Goal: Task Accomplishment & Management: Use online tool/utility

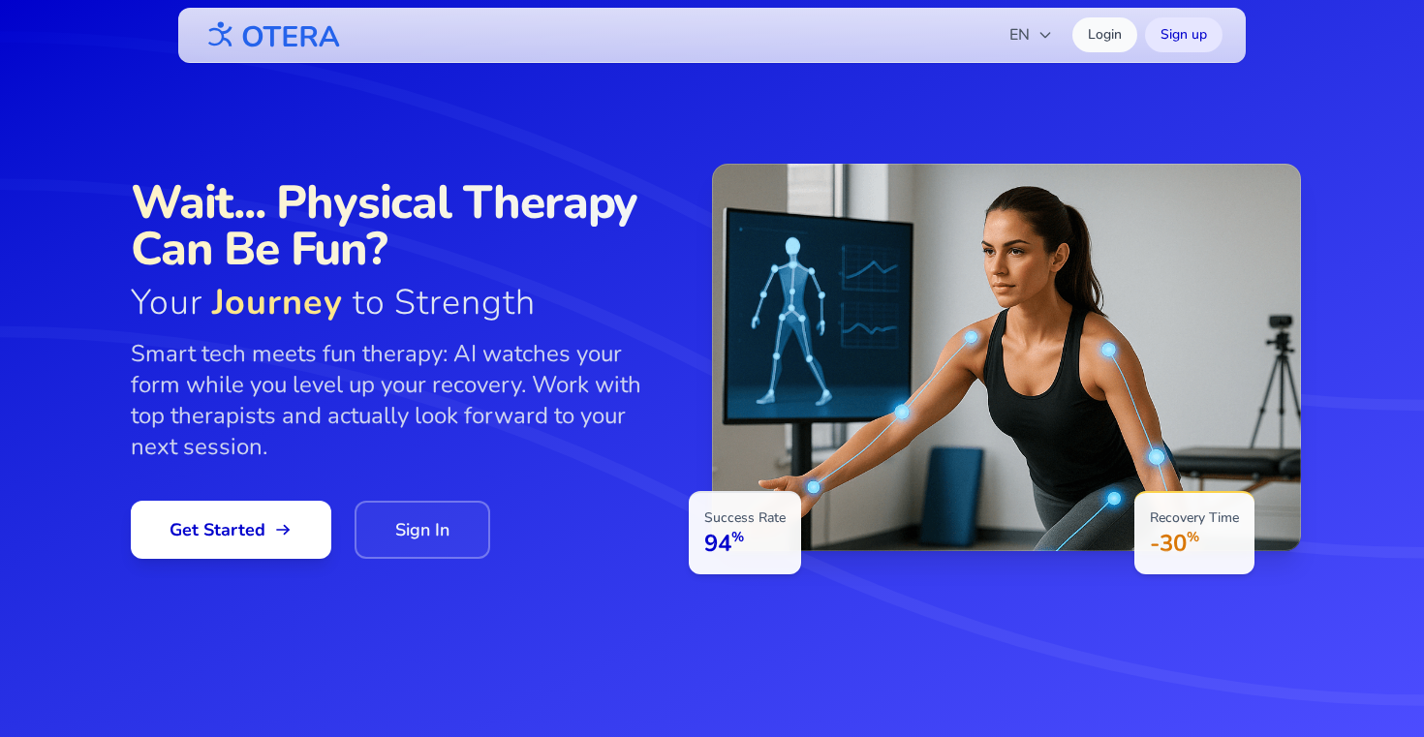
click at [236, 494] on div "Wait... Physical Therapy Can Be Fun? Your Journey to Strength Smart tech meets …" at bounding box center [402, 369] width 543 height 380
click at [234, 568] on div "Wait... Physical Therapy Can Be Fun? Your Journey to Strength Smart tech meets …" at bounding box center [712, 369] width 1240 height 411
click at [232, 516] on span "Get Started" at bounding box center [231, 529] width 123 height 27
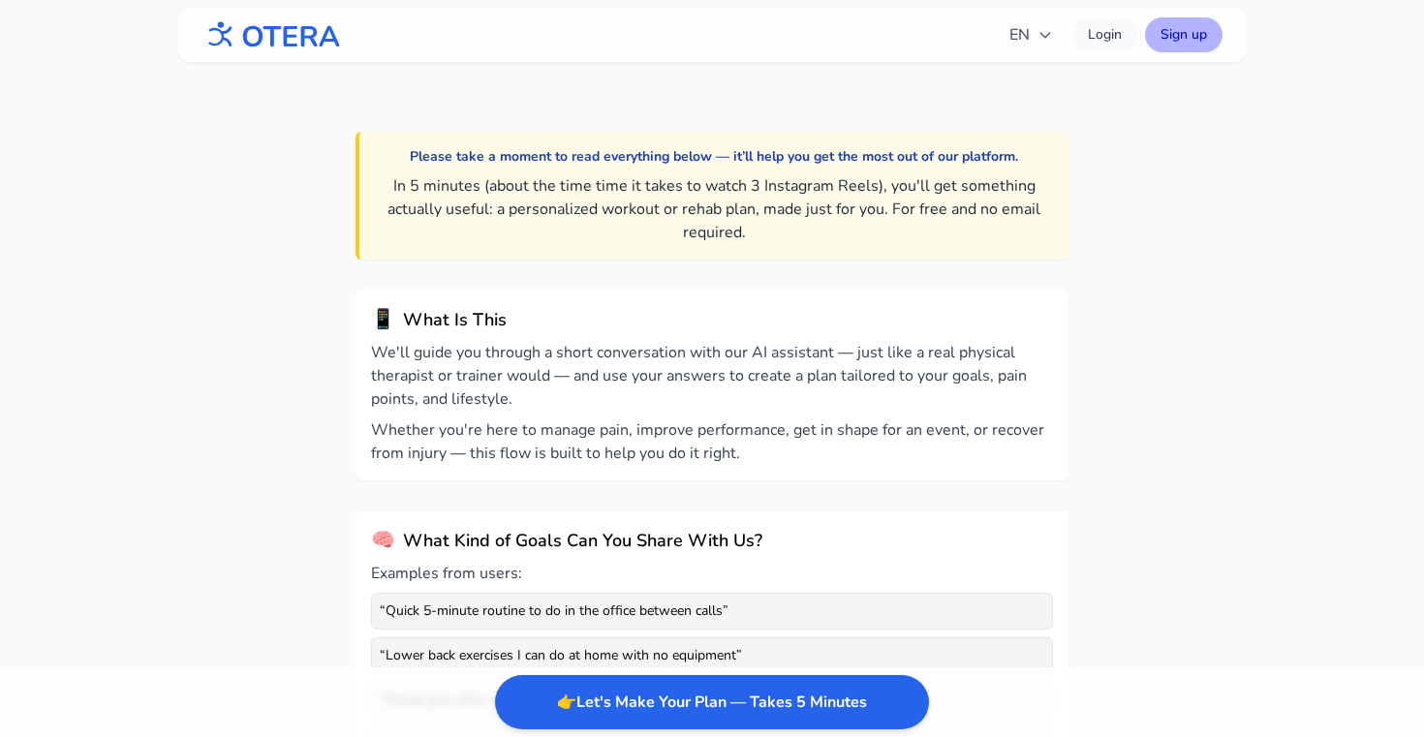
click at [1161, 49] on link "Sign up" at bounding box center [1184, 34] width 78 height 35
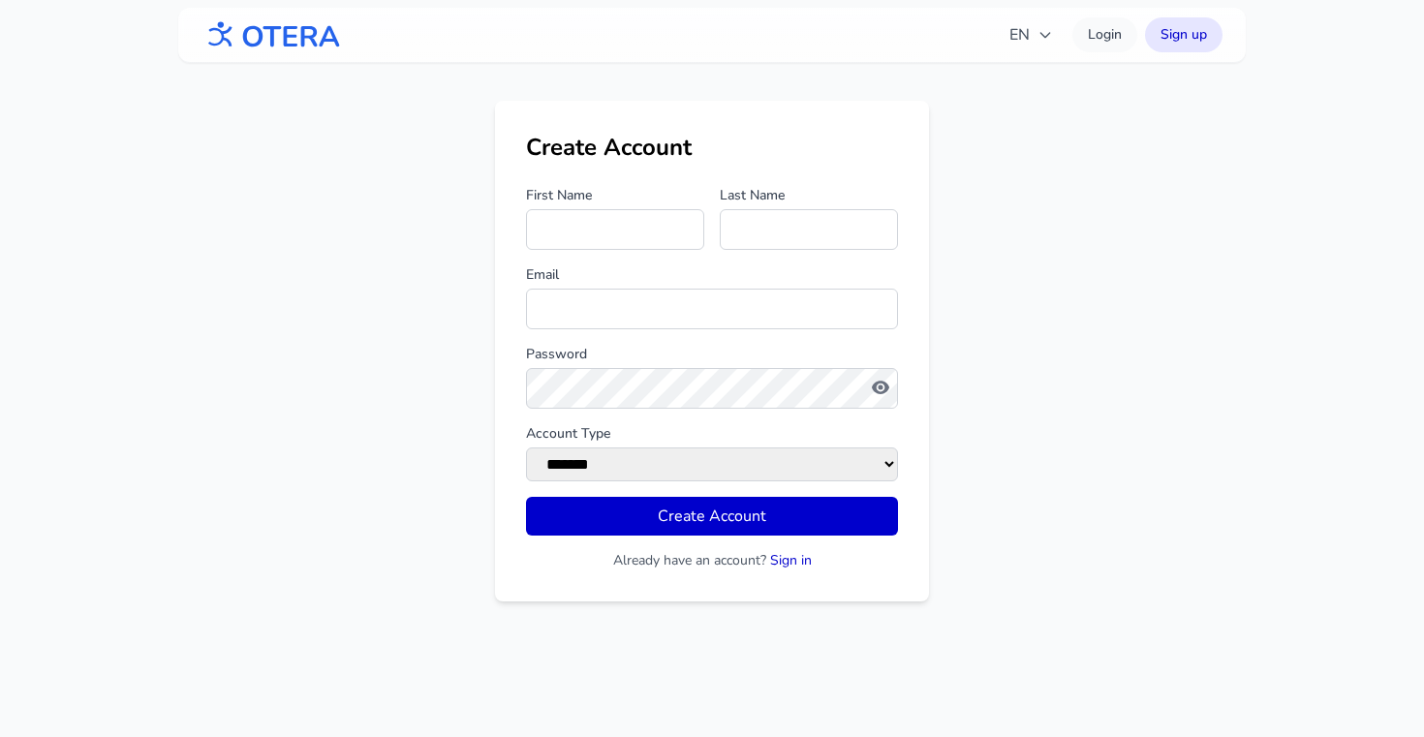
type input "*"
type input "*****"
type input "**********"
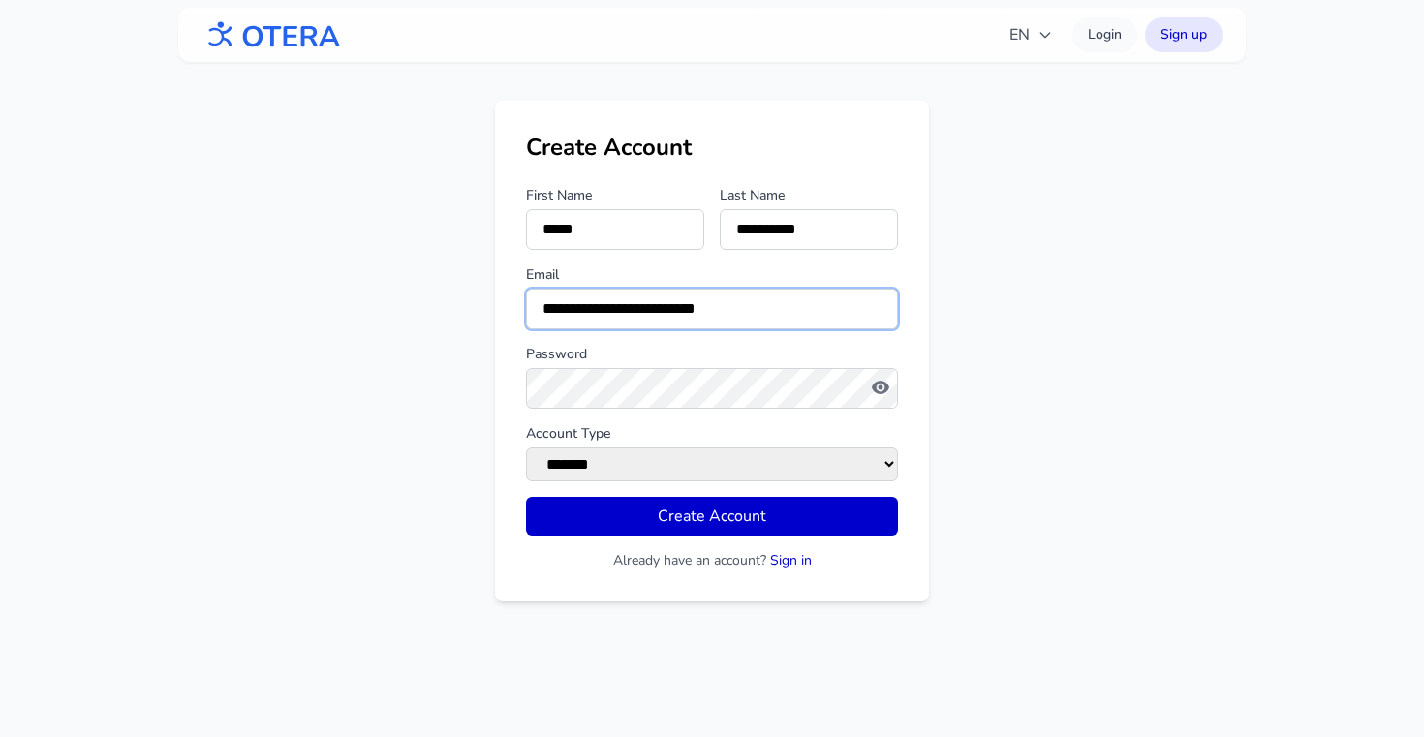
type input "**********"
click at [863, 471] on select "******* ******" at bounding box center [712, 465] width 372 height 34
click at [880, 388] on icon "button" at bounding box center [881, 388] width 5 height 5
click at [881, 396] on icon "button" at bounding box center [880, 387] width 19 height 19
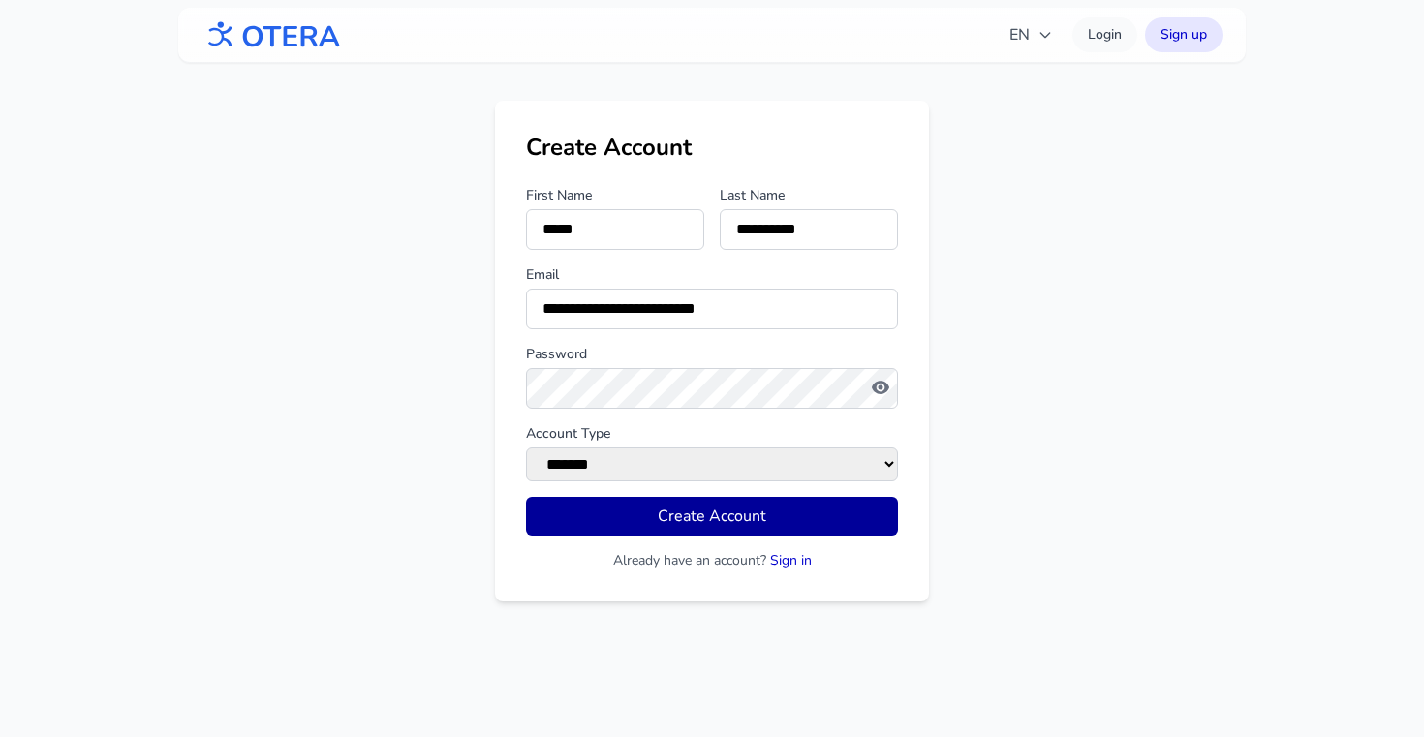
click at [832, 508] on button "Create Account" at bounding box center [712, 516] width 372 height 39
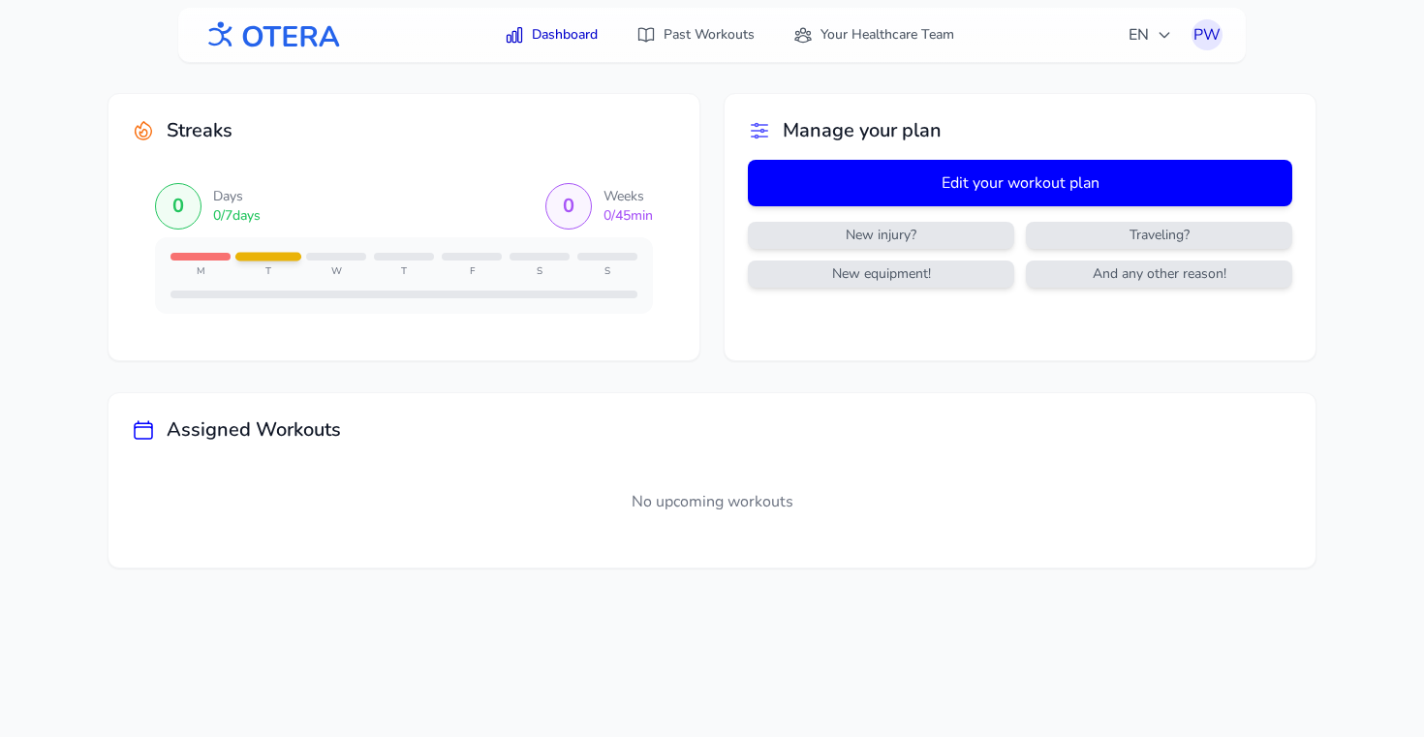
click at [883, 191] on button "Edit your workout plan" at bounding box center [1020, 183] width 544 height 47
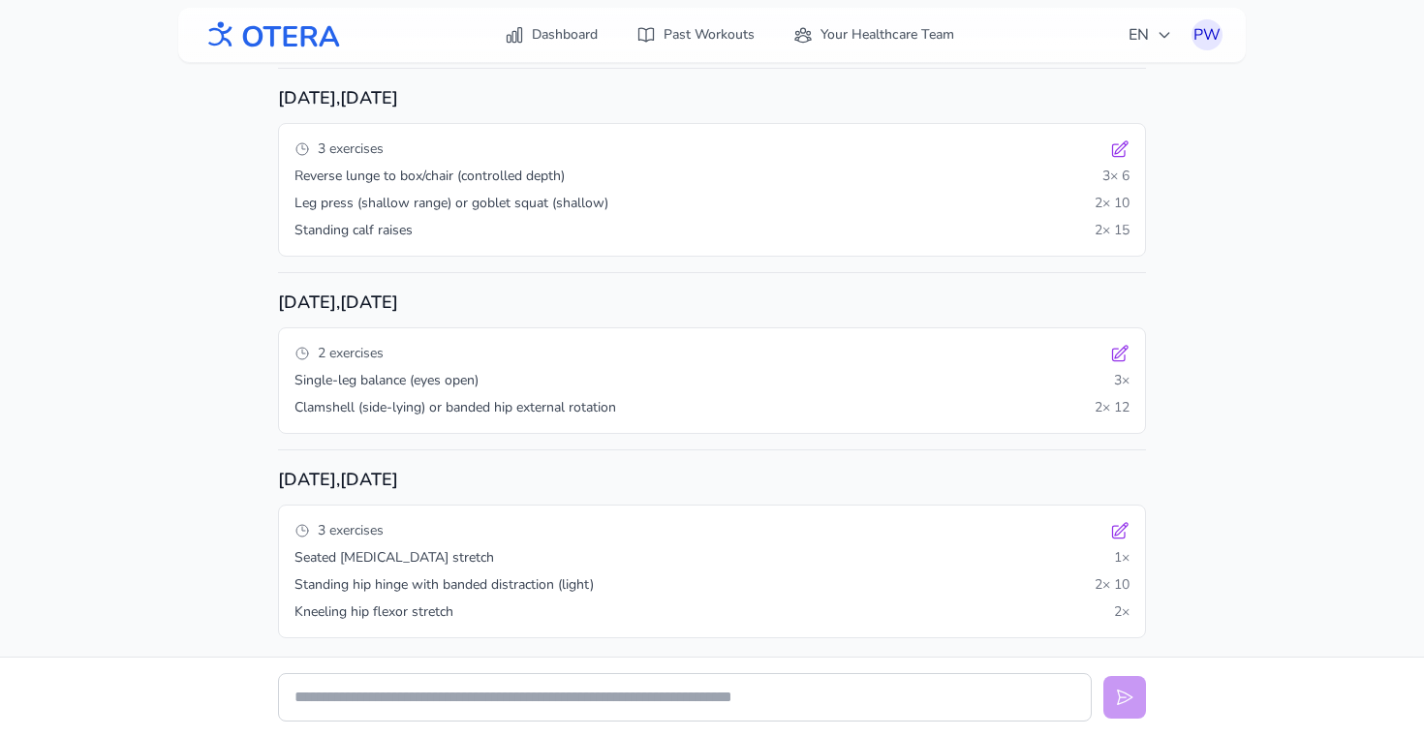
scroll to position [293, 0]
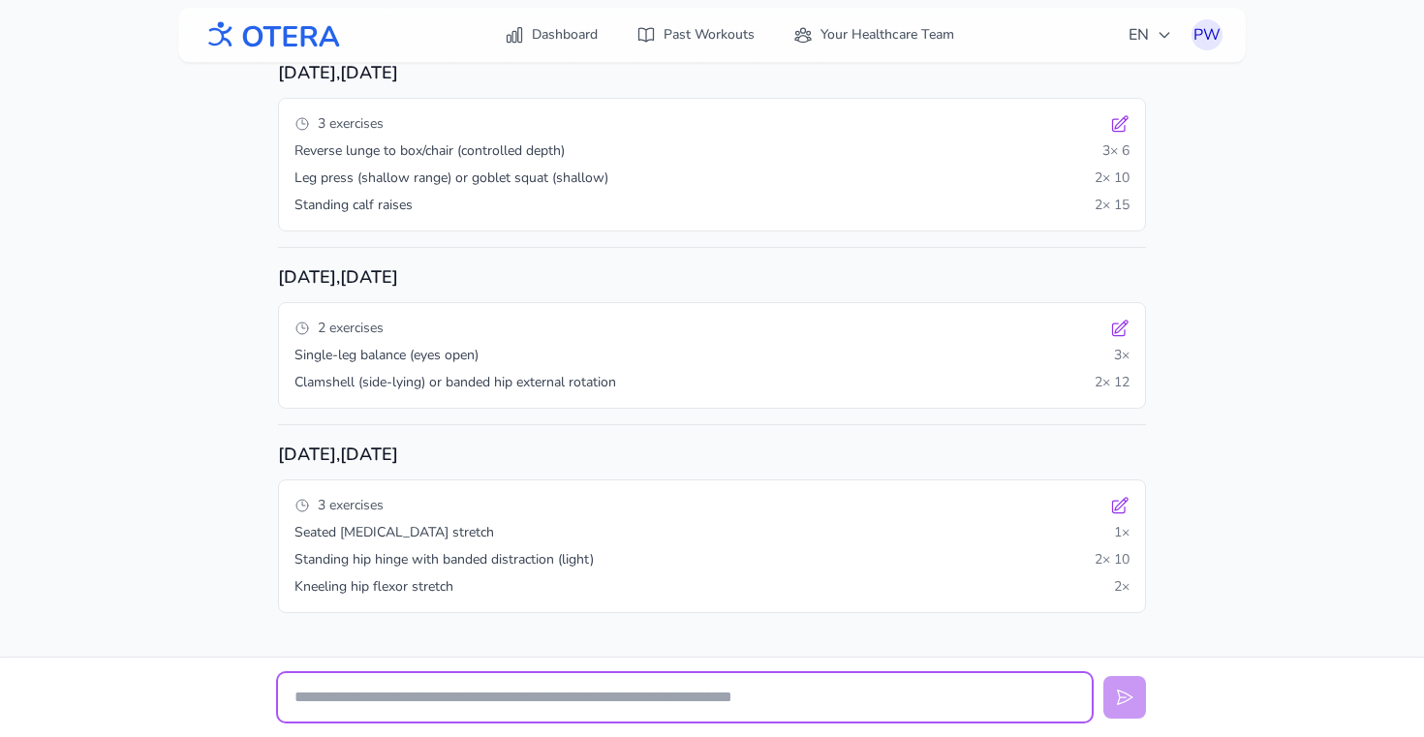
click at [333, 676] on input "text" at bounding box center [685, 697] width 814 height 48
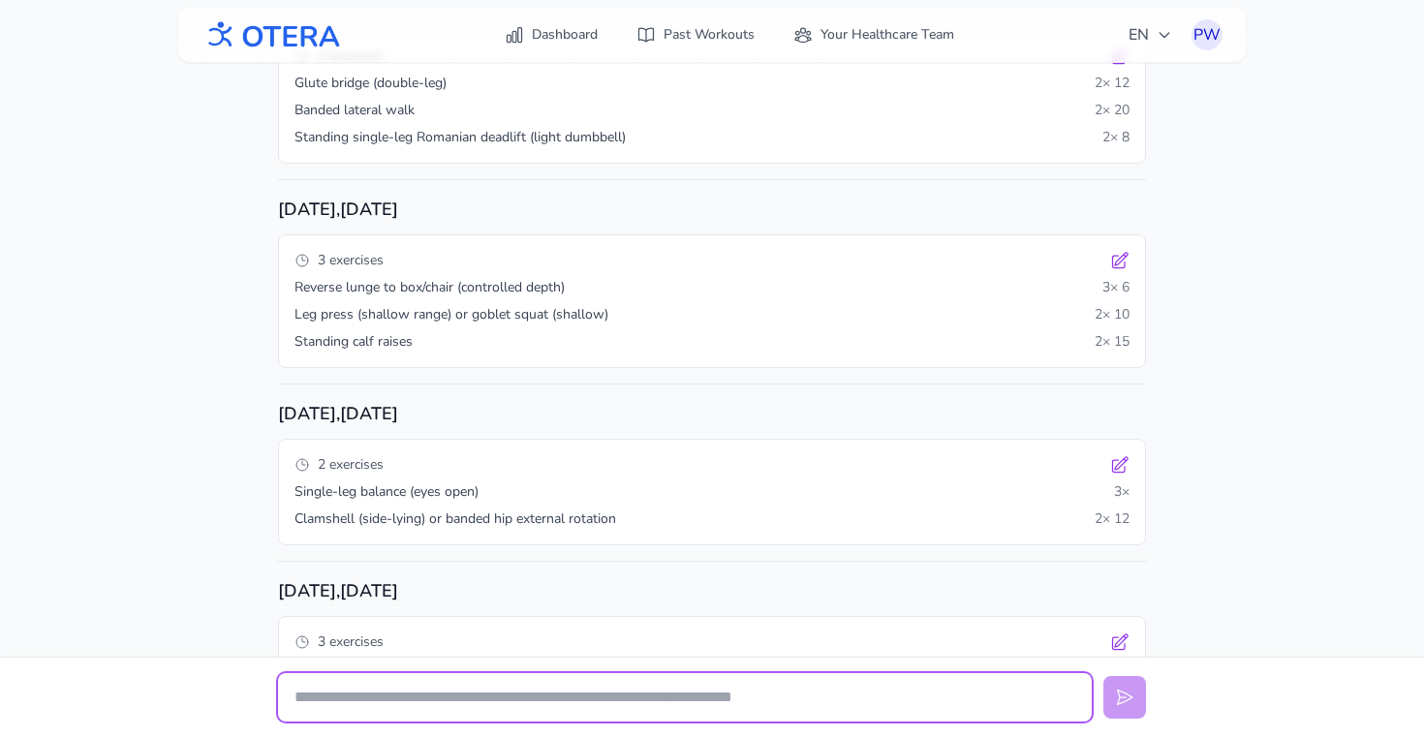
scroll to position [0, 0]
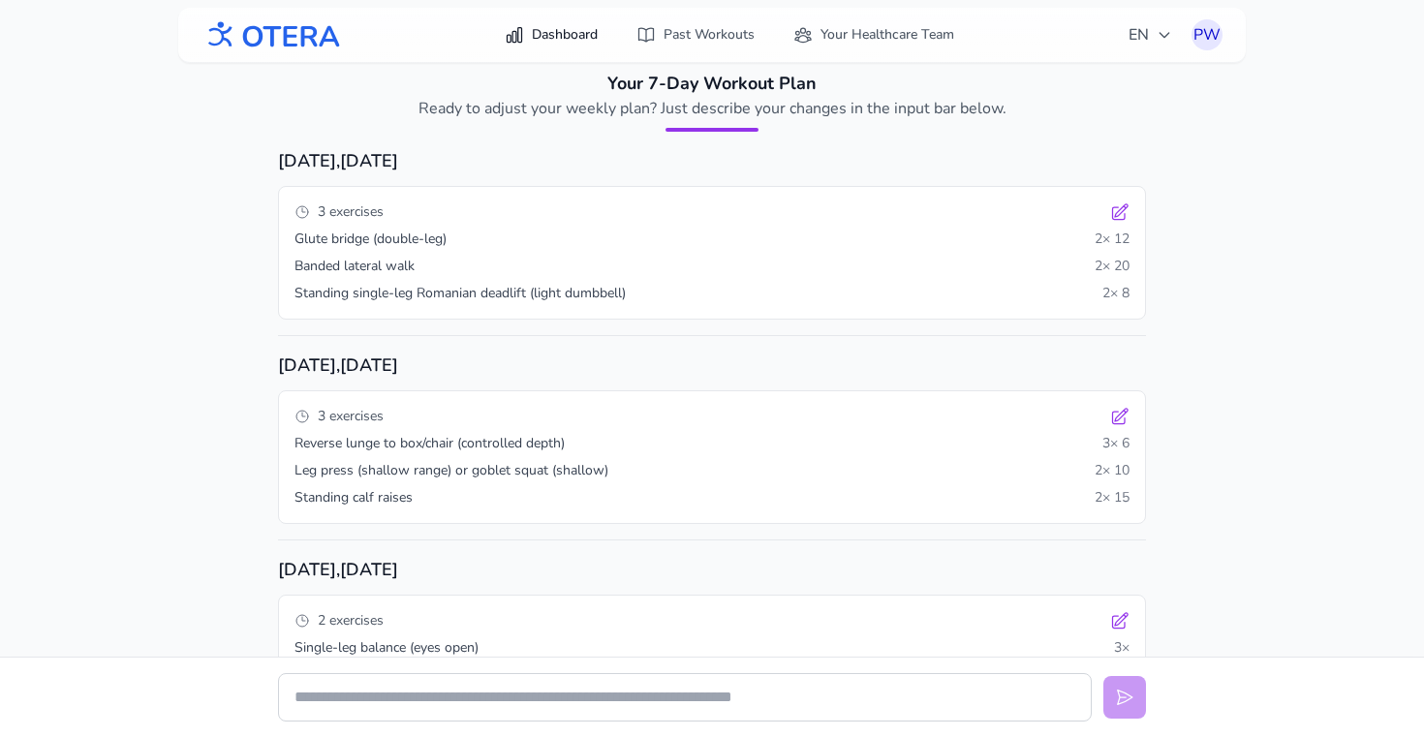
click at [555, 44] on link "Dashboard" at bounding box center [551, 34] width 116 height 35
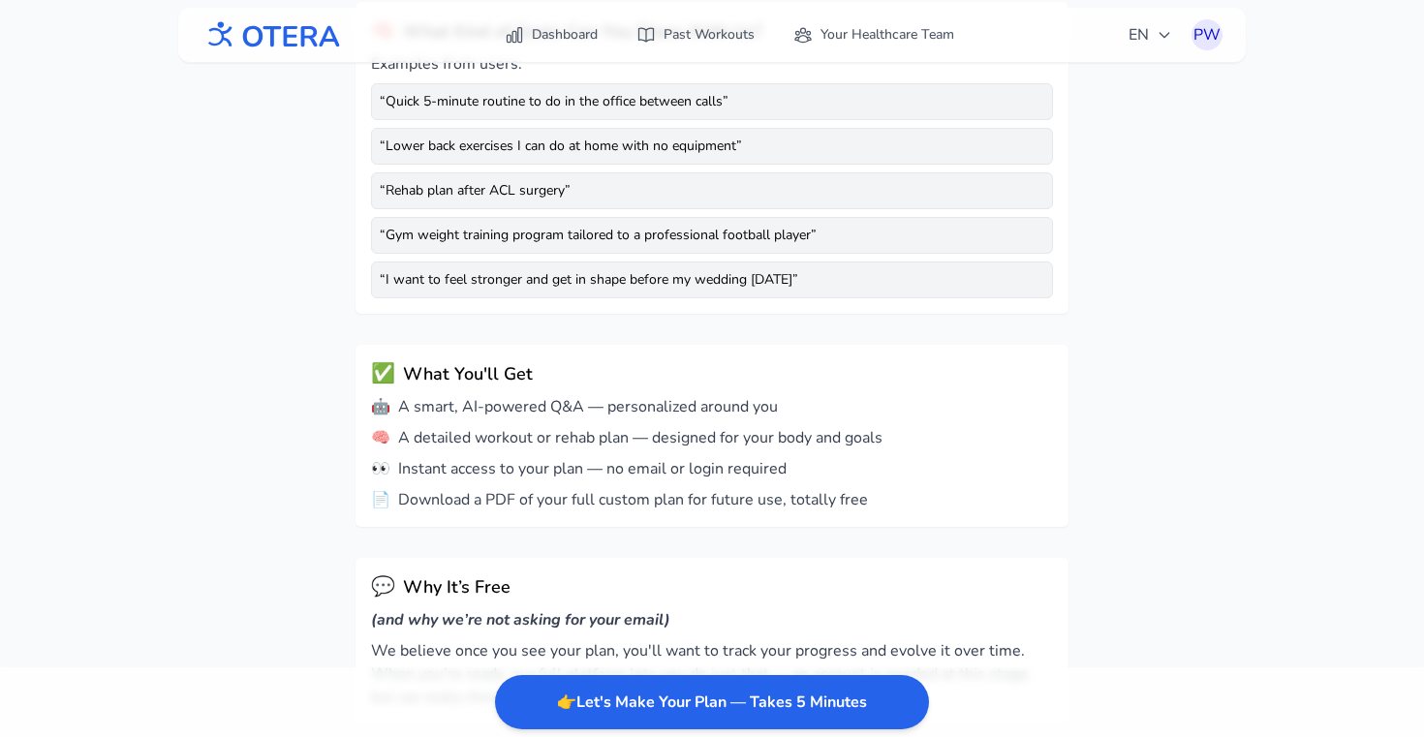
scroll to position [590, 0]
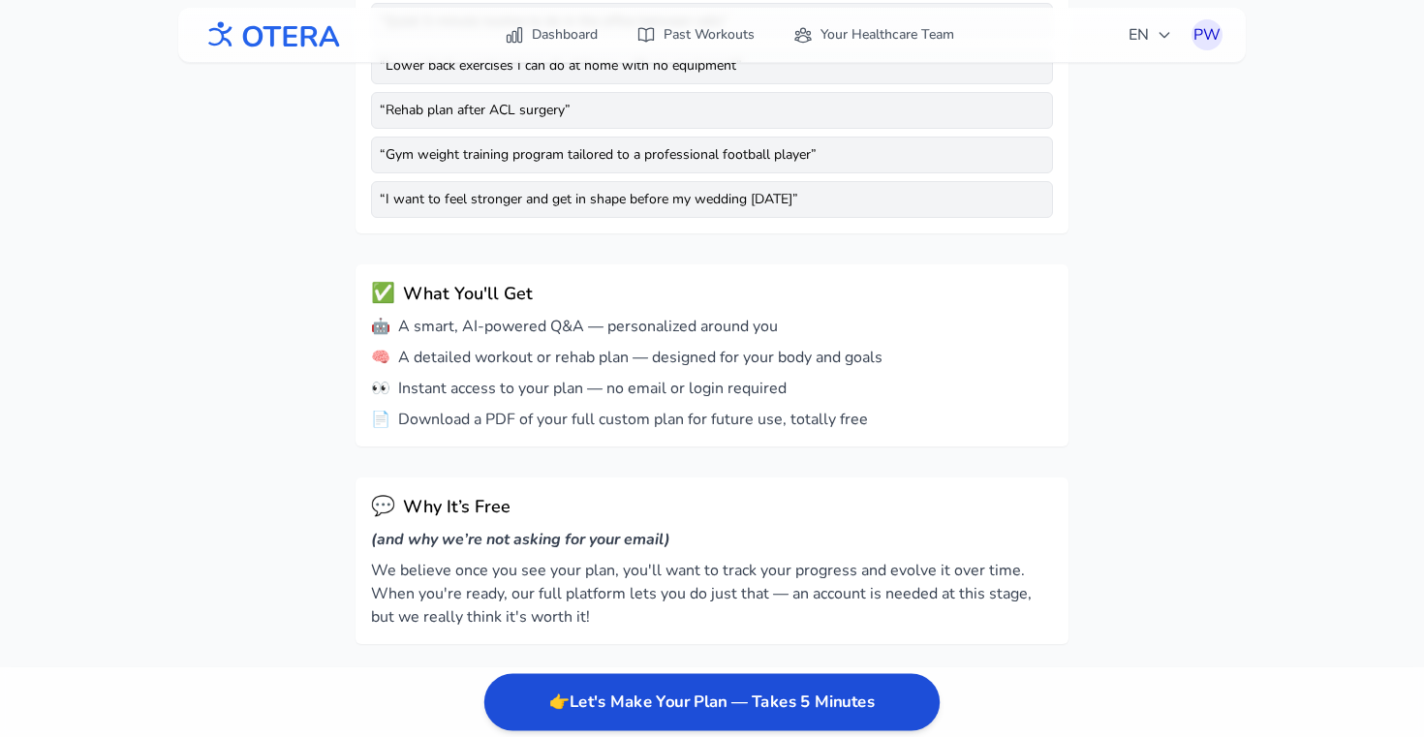
click at [542, 686] on button "👉 Let's Make Your Plan — Takes 5 Minutes" at bounding box center [711, 702] width 455 height 57
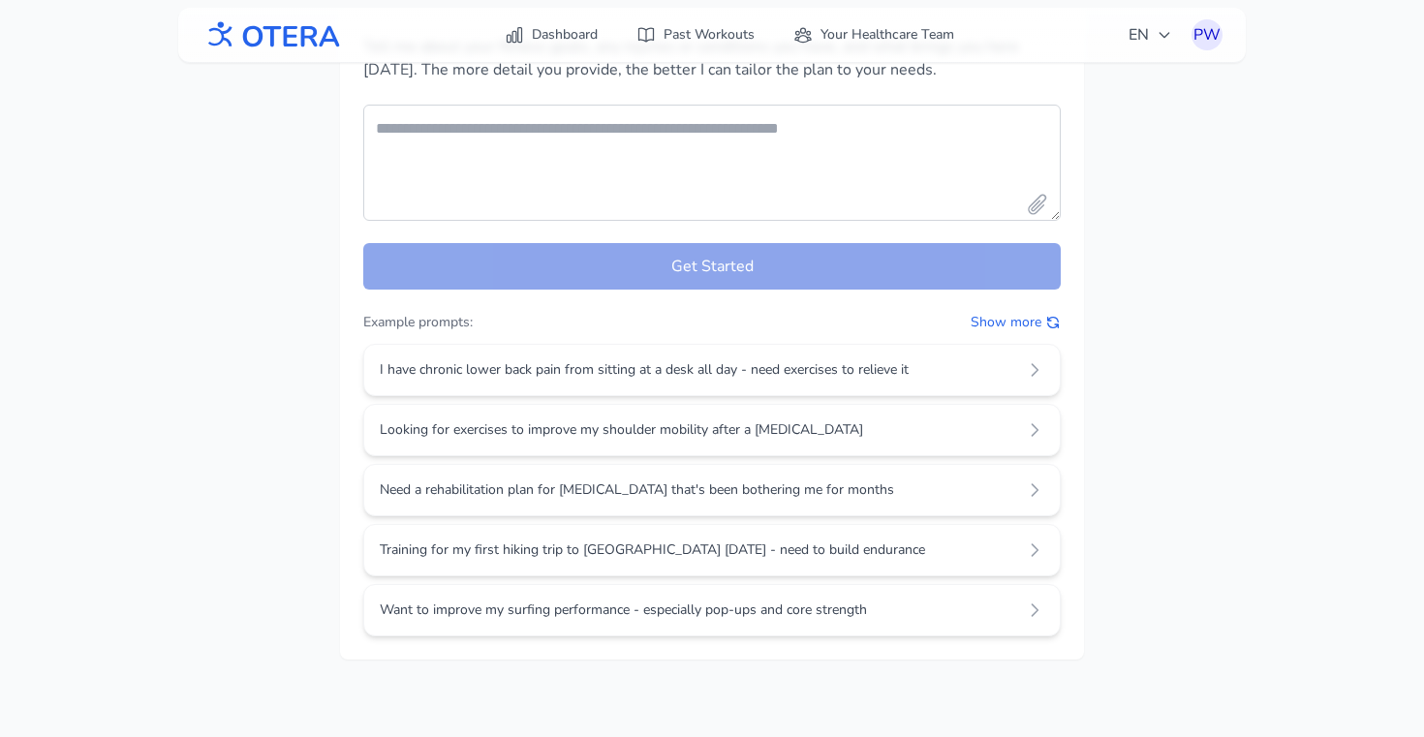
scroll to position [0, 0]
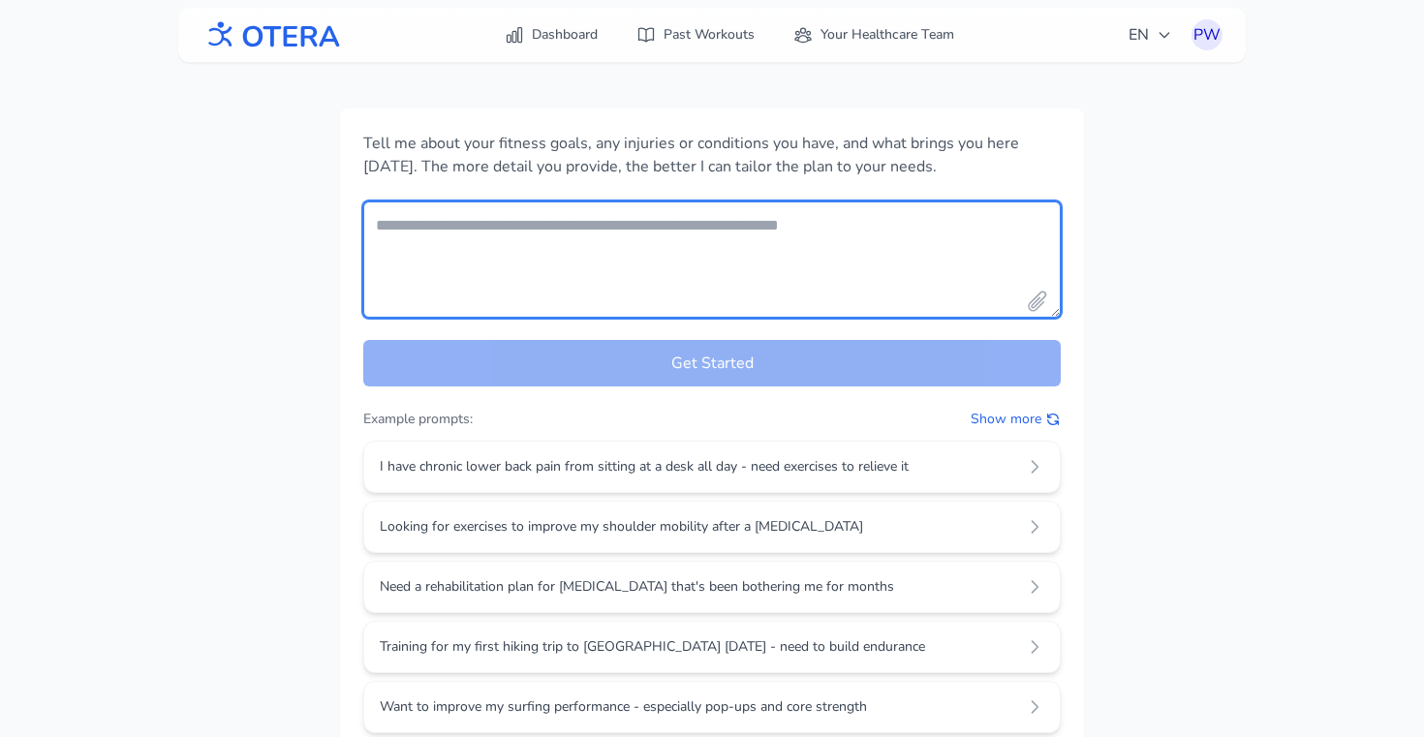
click at [601, 279] on textarea "Your fitness goals and conditions" at bounding box center [712, 260] width 698 height 116
type textarea "*"
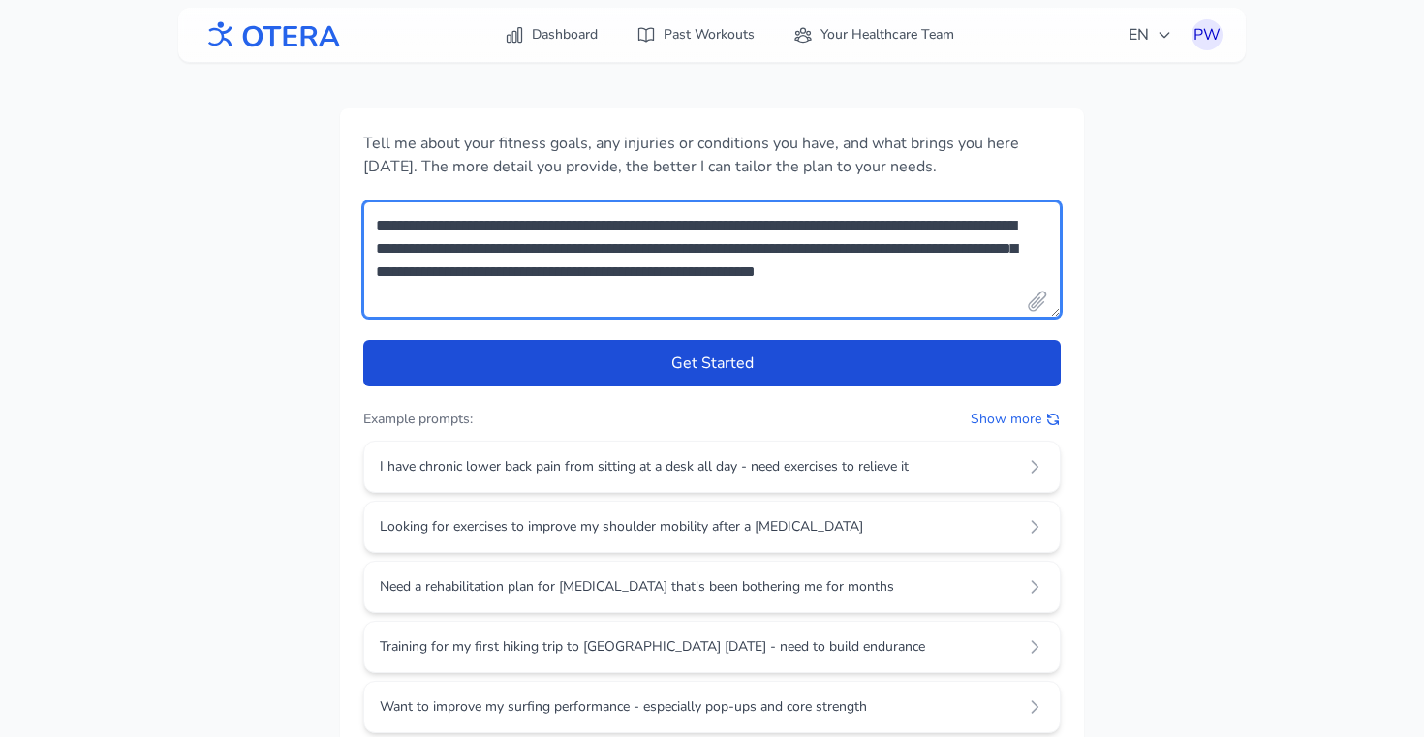
type textarea "**********"
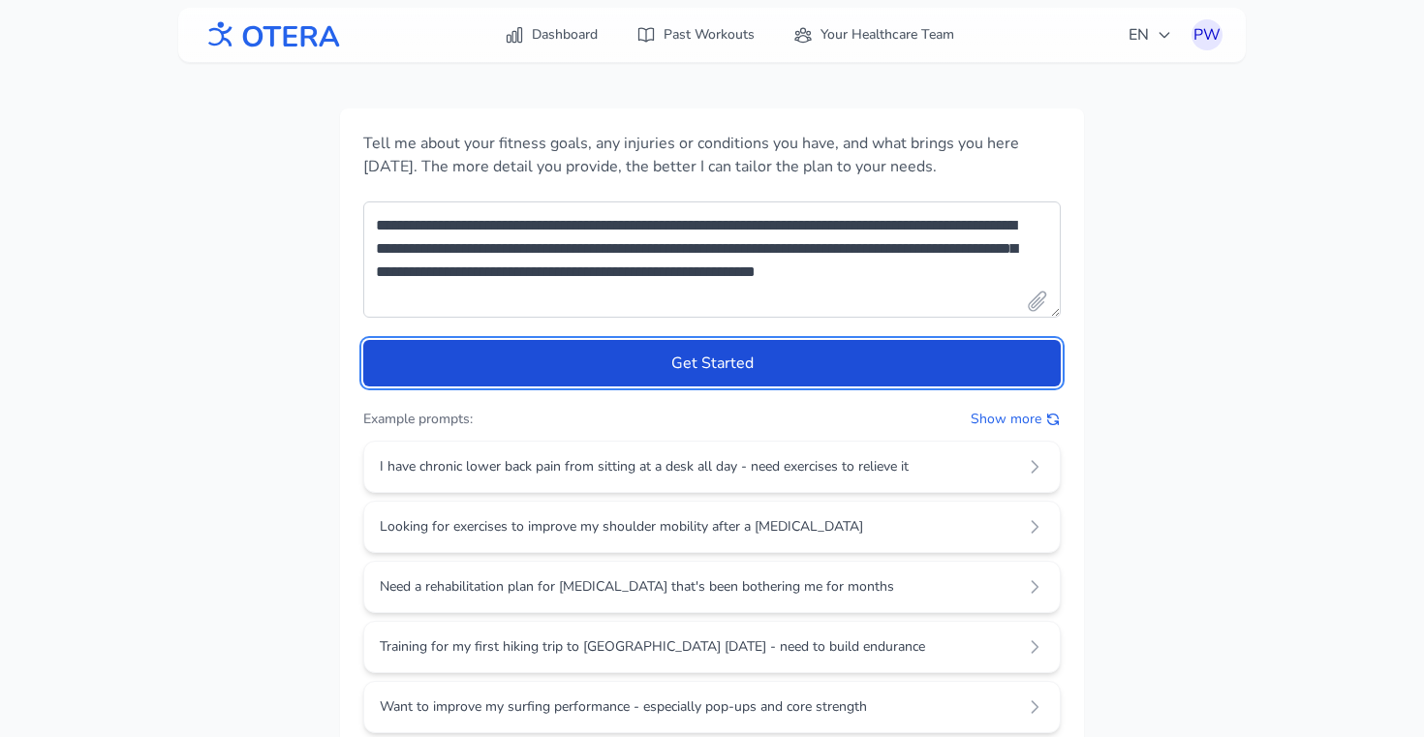
click at [681, 380] on button "Get Started" at bounding box center [712, 363] width 698 height 47
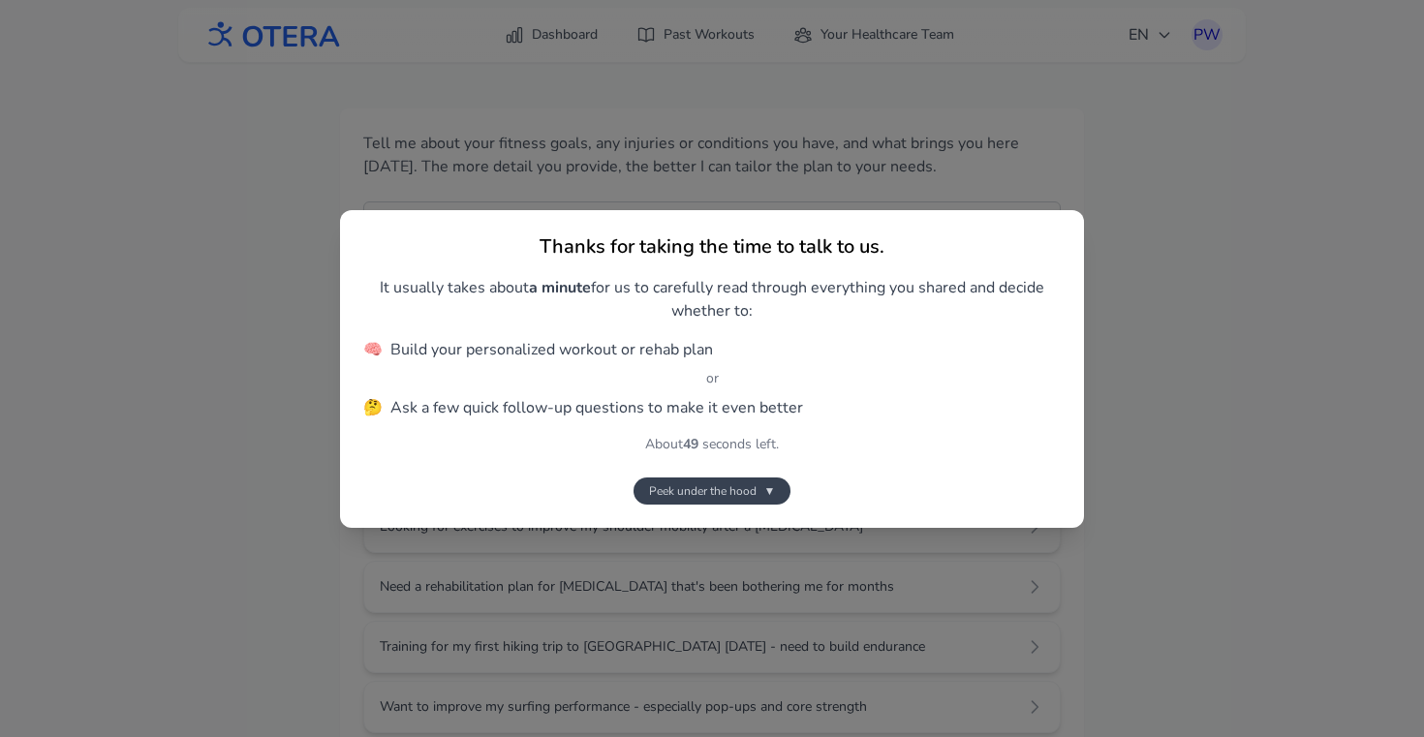
click at [731, 501] on button "Peek under the hood ▼" at bounding box center [713, 491] width 158 height 27
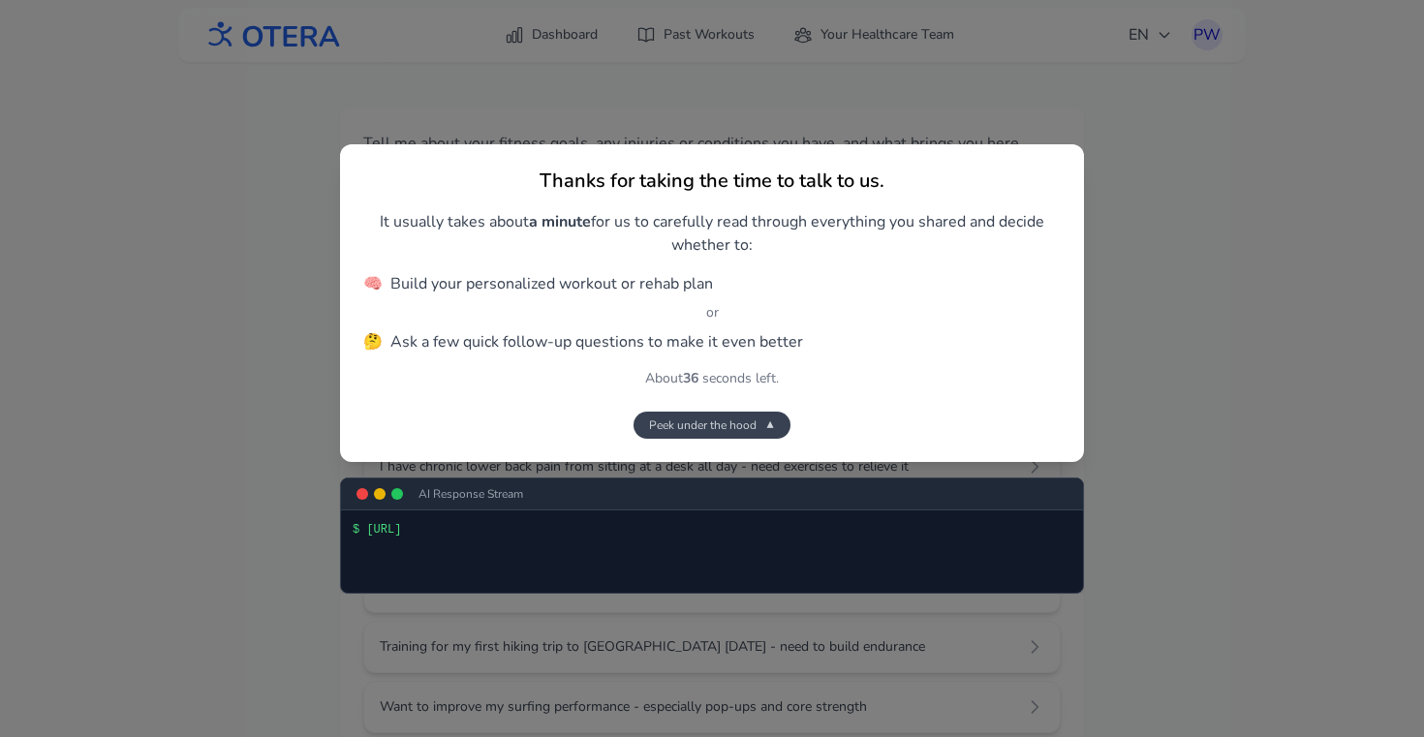
click at [708, 426] on span "Peek under the hood" at bounding box center [703, 426] width 108 height 16
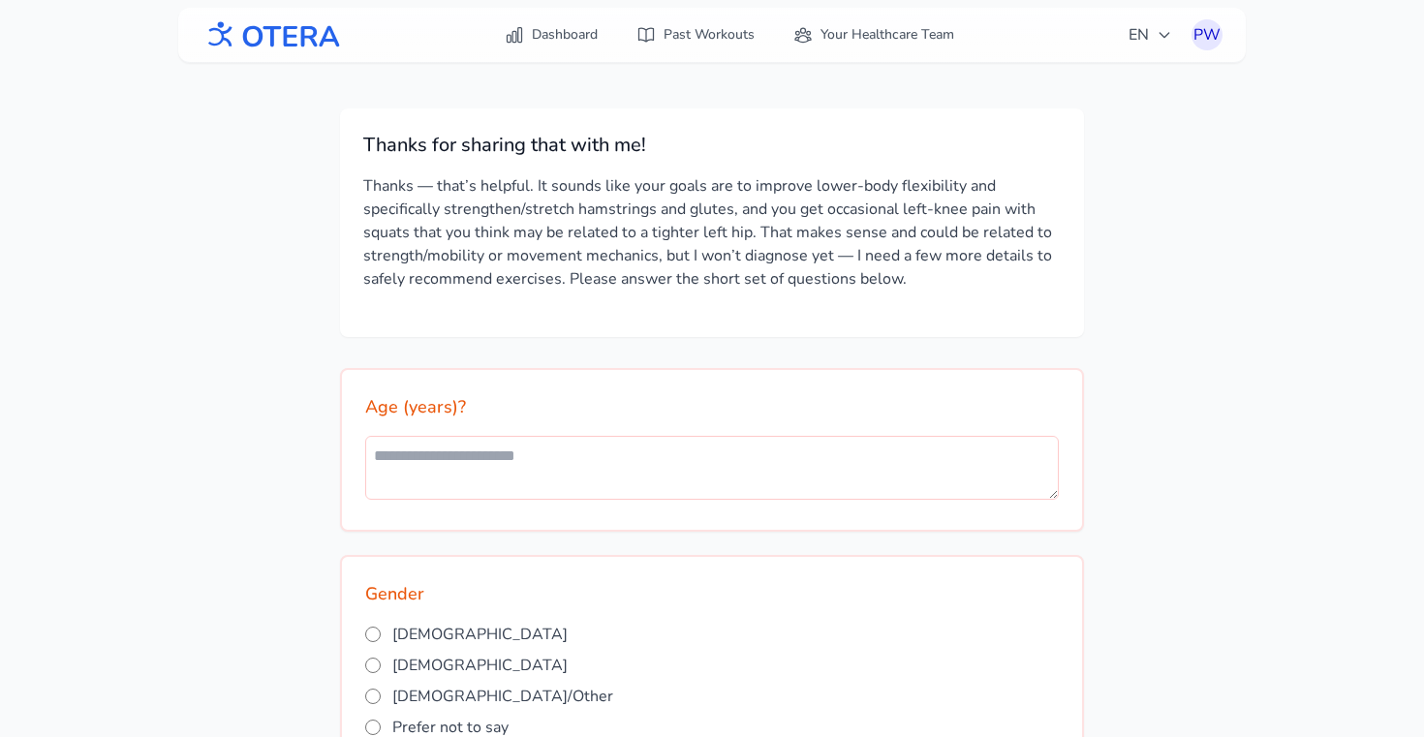
click at [379, 273] on p "Thanks — that’s helpful. It sounds like your goals are to improve lower-body fl…" at bounding box center [712, 232] width 698 height 116
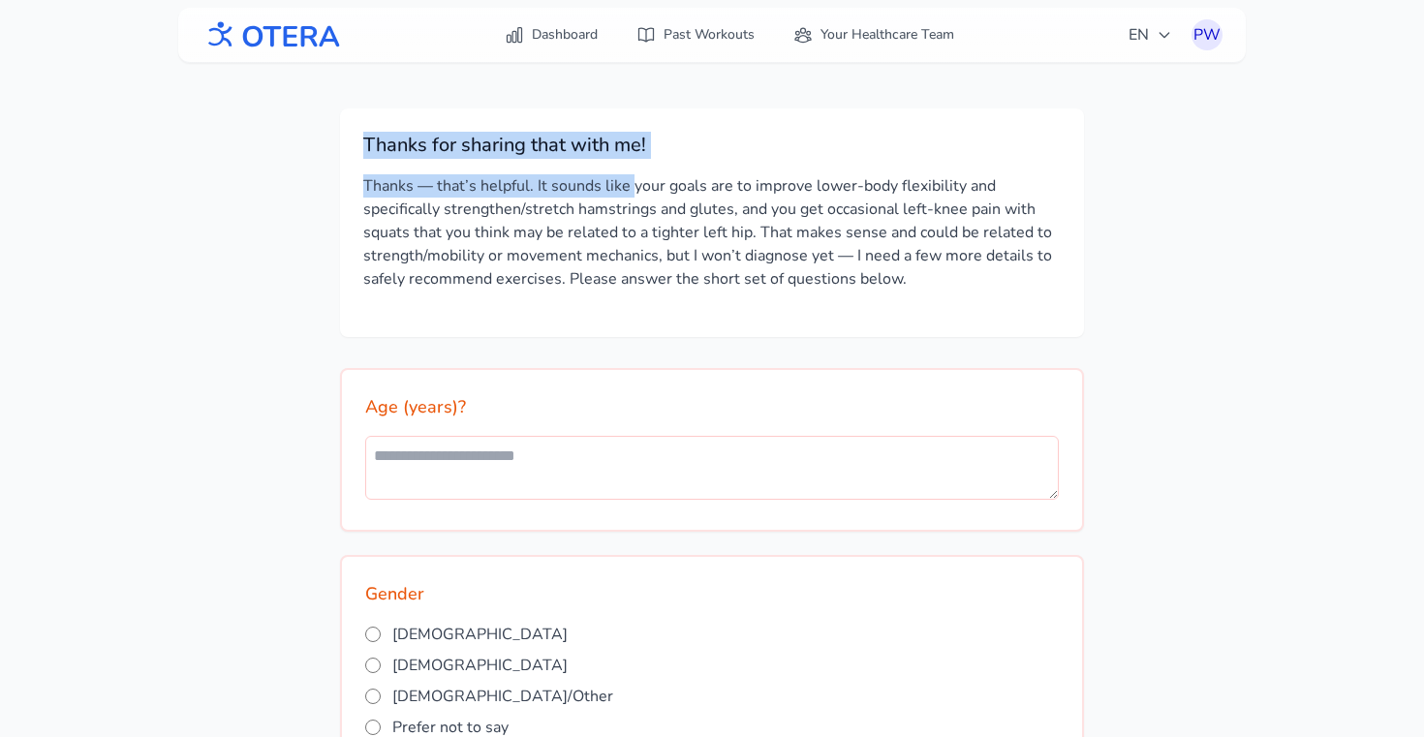
drag, startPoint x: 366, startPoint y: 152, endPoint x: 637, endPoint y: 197, distance: 274.9
click at [637, 197] on div "Thanks for sharing that with me! Thanks — that’s helpful. It sounds like your g…" at bounding box center [712, 223] width 744 height 229
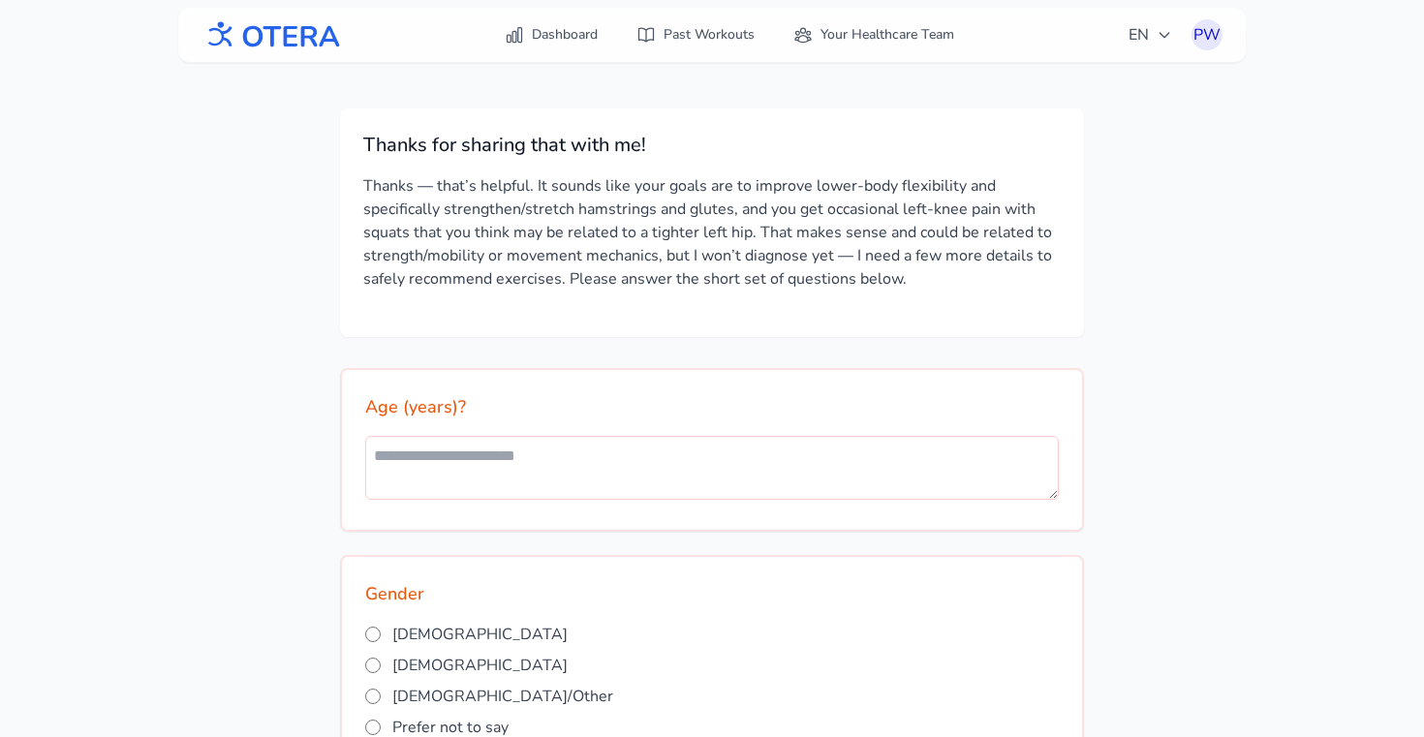
click at [636, 251] on p "Thanks — that’s helpful. It sounds like your goals are to improve lower-body fl…" at bounding box center [712, 232] width 698 height 116
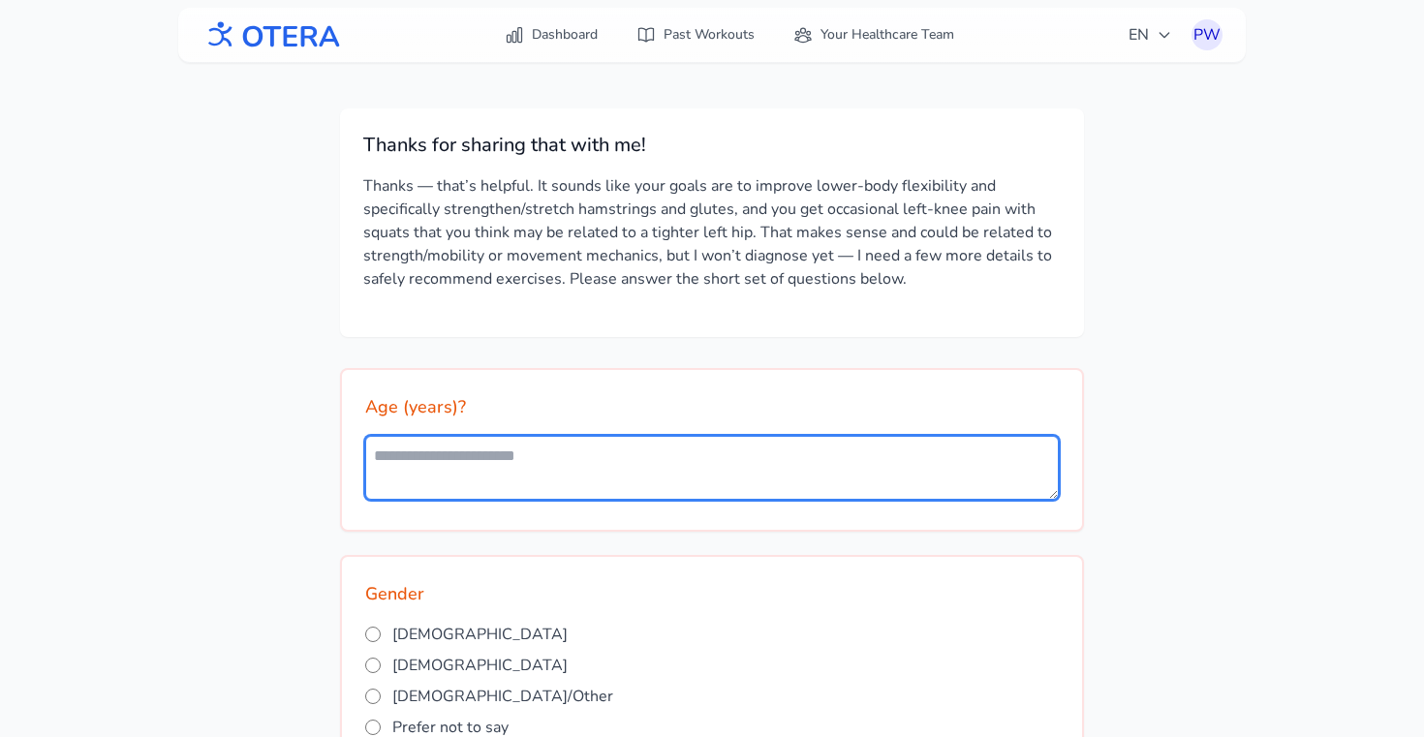
click at [512, 496] on textarea at bounding box center [712, 468] width 694 height 64
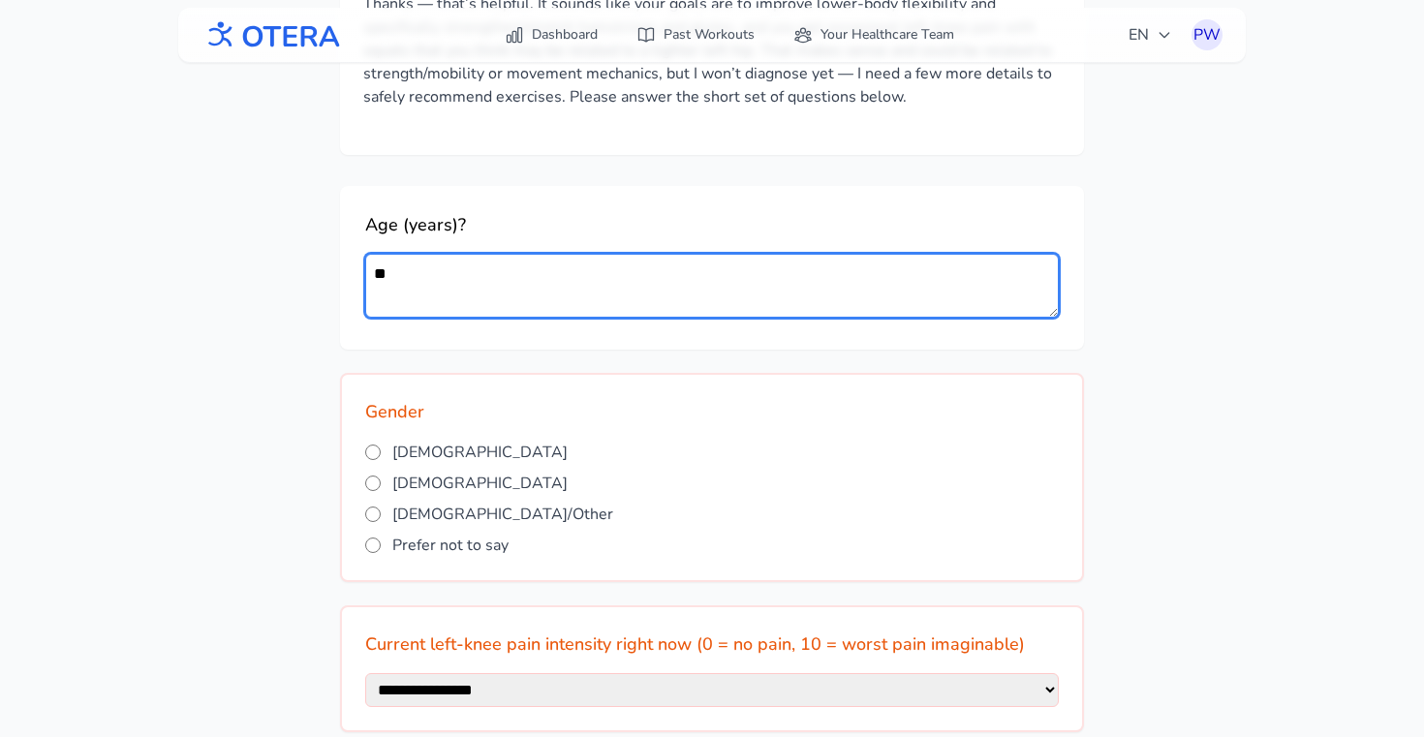
scroll to position [187, 0]
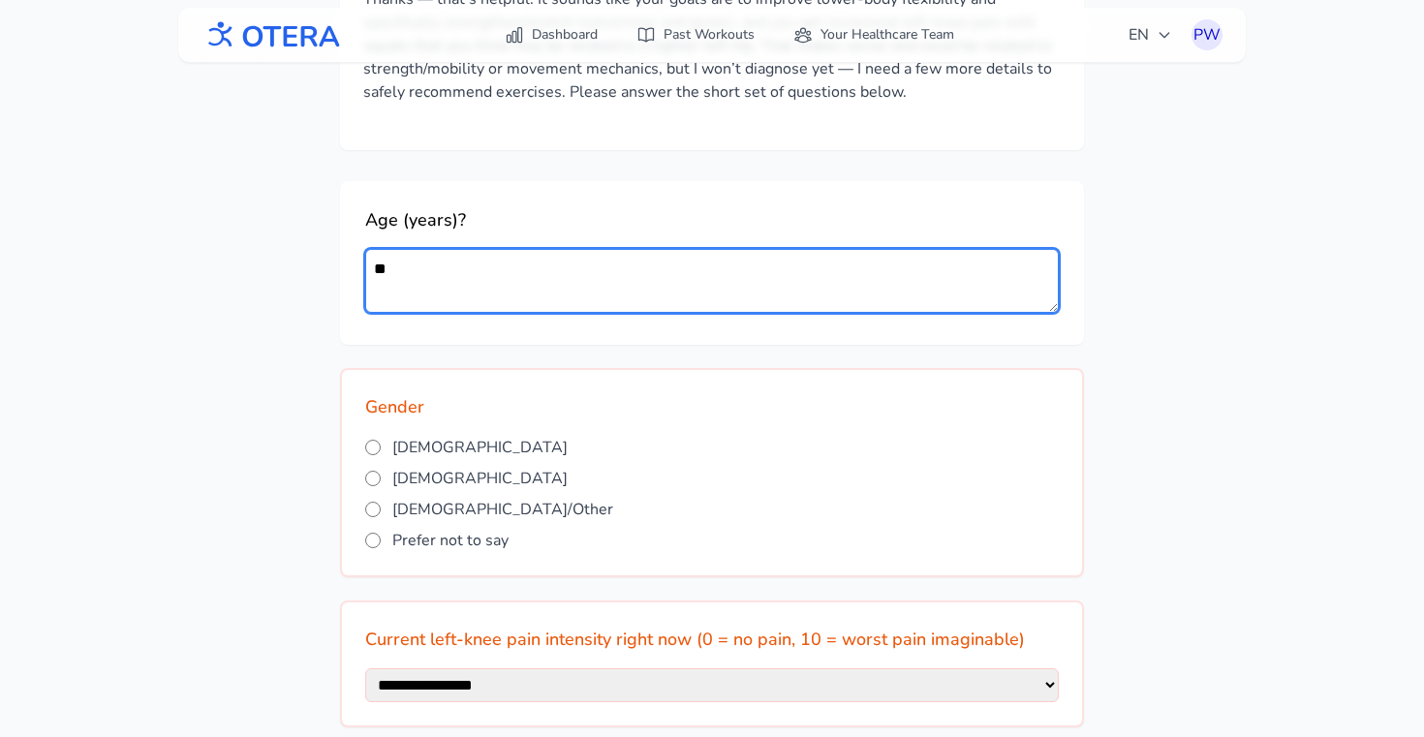
type textarea "**"
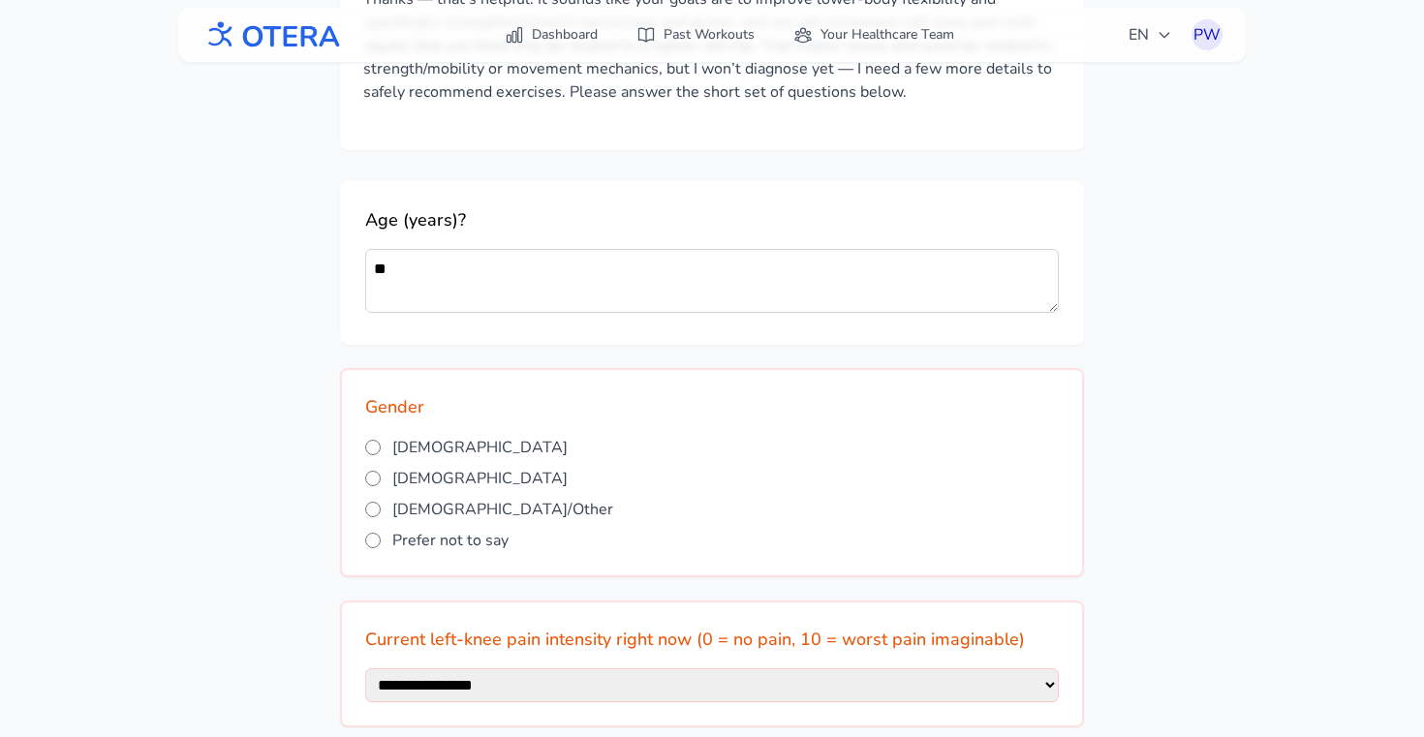
click at [384, 448] on label "[DEMOGRAPHIC_DATA]" at bounding box center [712, 447] width 694 height 23
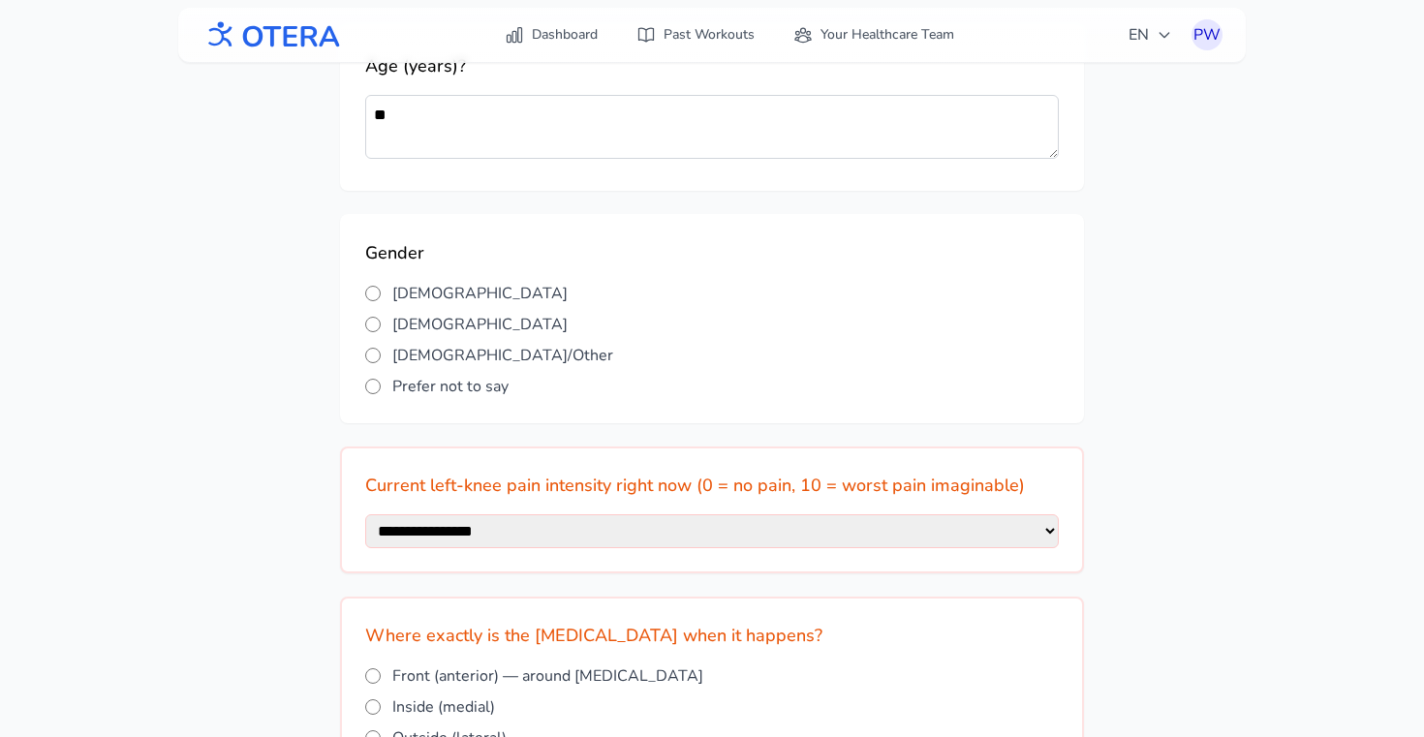
scroll to position [459, 0]
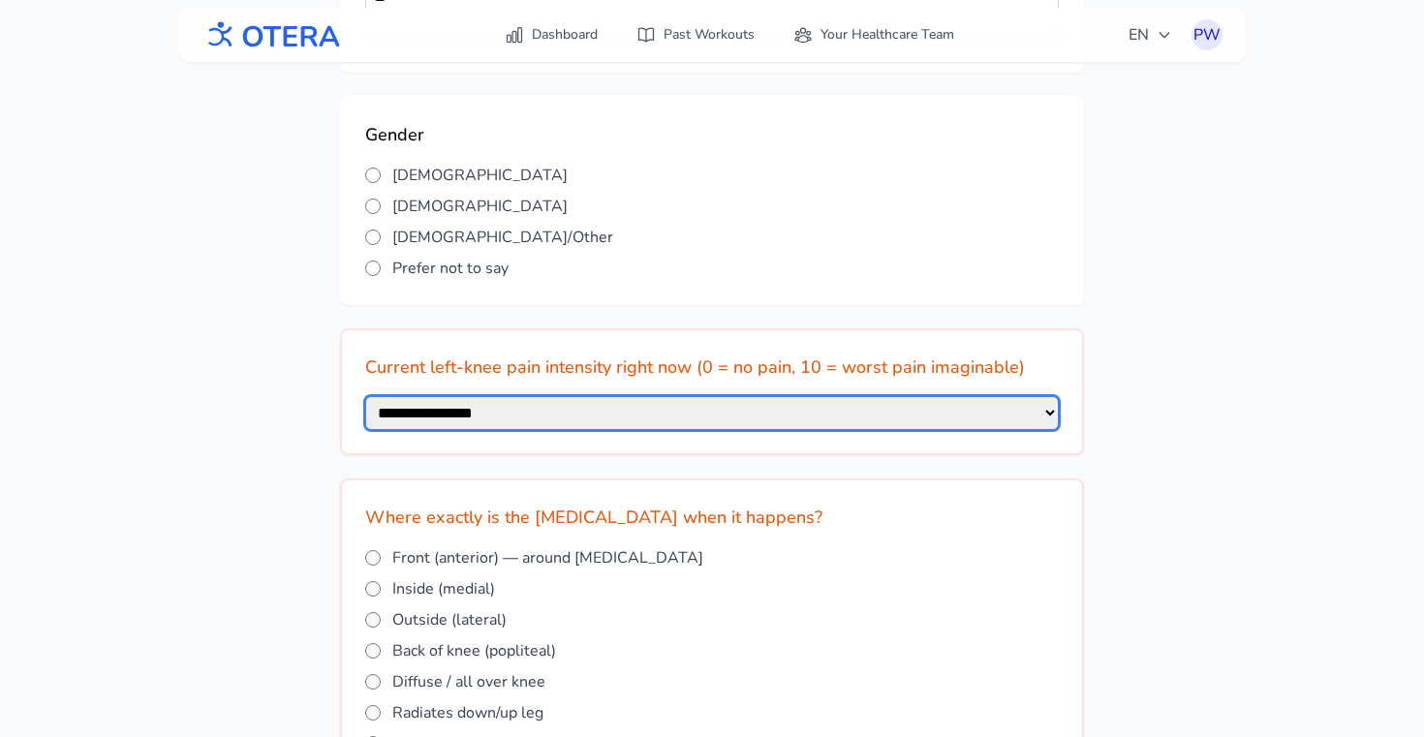
click at [446, 430] on select "**********" at bounding box center [712, 413] width 694 height 34
select select "*"
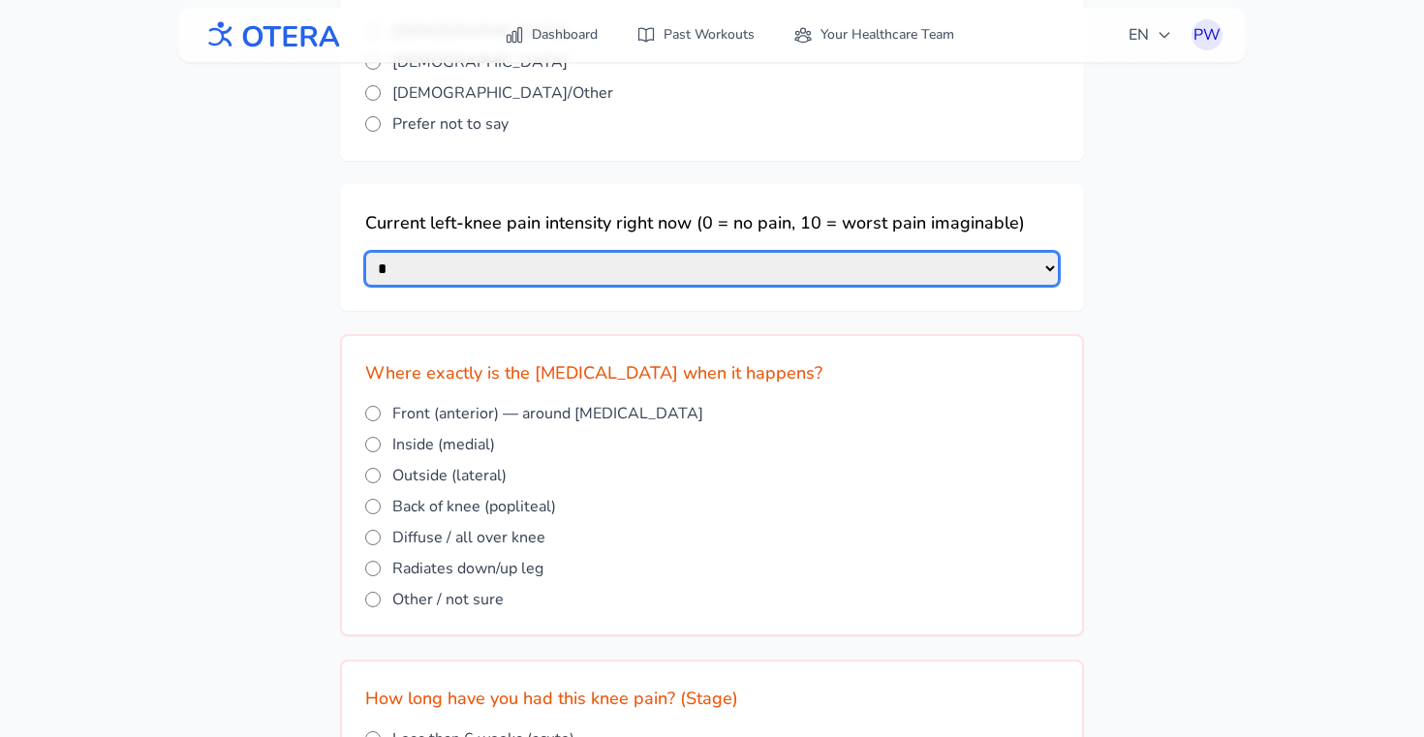
scroll to position [707, 0]
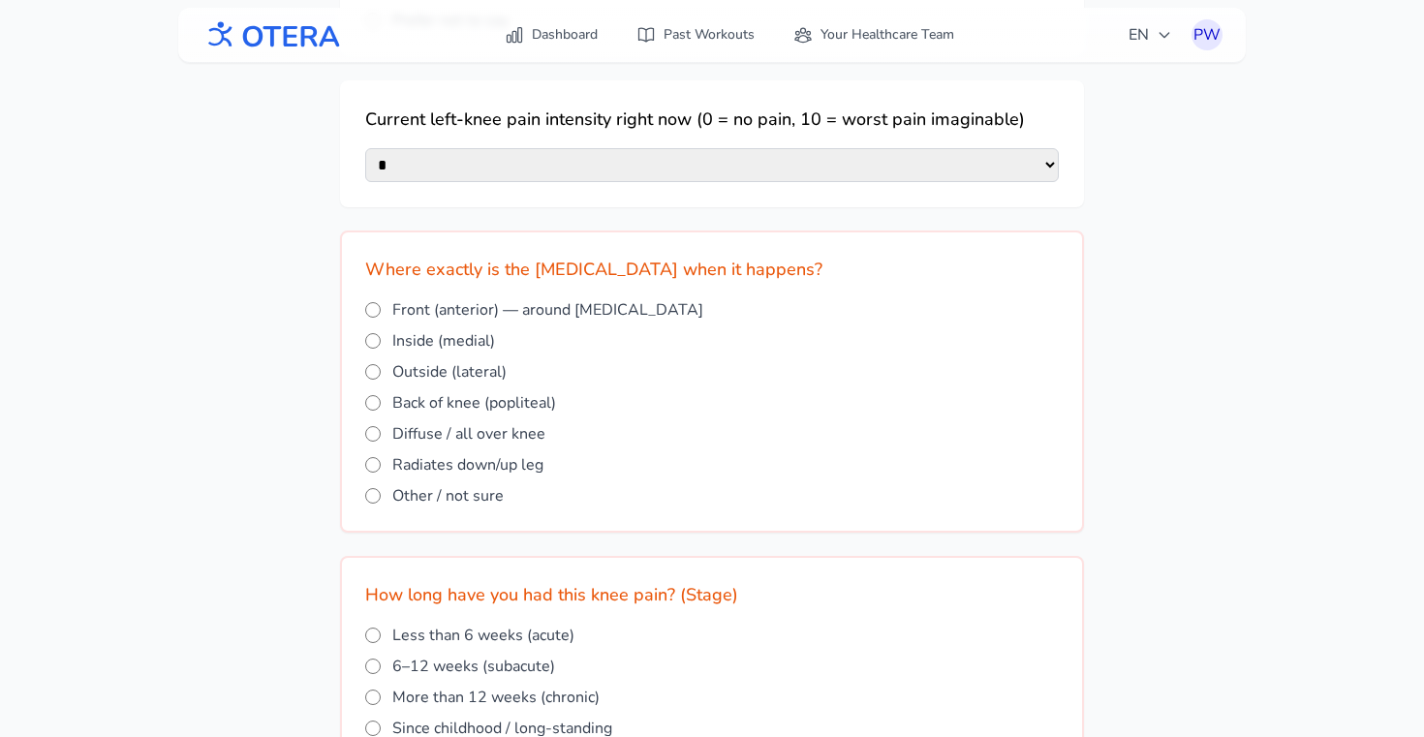
click at [455, 336] on span "Inside (medial)" at bounding box center [443, 340] width 103 height 23
click at [459, 508] on span "Other / not sure" at bounding box center [447, 495] width 111 height 23
click at [398, 353] on span "Inside (medial)" at bounding box center [443, 340] width 103 height 23
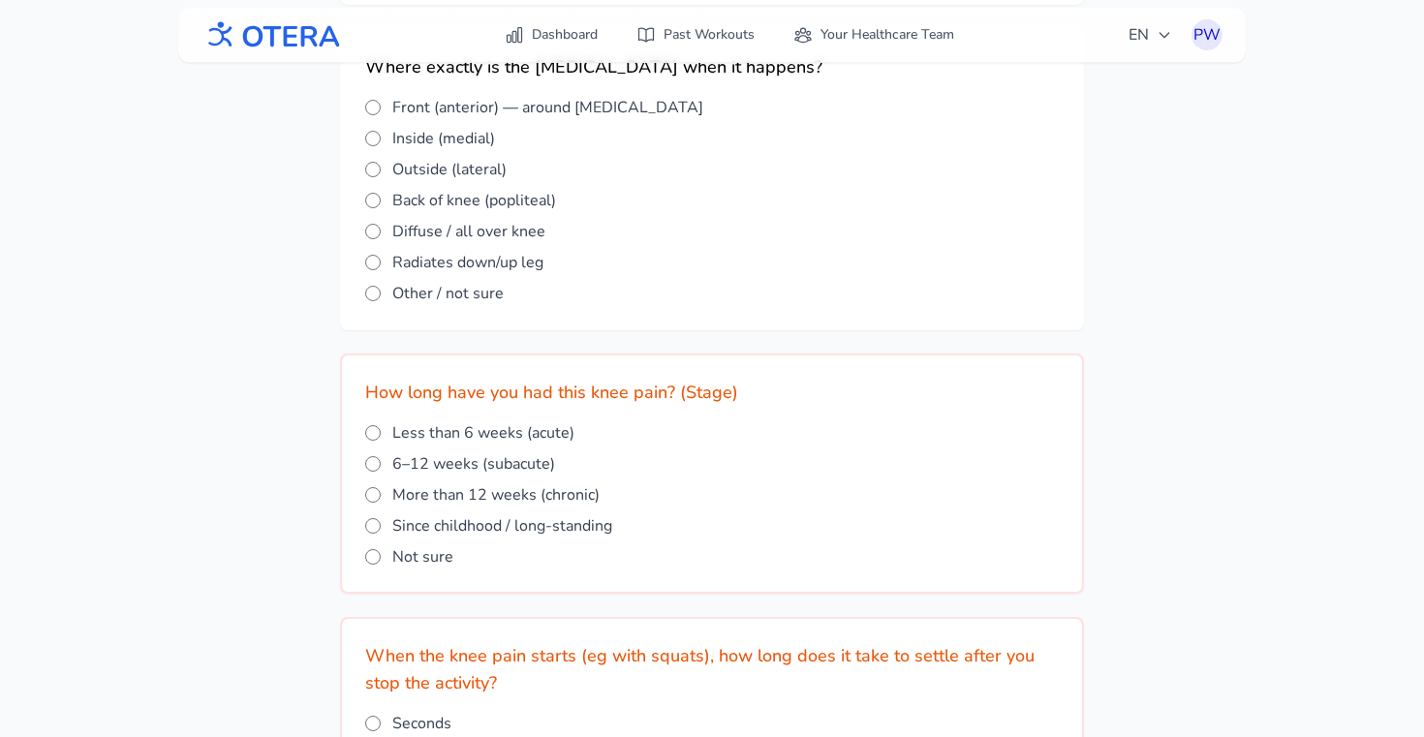
scroll to position [913, 0]
click at [419, 483] on div "Less than 6 weeks (acute) 6–12 weeks (subacute) More than 12 weeks (chronic) Si…" at bounding box center [712, 492] width 694 height 147
click at [405, 498] on span "More than 12 weeks (chronic)" at bounding box center [495, 492] width 207 height 23
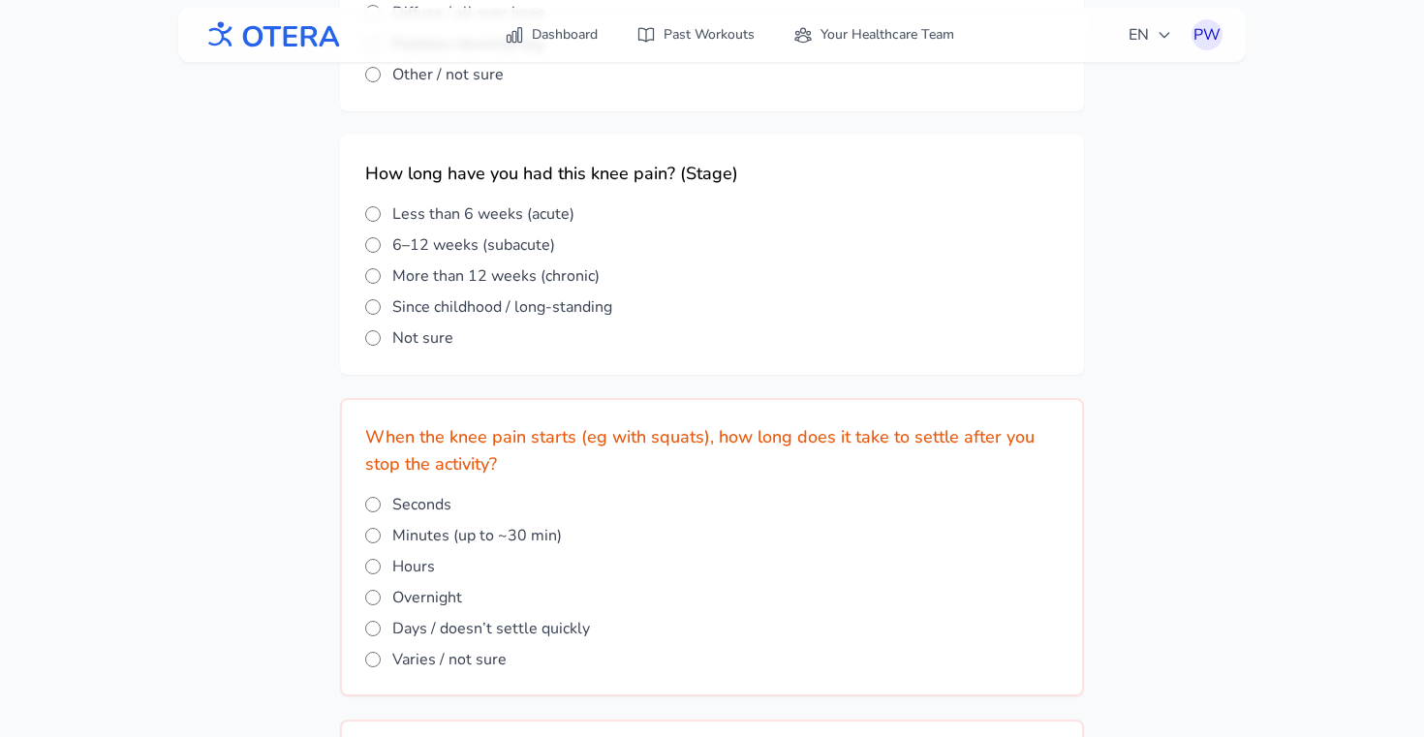
scroll to position [1214, 0]
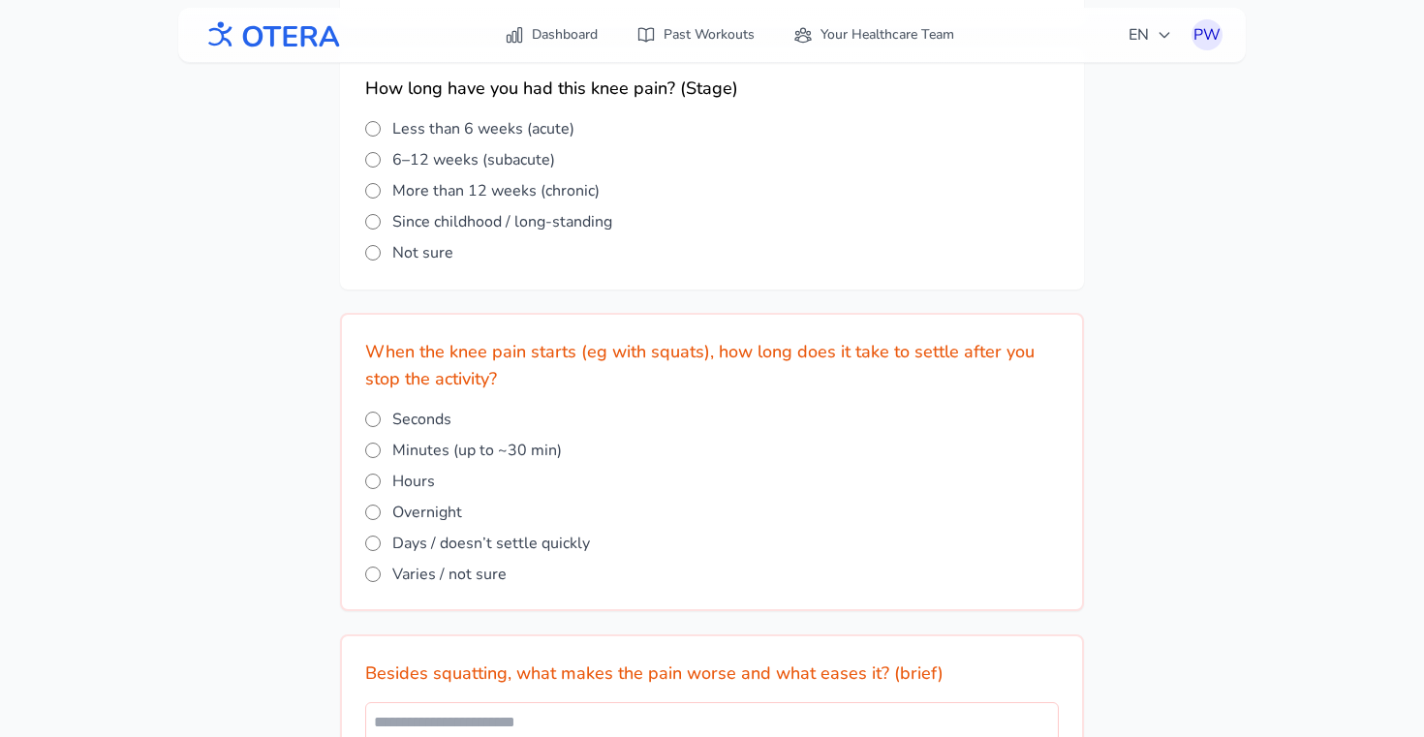
click at [395, 431] on span "Seconds" at bounding box center [421, 419] width 59 height 23
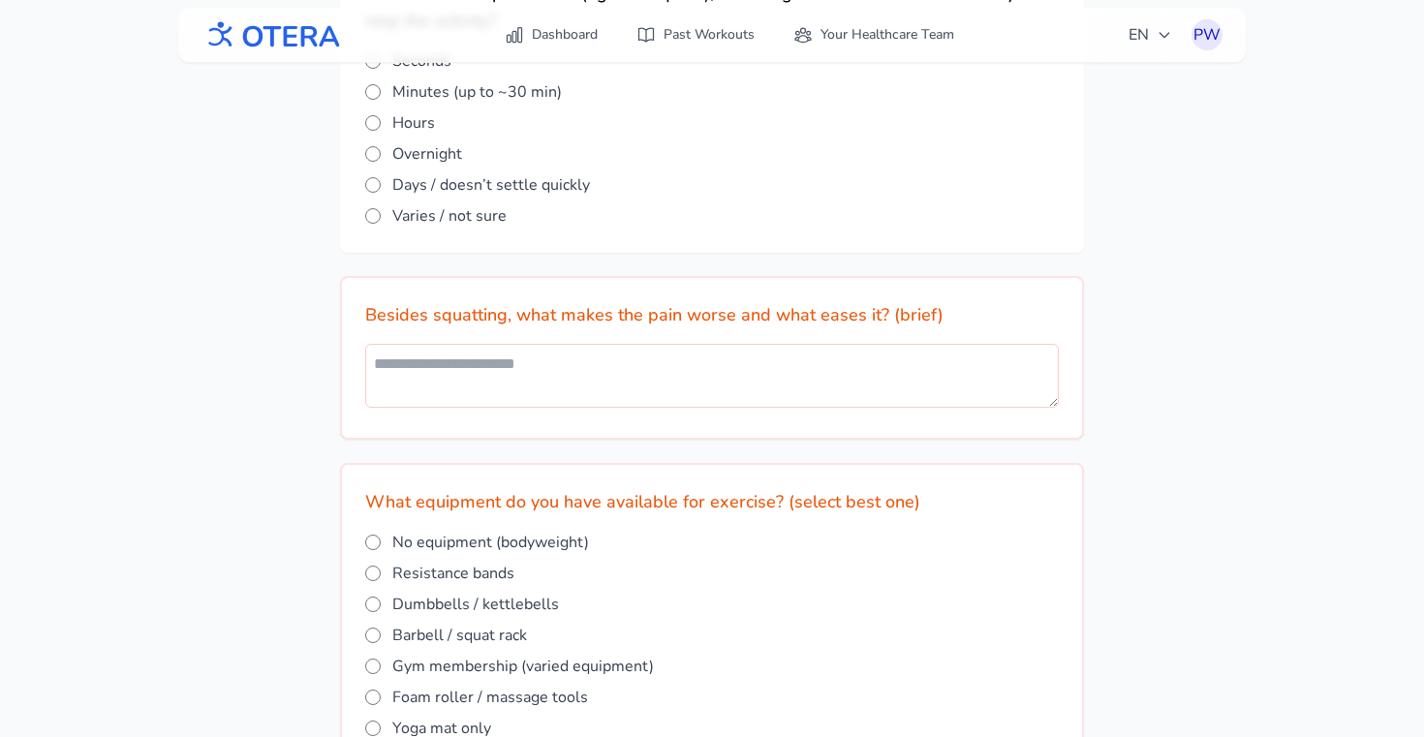
scroll to position [1579, 0]
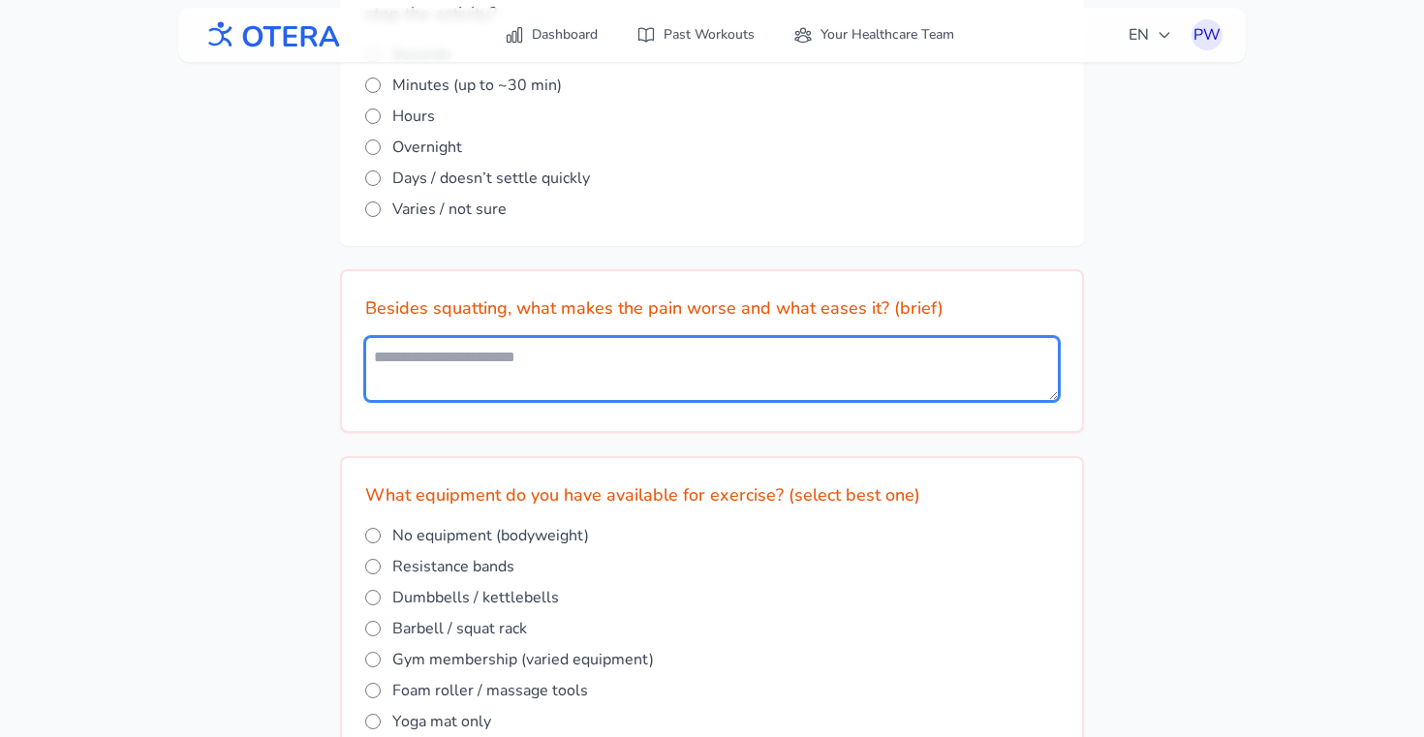
click at [429, 388] on textarea at bounding box center [712, 369] width 694 height 64
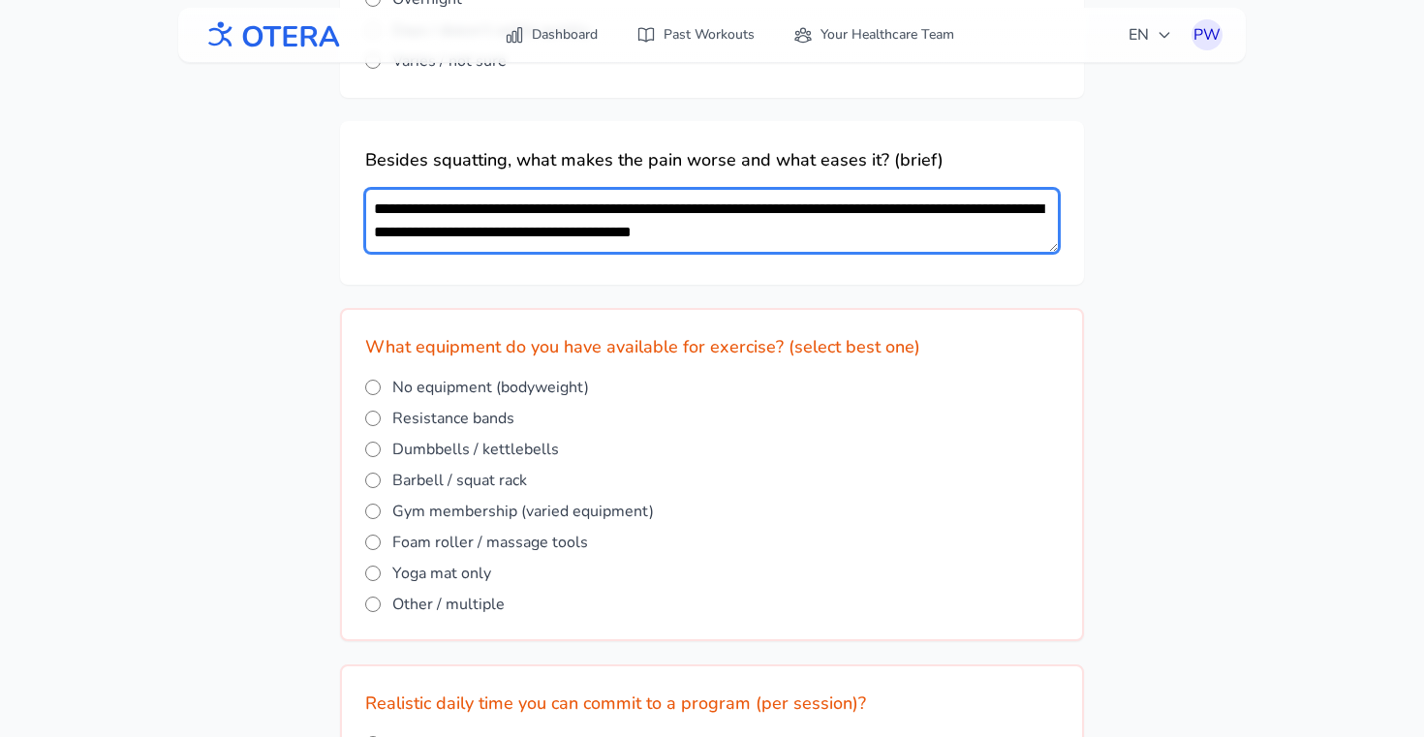
scroll to position [1728, 0]
type textarea "**********"
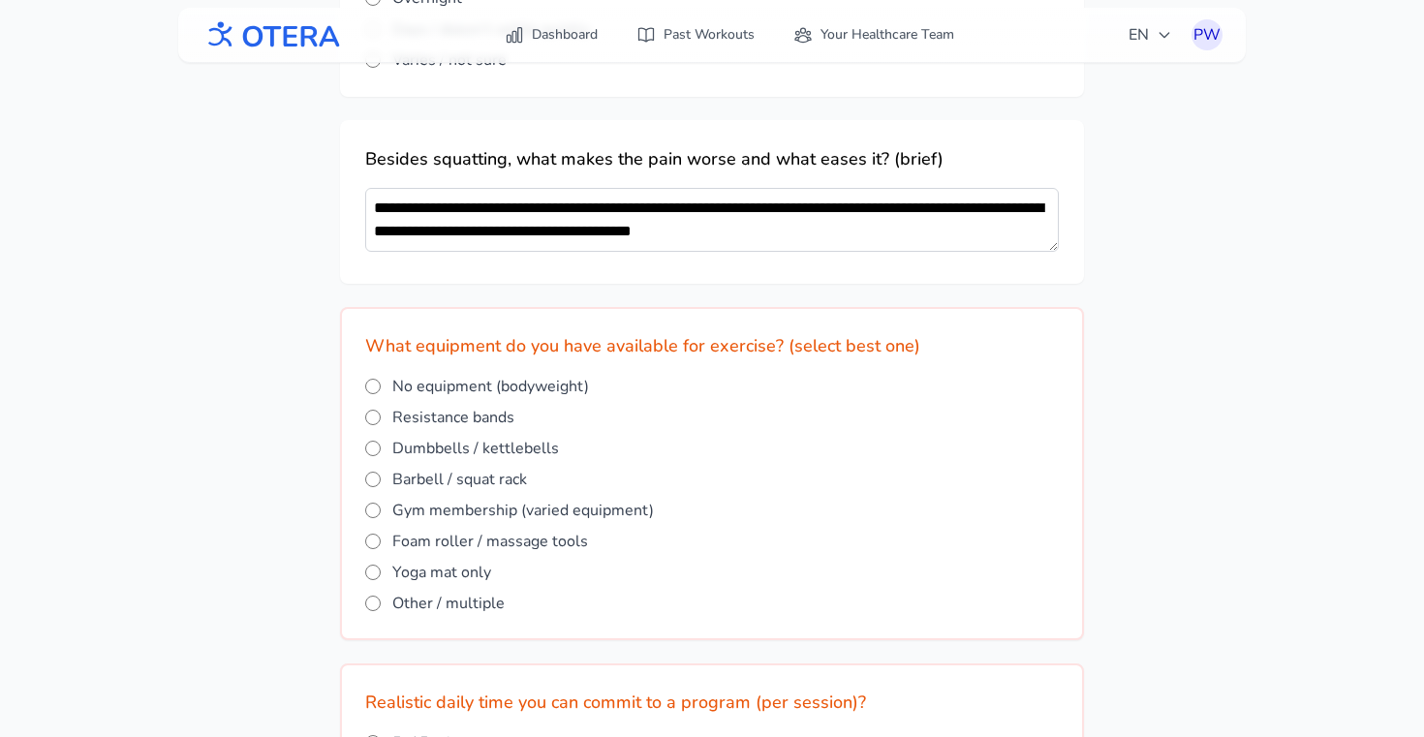
click at [426, 450] on span "Dumbbells / kettlebells" at bounding box center [475, 448] width 167 height 23
click at [381, 522] on label "Gym membership (varied equipment)" at bounding box center [712, 510] width 694 height 23
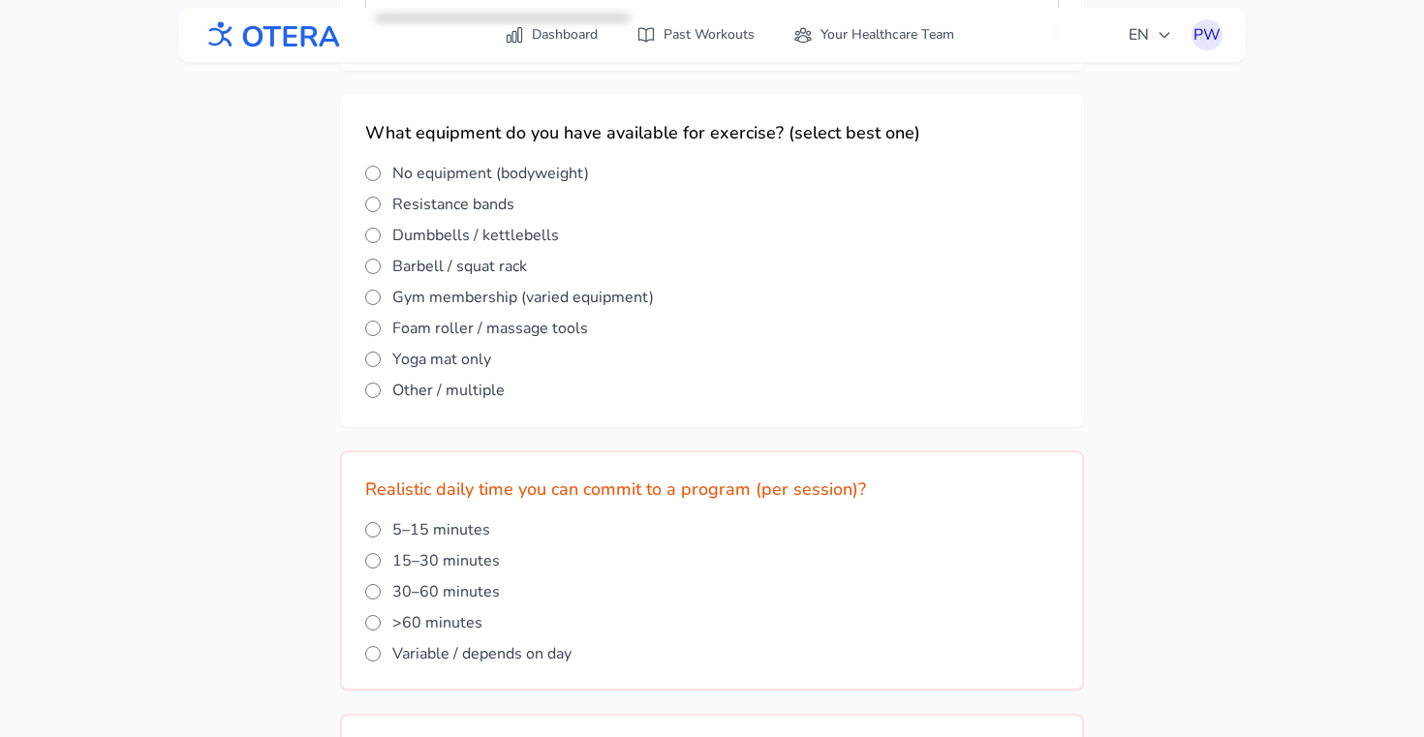
scroll to position [2141, 0]
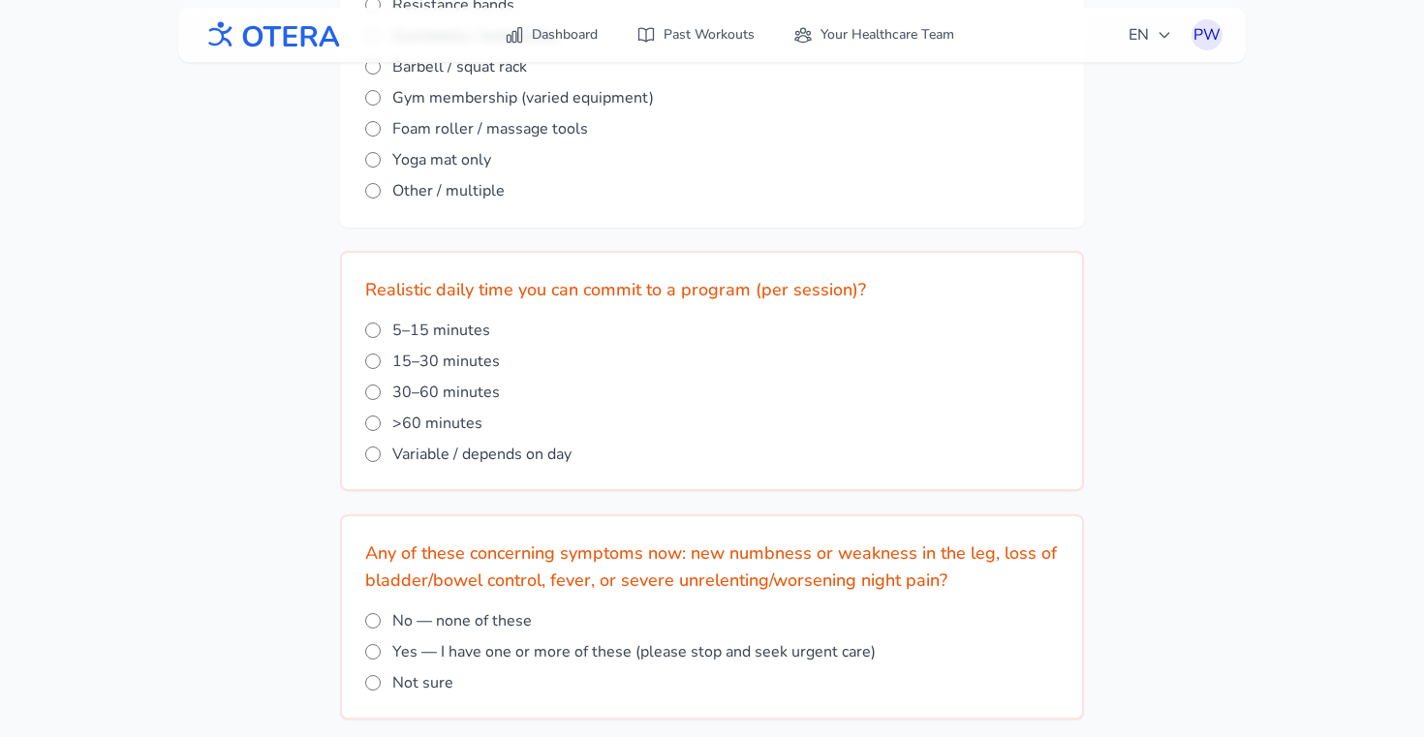
click at [390, 333] on label "5–15 minutes" at bounding box center [712, 330] width 694 height 23
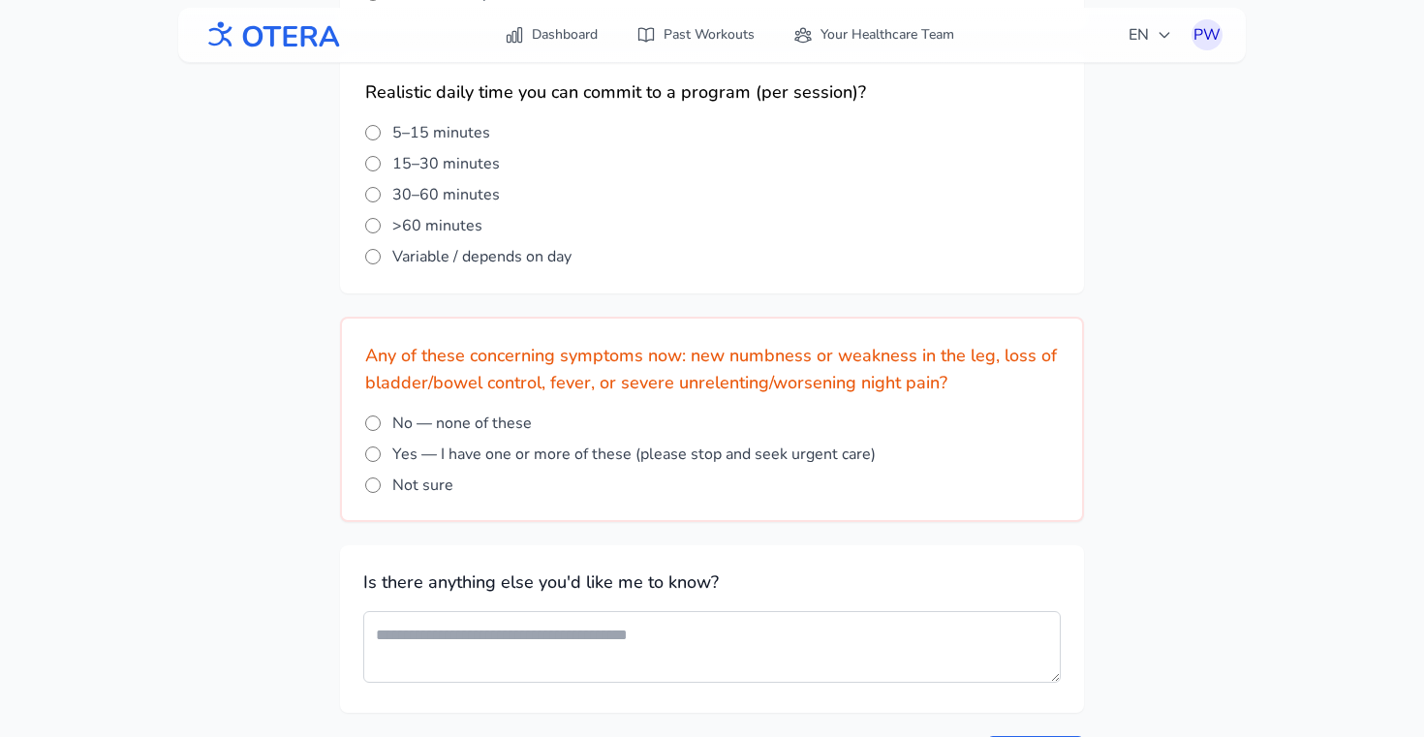
scroll to position [2326, 0]
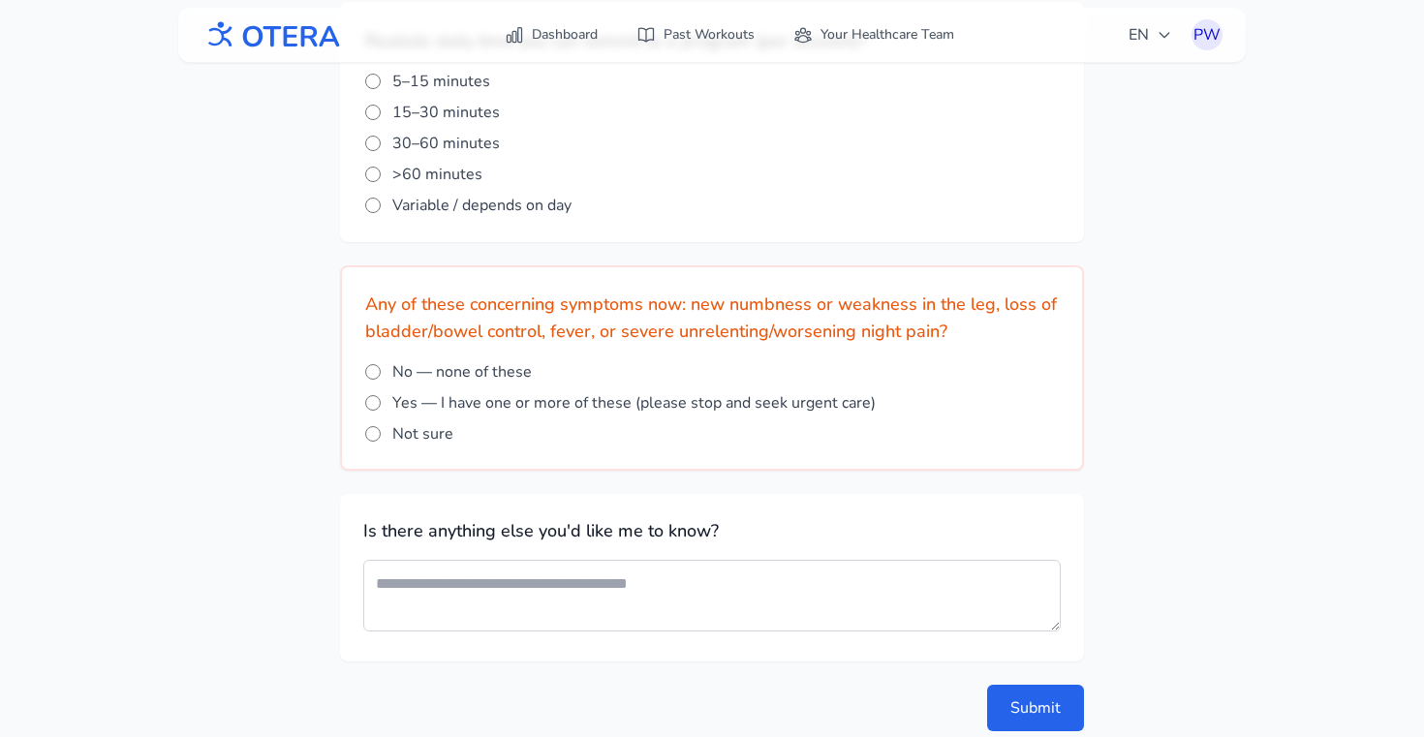
scroll to position [2394, 0]
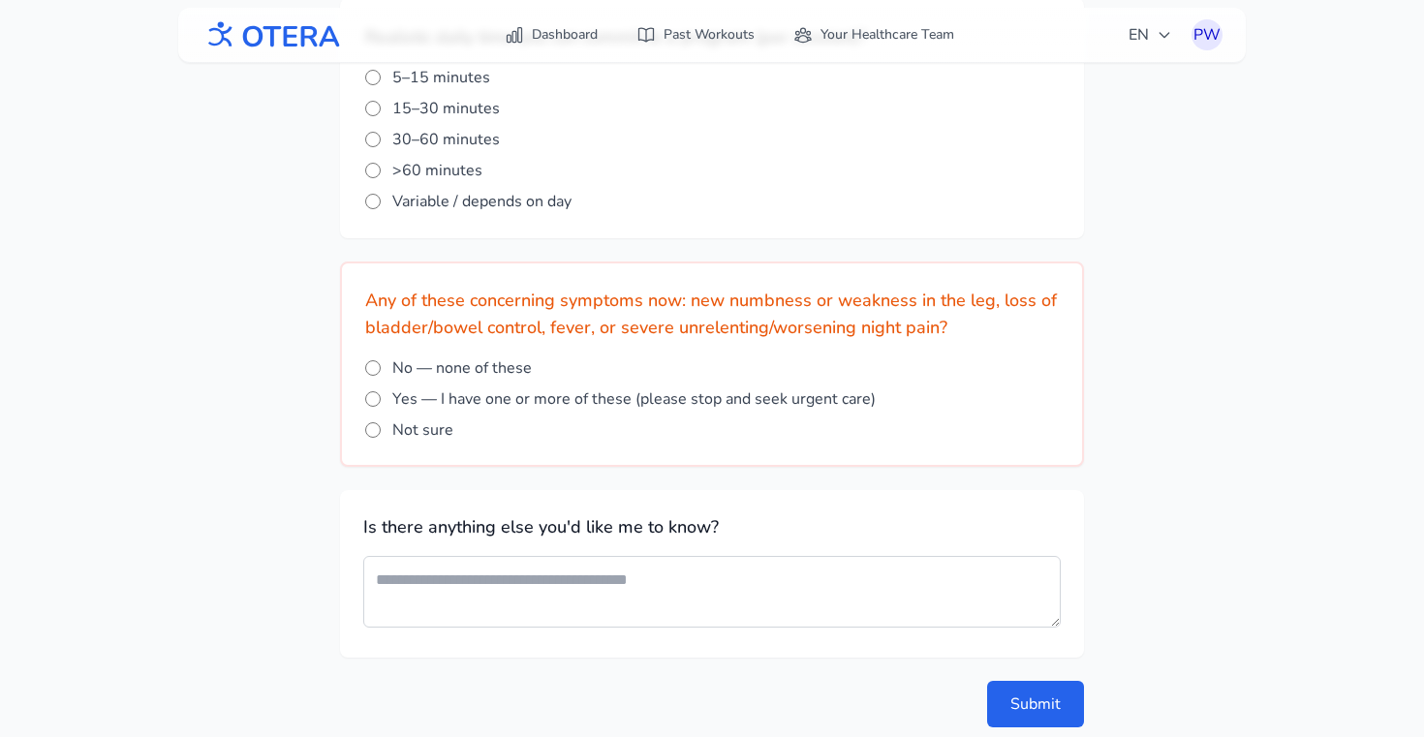
click at [415, 307] on h2 "Any of these concerning symptoms now: new numbness or weakness in the leg, loss…" at bounding box center [712, 314] width 694 height 54
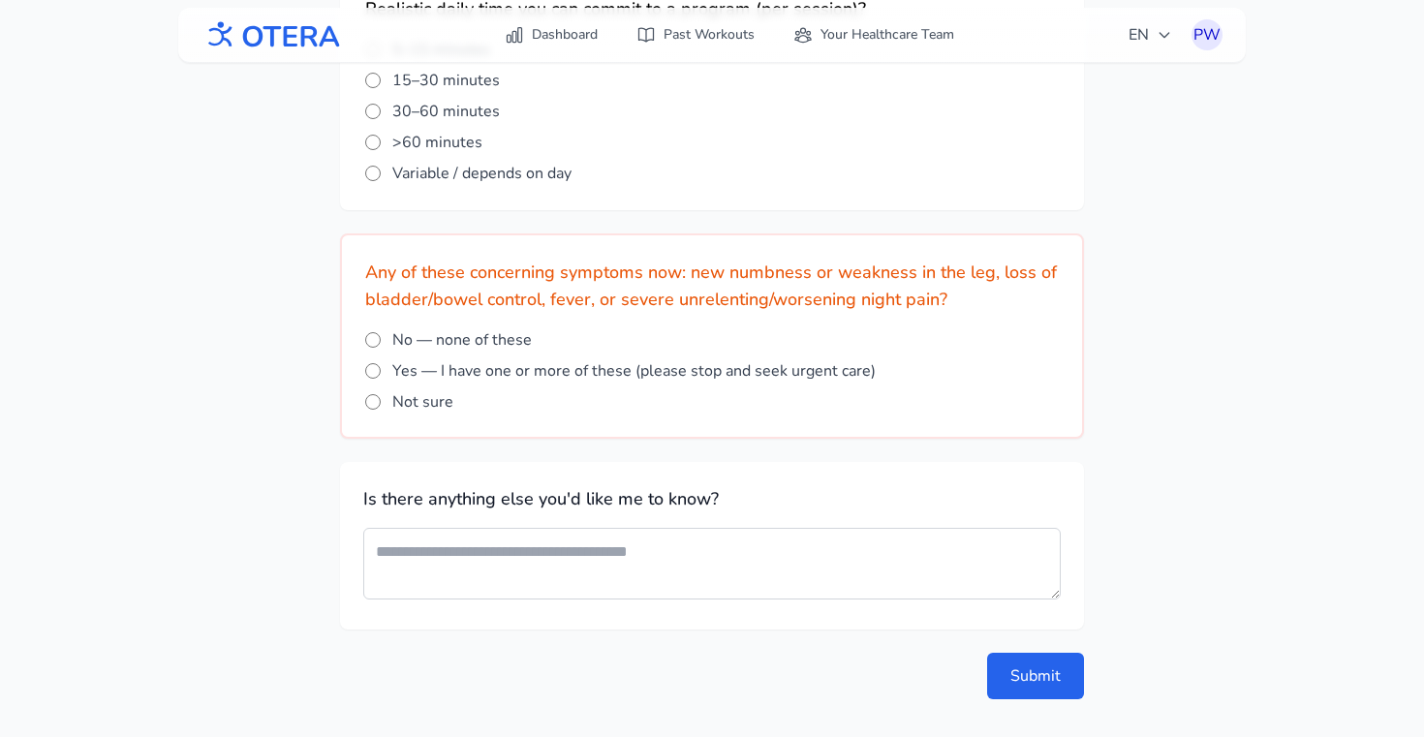
scroll to position [2431, 0]
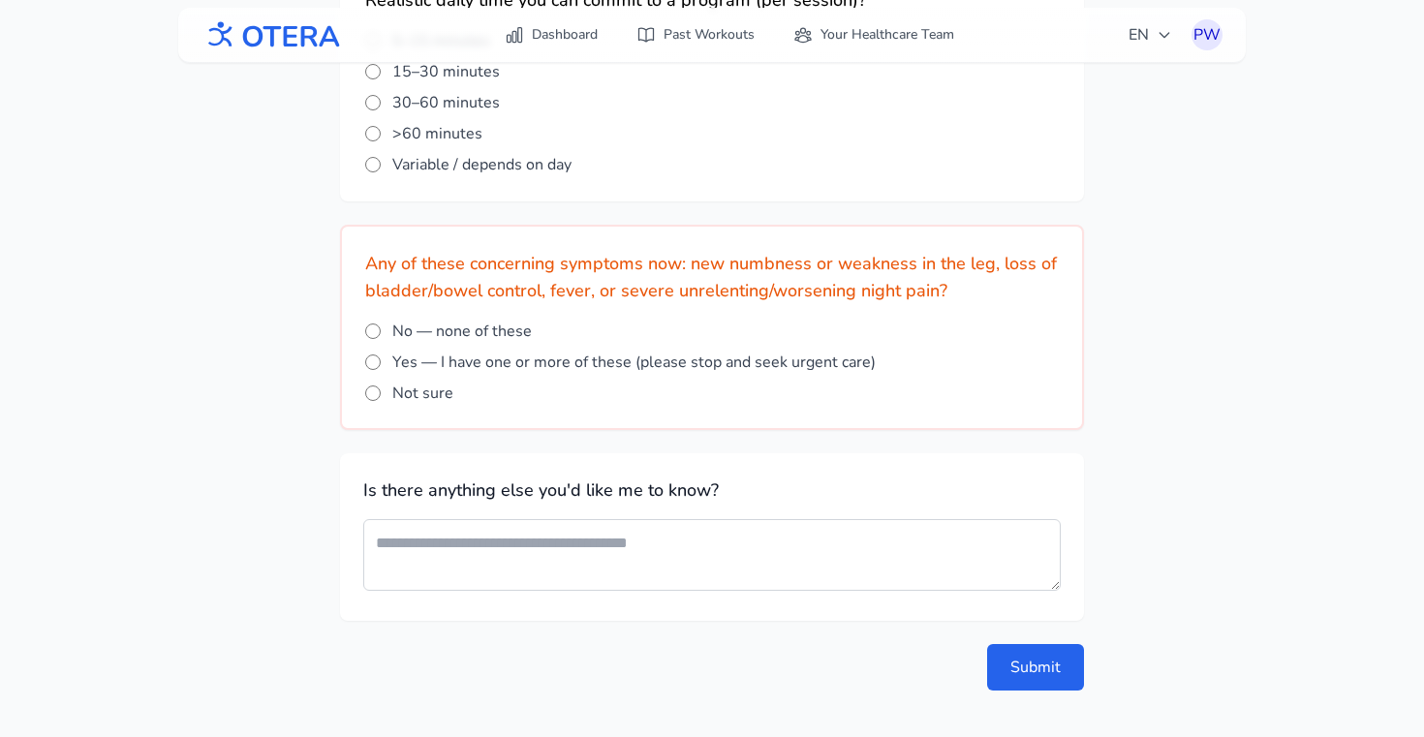
click at [420, 330] on span "No — none of these" at bounding box center [462, 331] width 140 height 23
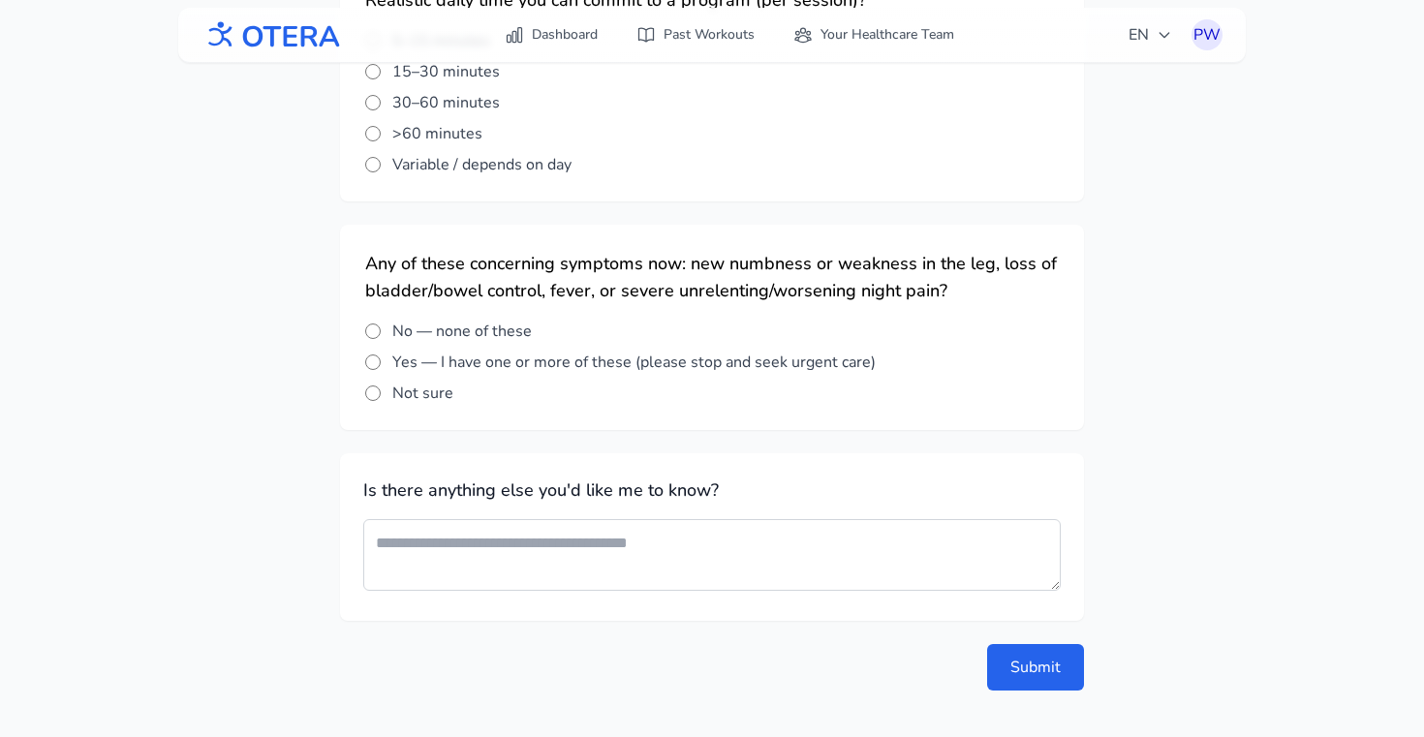
scroll to position [2467, 0]
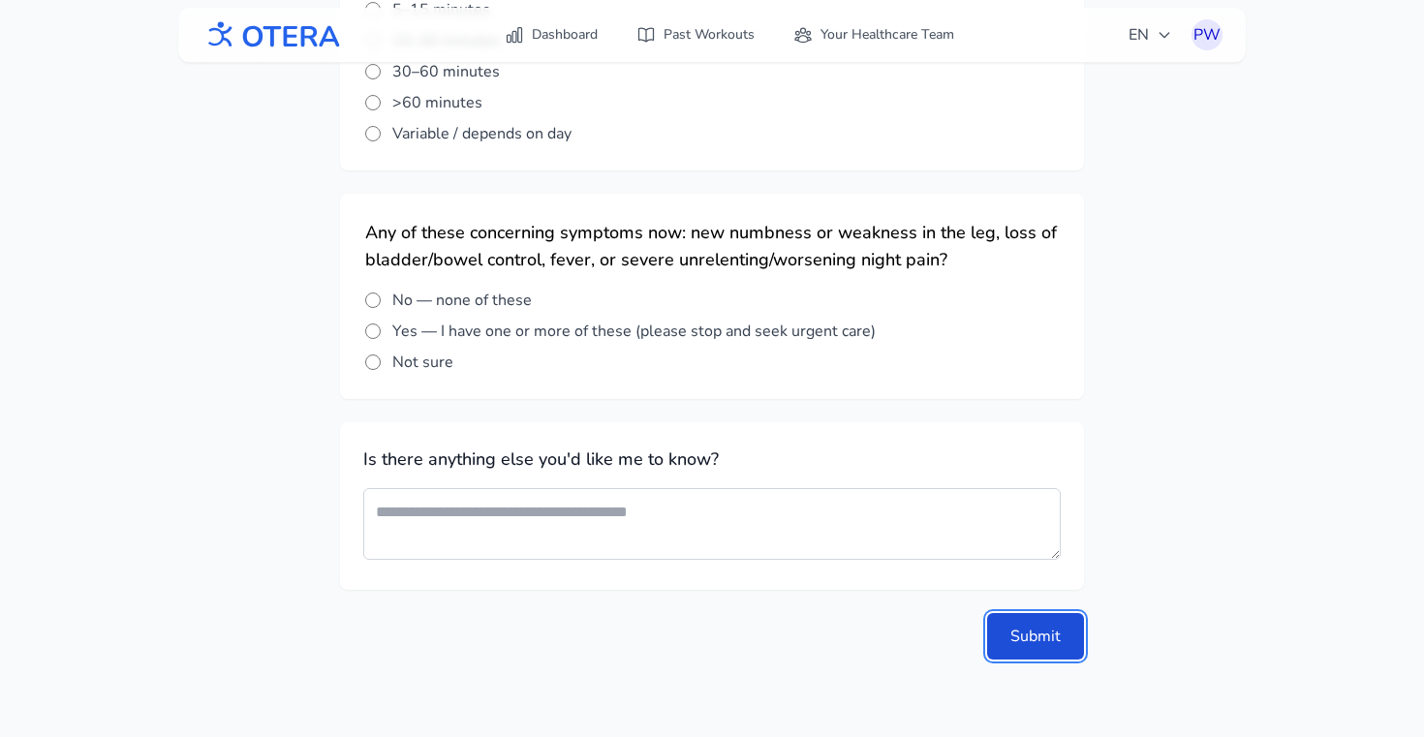
click at [1062, 641] on button "Submit" at bounding box center [1035, 636] width 97 height 47
click at [1009, 628] on button "Submit" at bounding box center [1035, 636] width 97 height 47
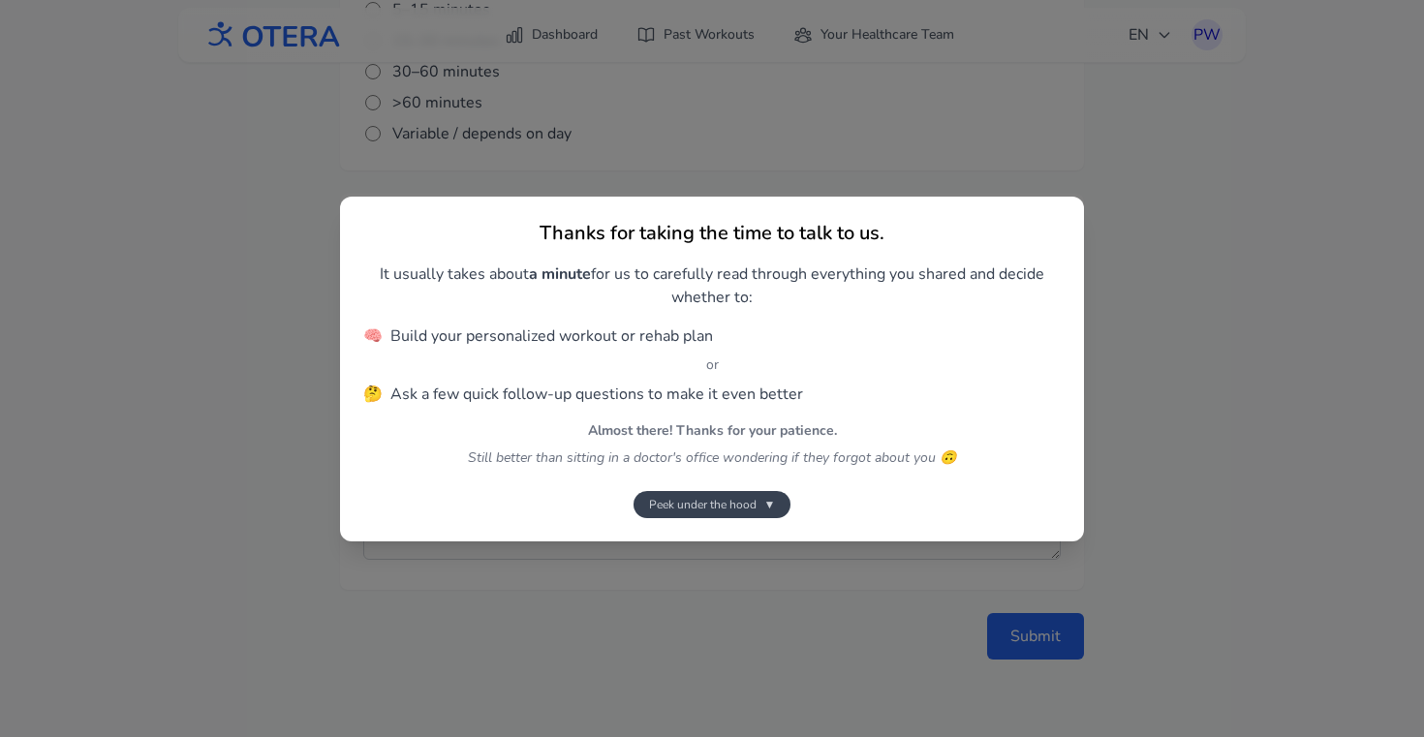
click at [721, 515] on button "Peek under the hood ▼" at bounding box center [713, 504] width 158 height 27
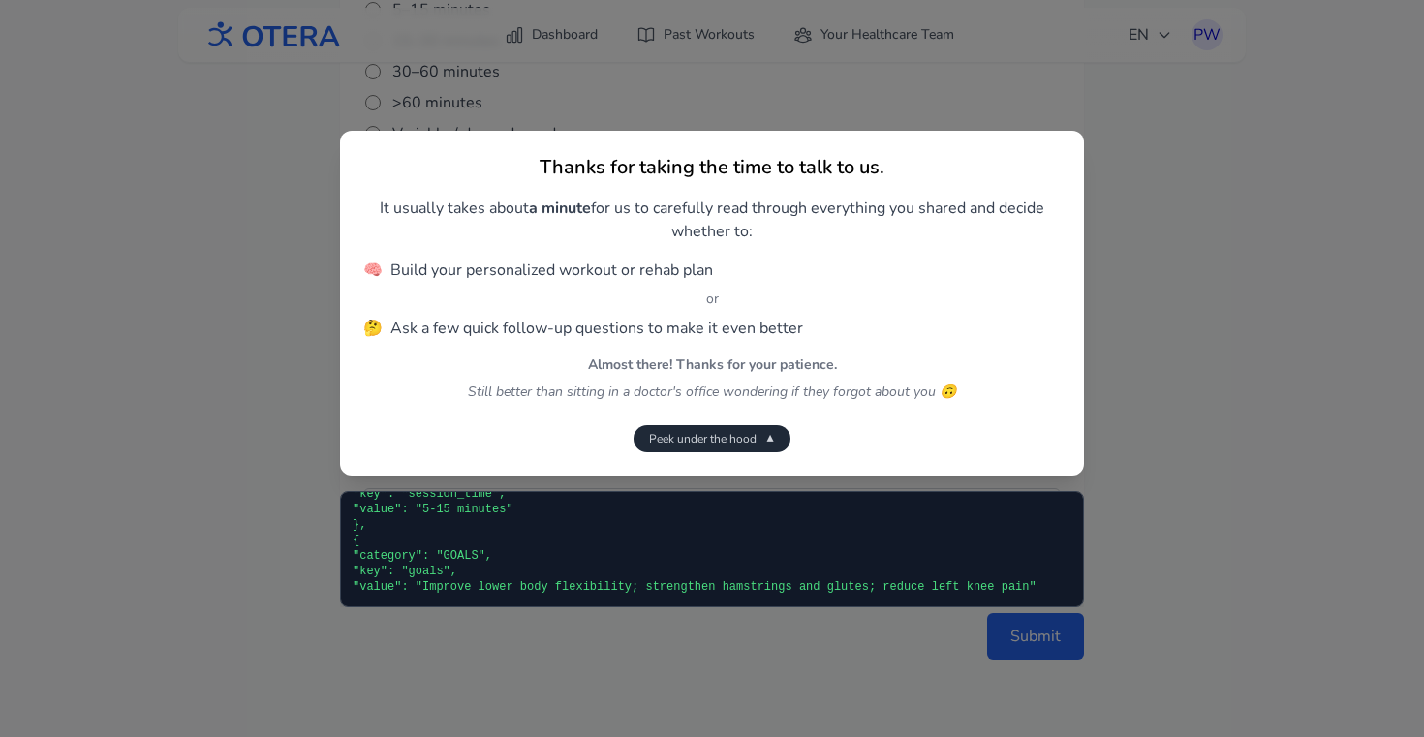
scroll to position [8718, 0]
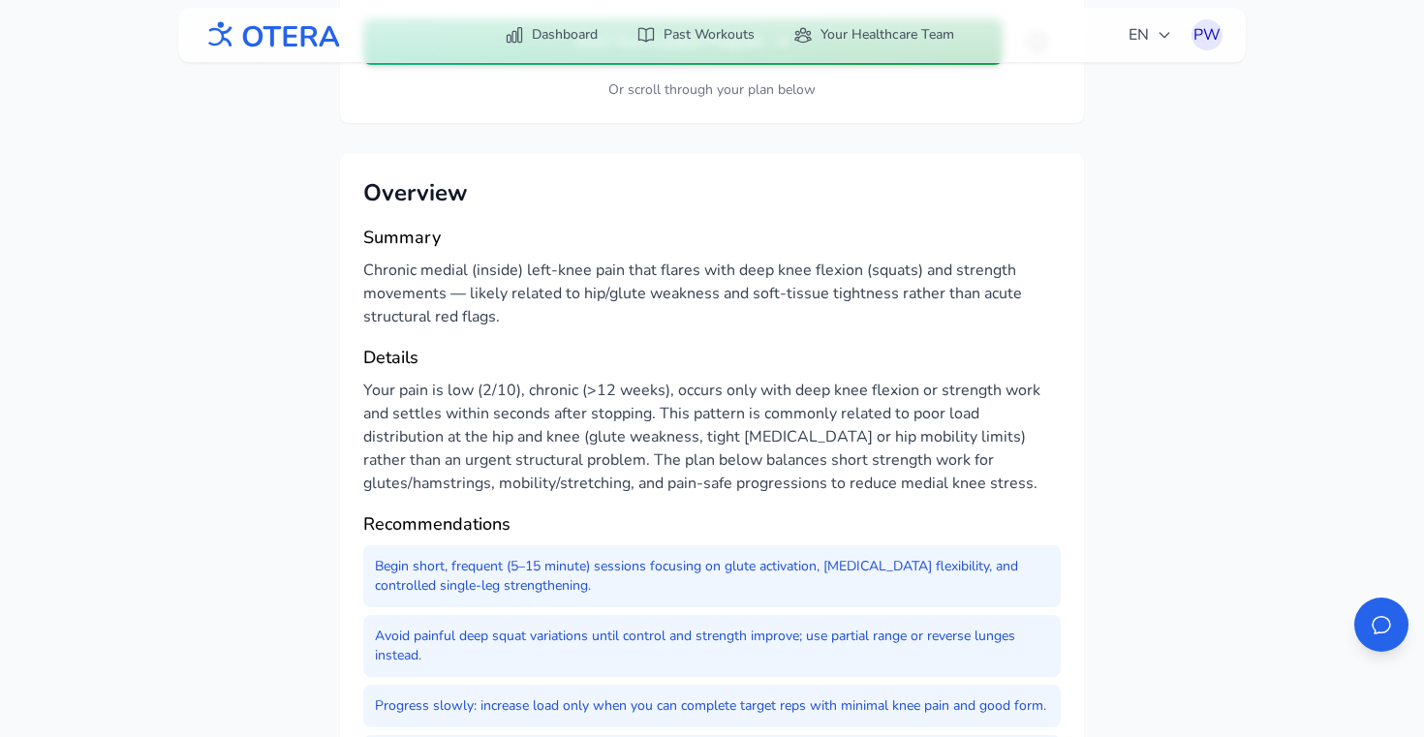
scroll to position [284, 0]
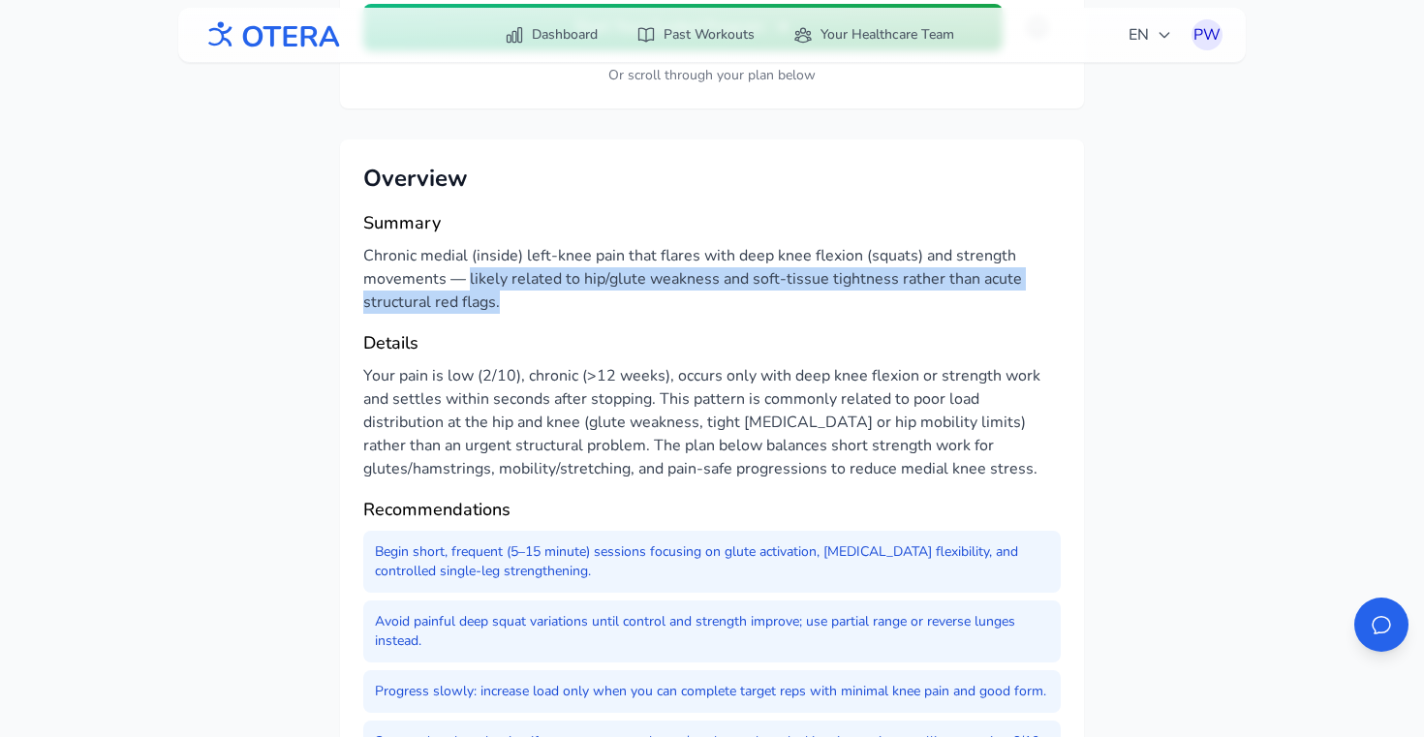
drag, startPoint x: 469, startPoint y: 281, endPoint x: 572, endPoint y: 291, distance: 103.1
click at [572, 291] on p "Chronic medial (inside) left-knee pain that flares with deep knee flexion (squa…" at bounding box center [712, 279] width 698 height 70
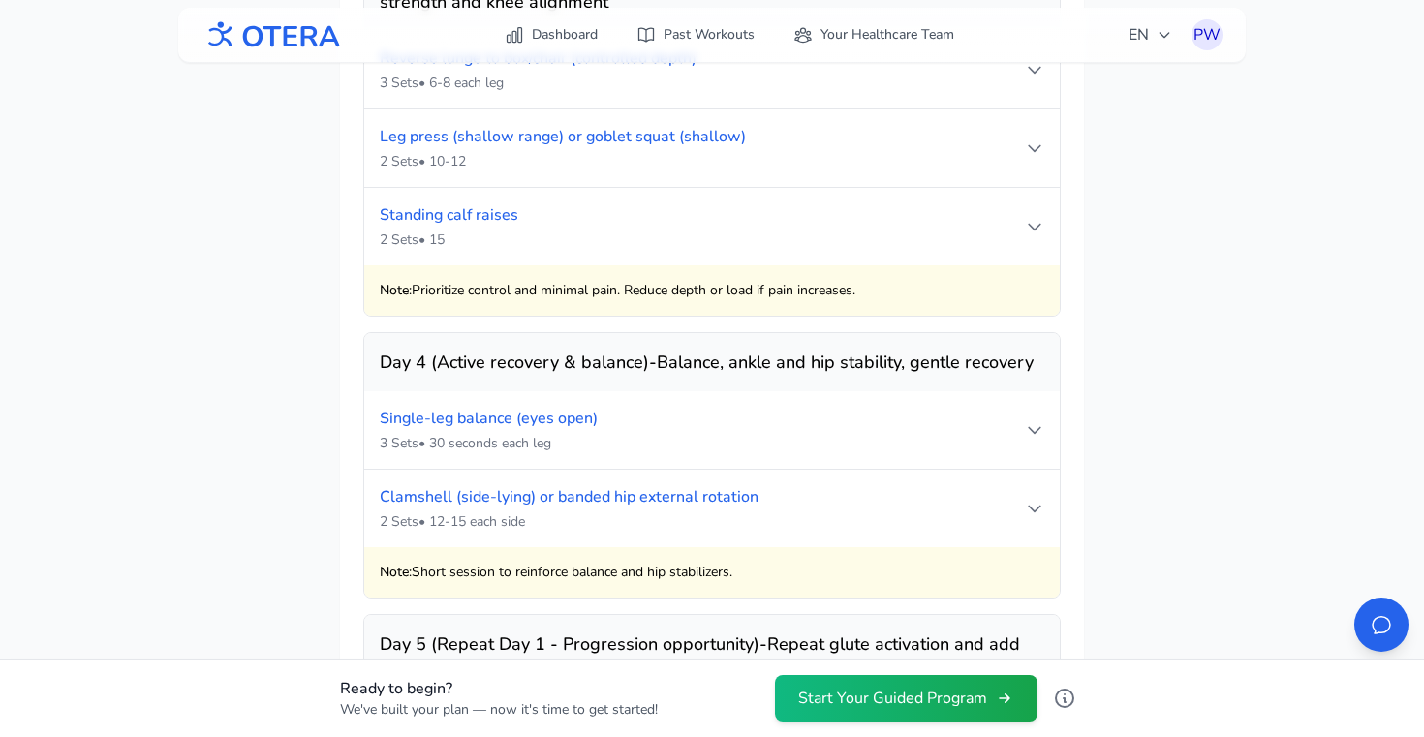
scroll to position [2393, 0]
click at [1028, 419] on icon at bounding box center [1034, 428] width 19 height 19
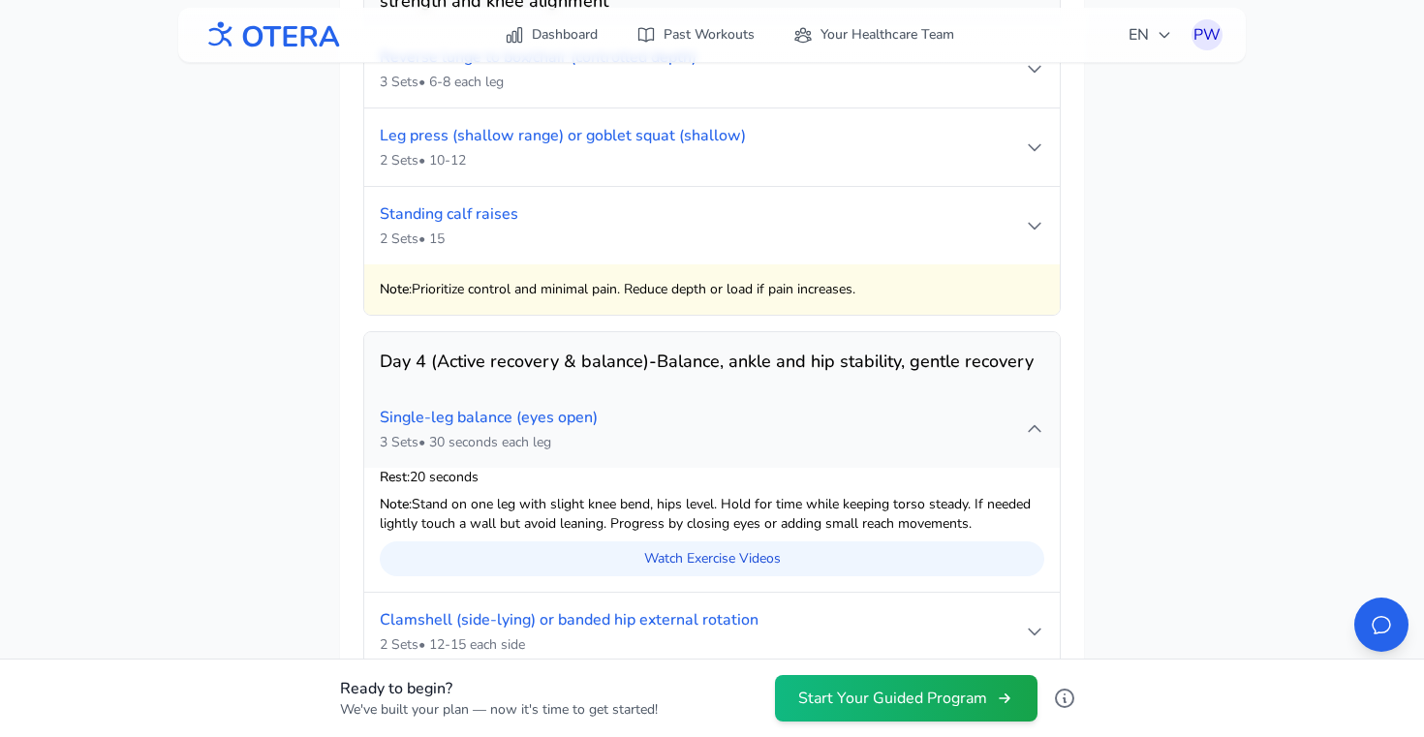
click at [1029, 419] on icon at bounding box center [1034, 428] width 19 height 19
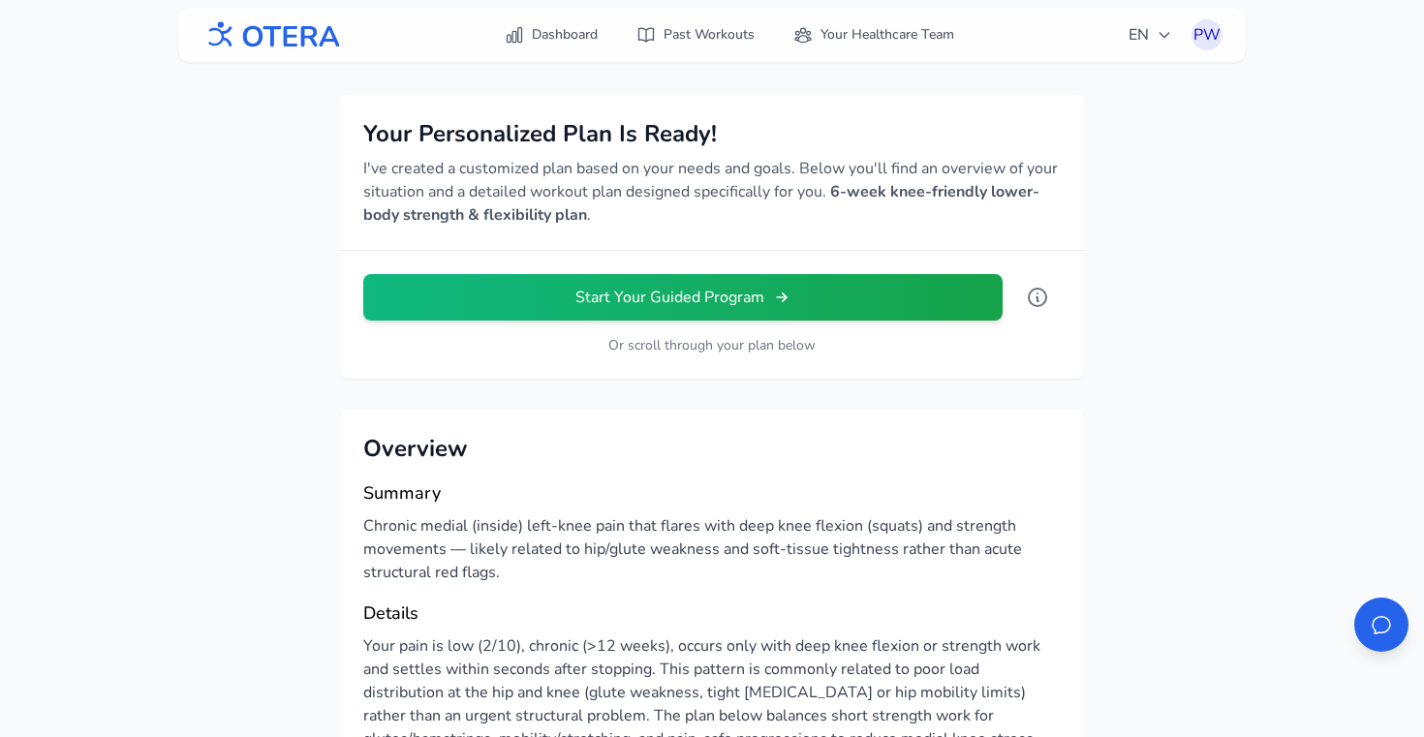
scroll to position [16, 0]
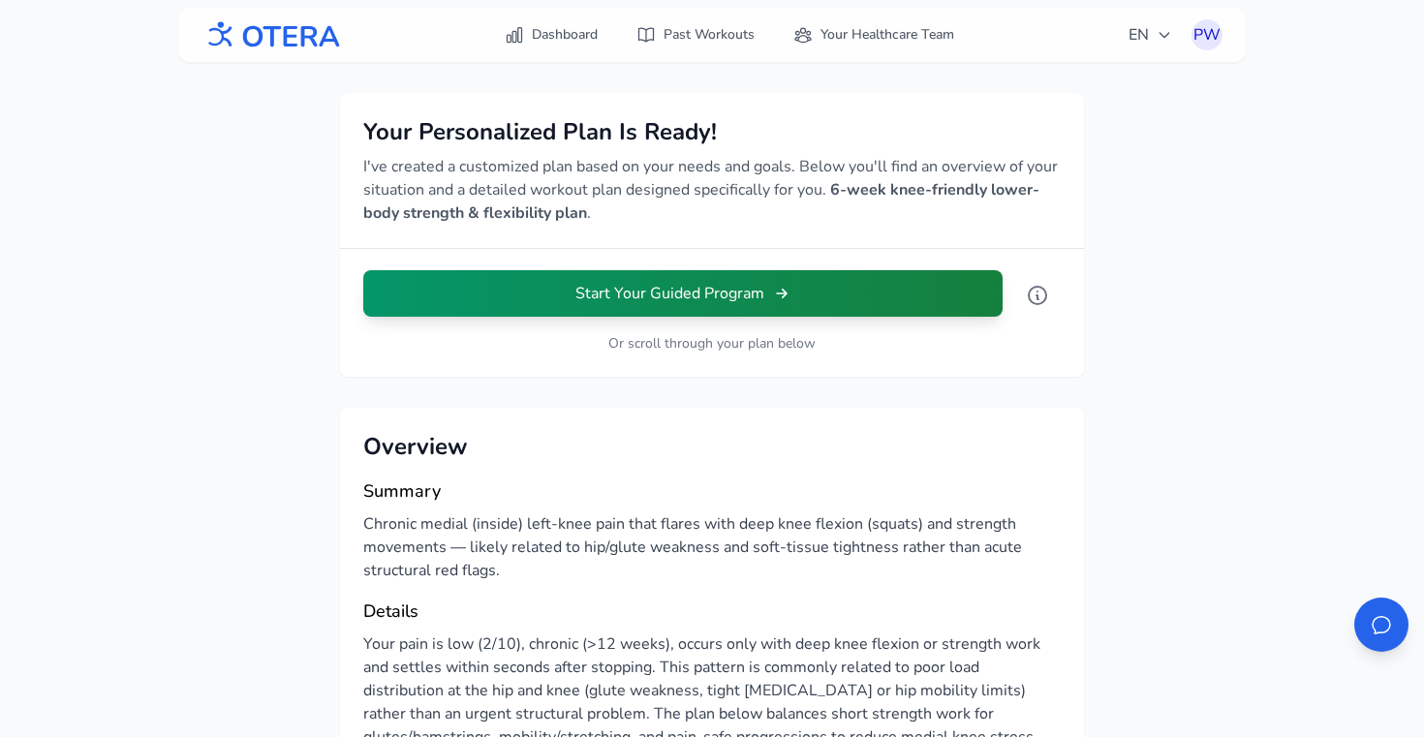
click at [674, 312] on button "Start Your Guided Program" at bounding box center [682, 293] width 639 height 47
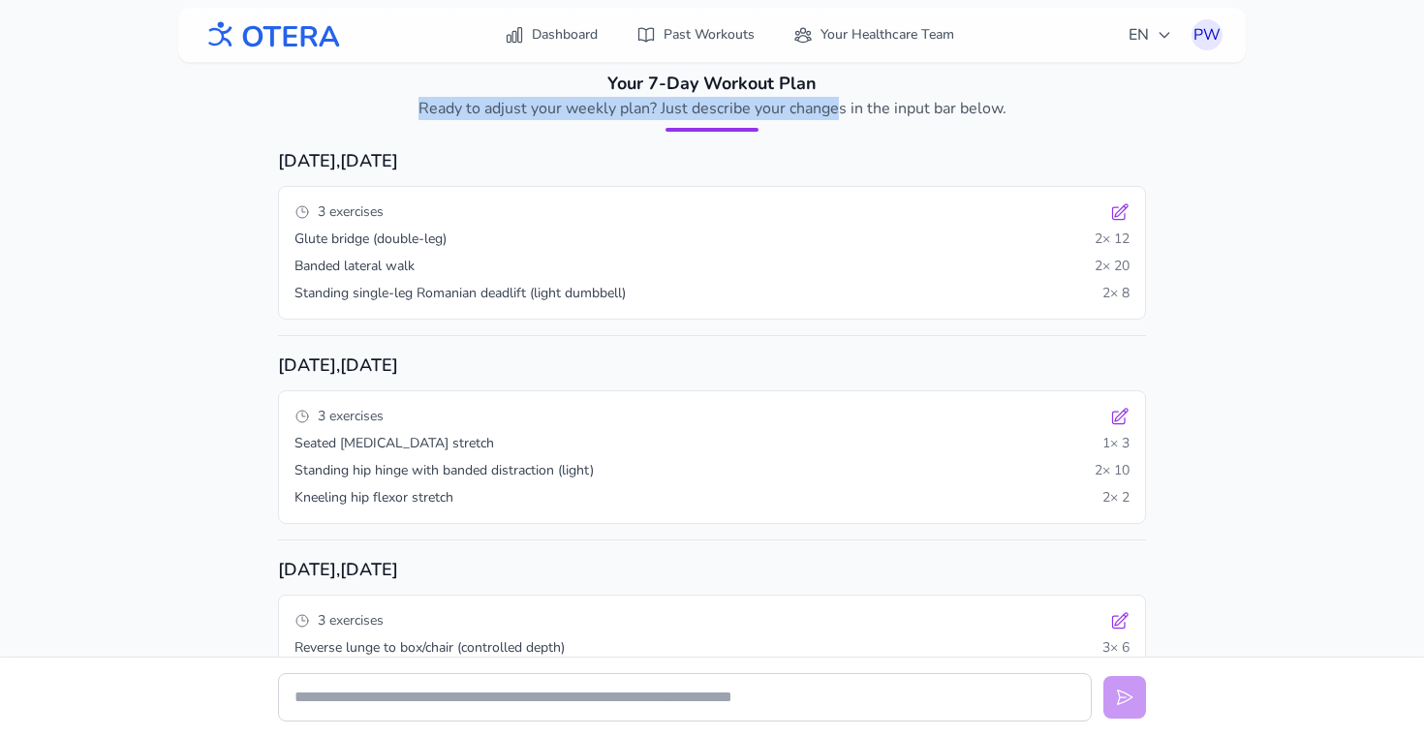
drag, startPoint x: 433, startPoint y: 110, endPoint x: 838, endPoint y: 108, distance: 405.0
click at [838, 108] on p "Ready to adjust your weekly plan? Just describe your changes in the input bar b…" at bounding box center [712, 108] width 651 height 23
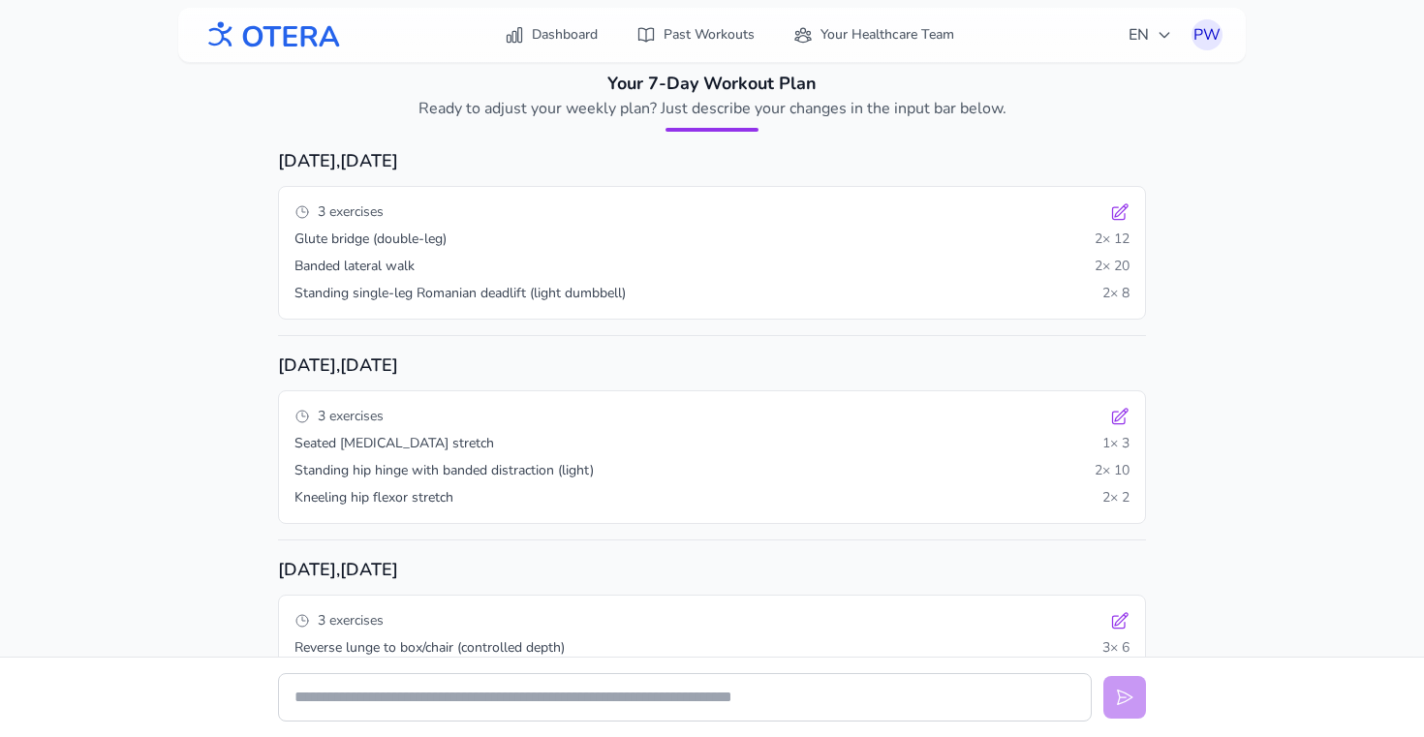
click at [840, 108] on p "Ready to adjust your weekly plan? Just describe your changes in the input bar b…" at bounding box center [712, 108] width 651 height 23
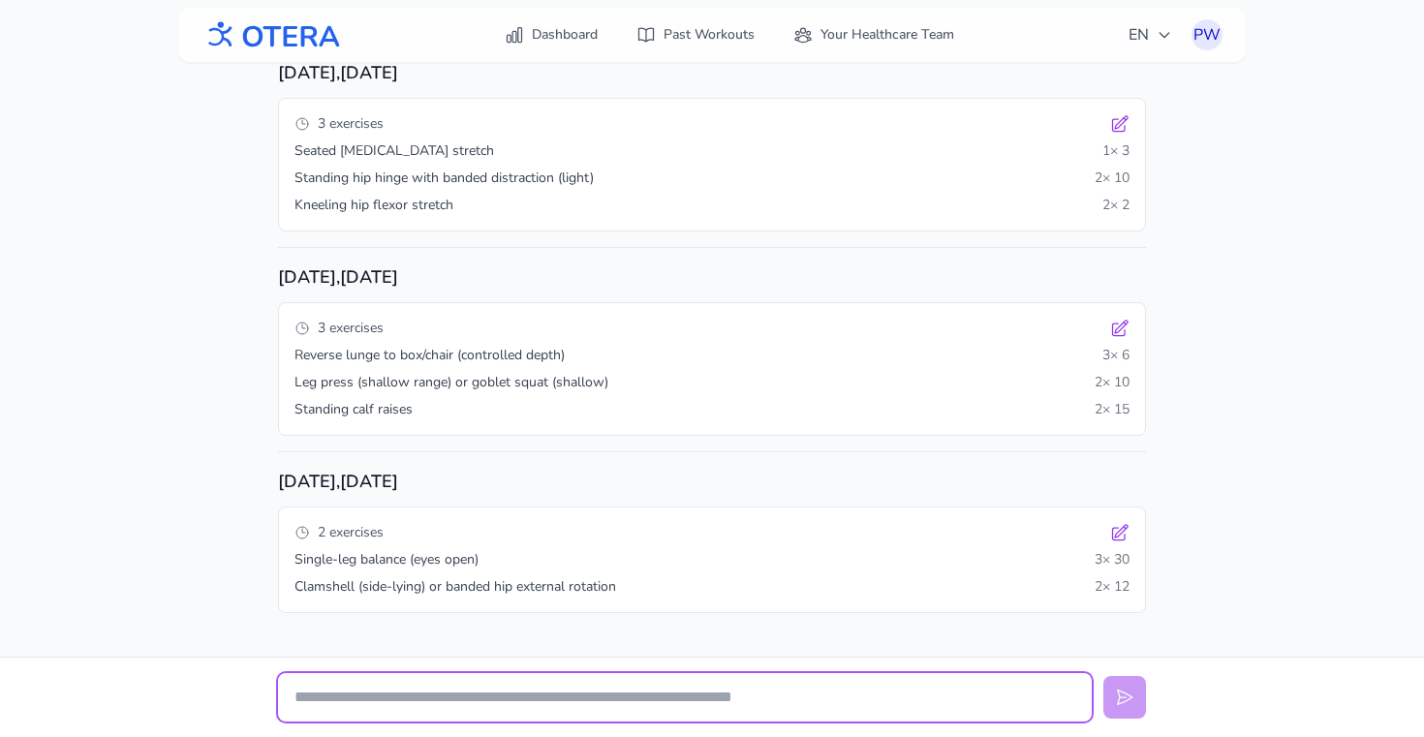
click at [336, 704] on input "text" at bounding box center [685, 697] width 814 height 48
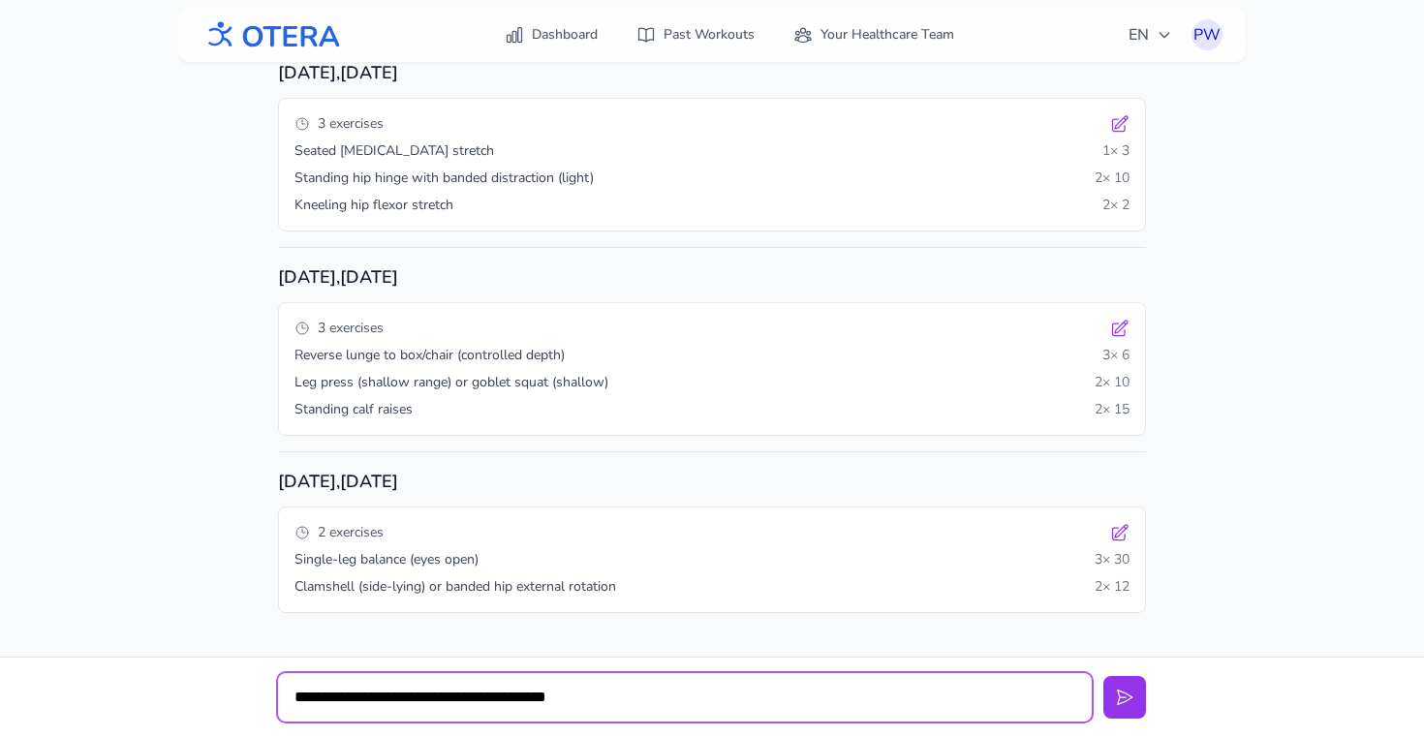
type input "**********"
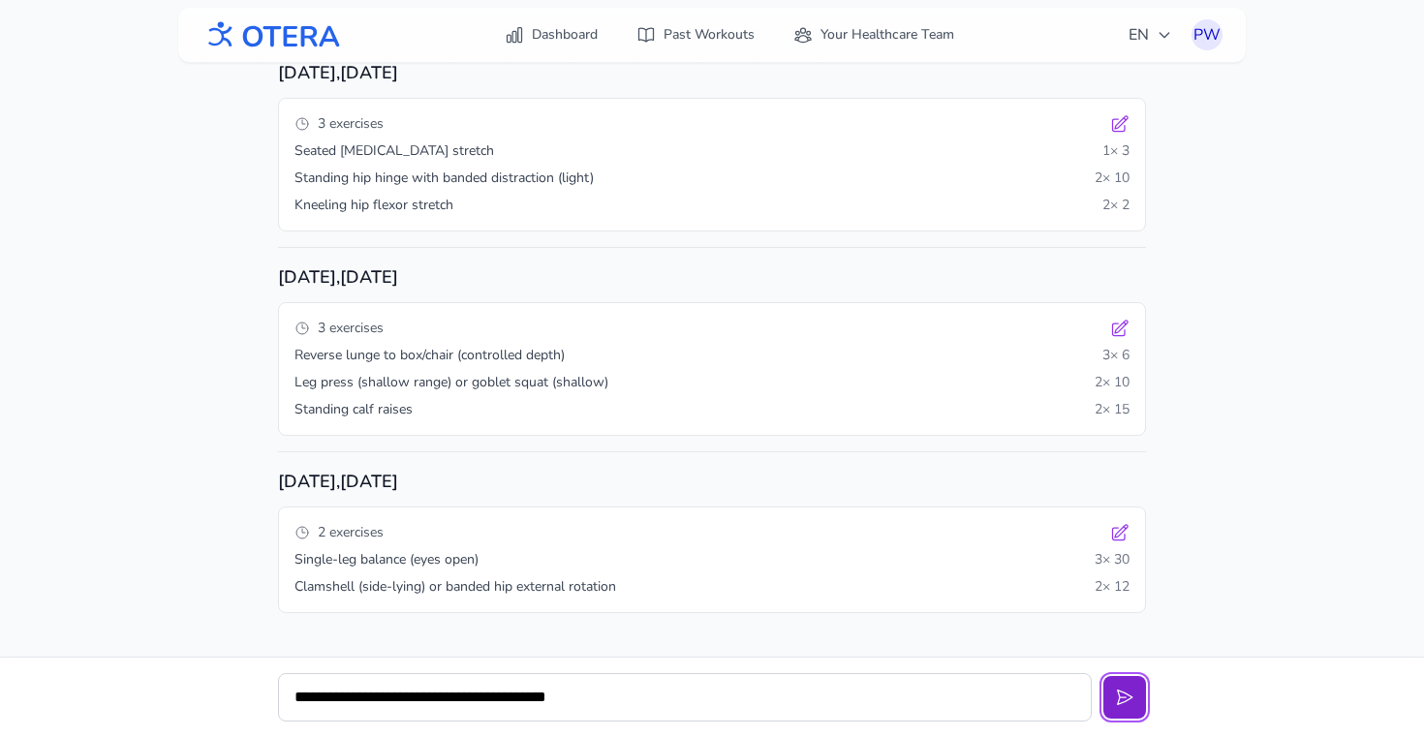
click at [1123, 680] on button at bounding box center [1124, 697] width 43 height 43
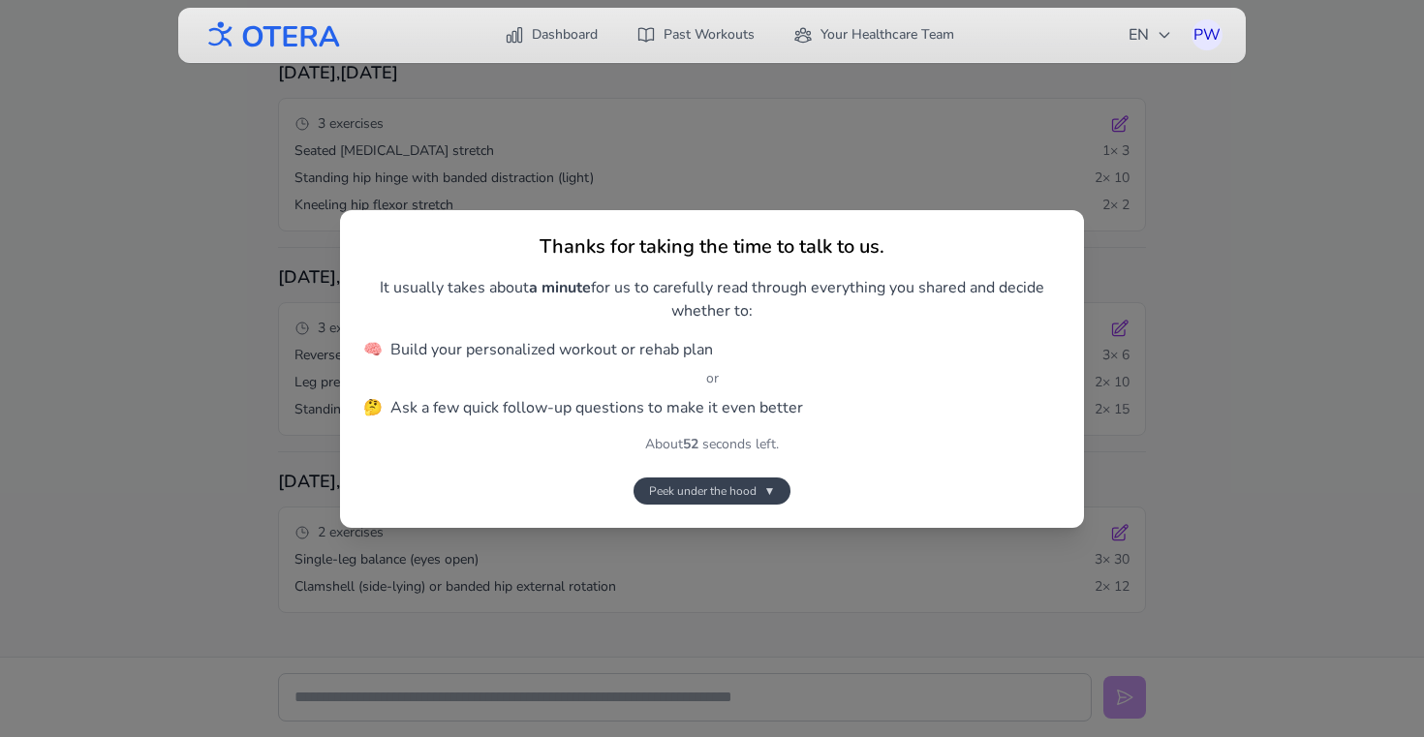
click at [682, 484] on span "Peek under the hood" at bounding box center [703, 491] width 108 height 16
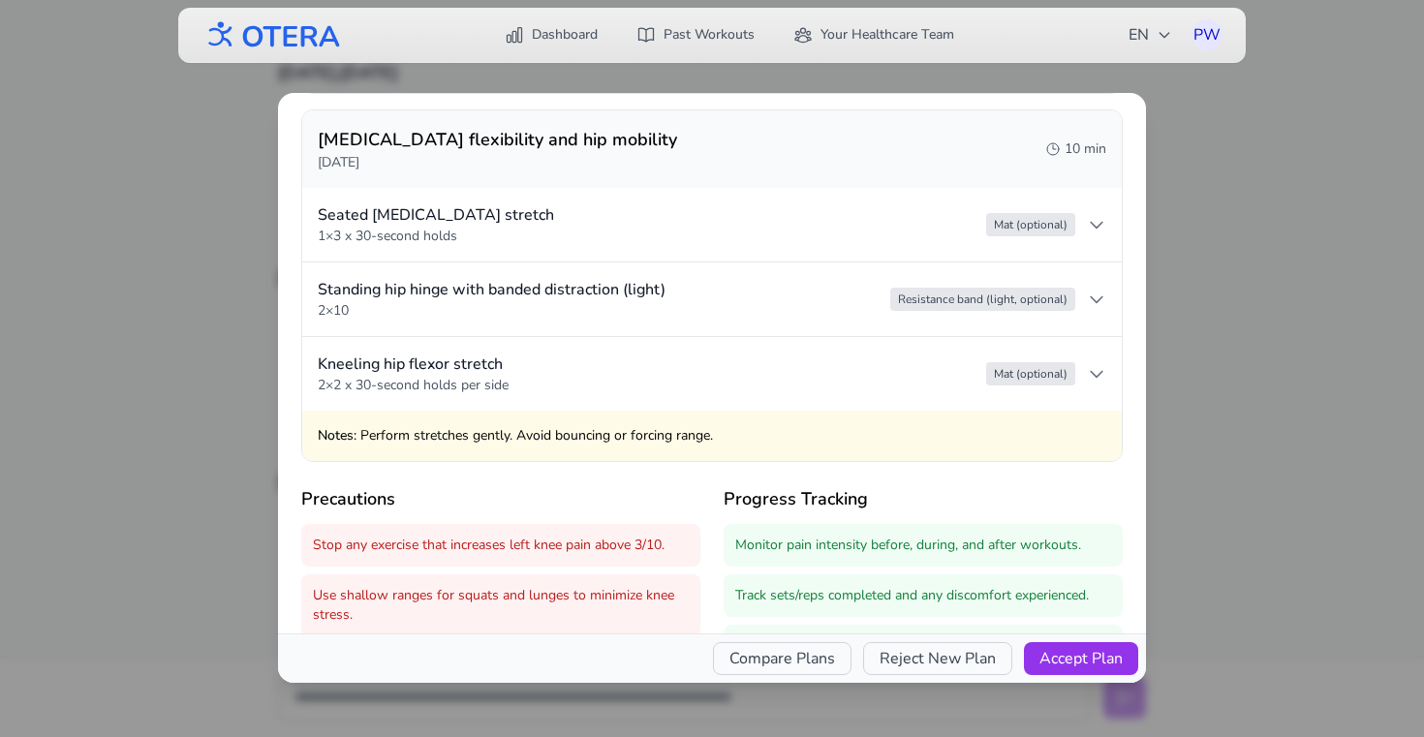
scroll to position [1463, 0]
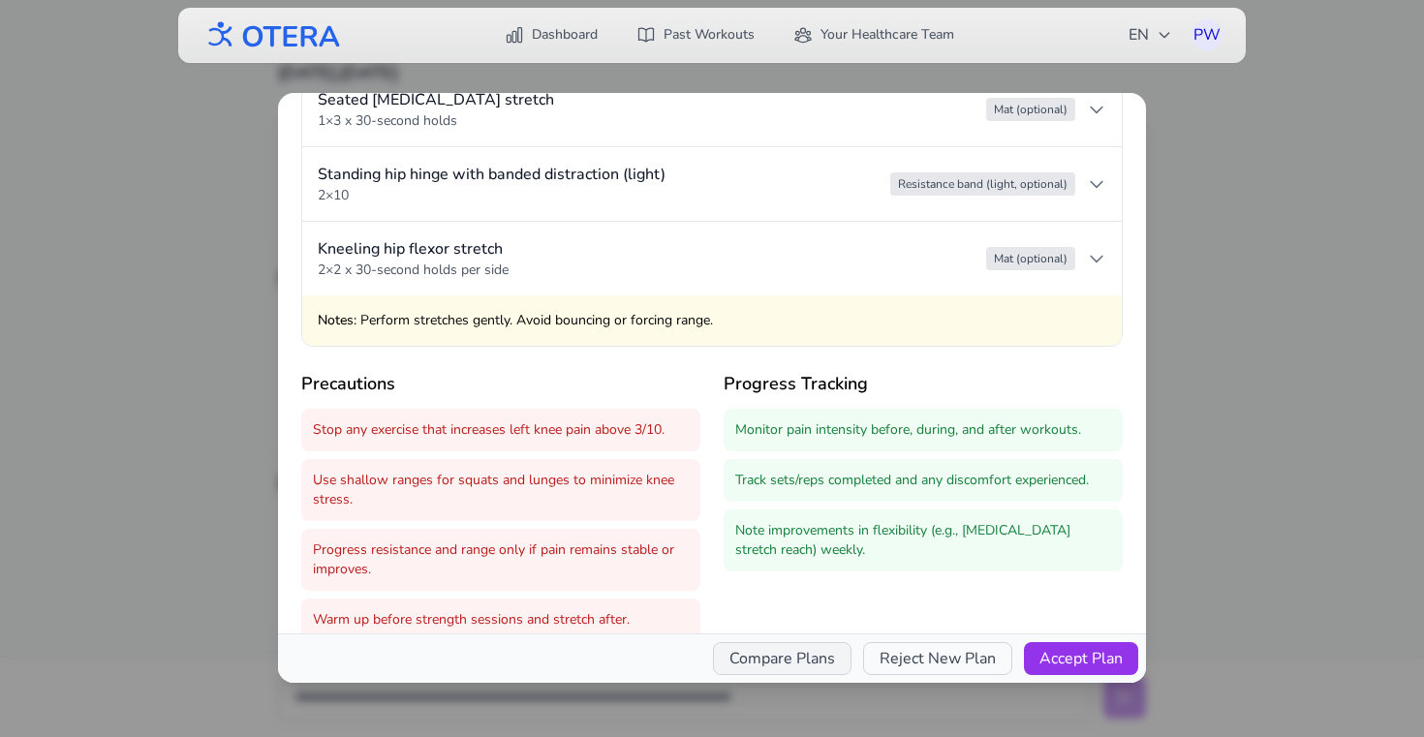
click at [834, 667] on button "Compare Plans" at bounding box center [782, 658] width 139 height 33
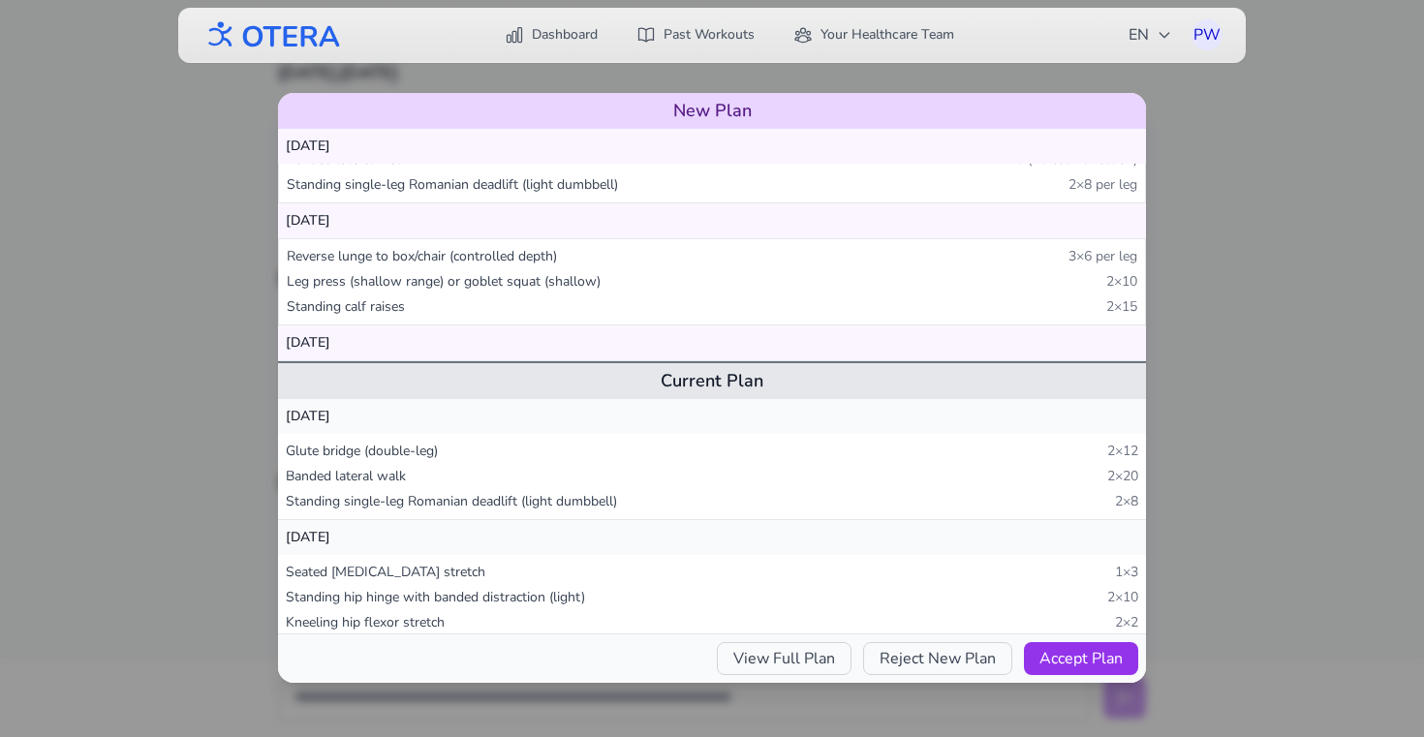
scroll to position [304, 0]
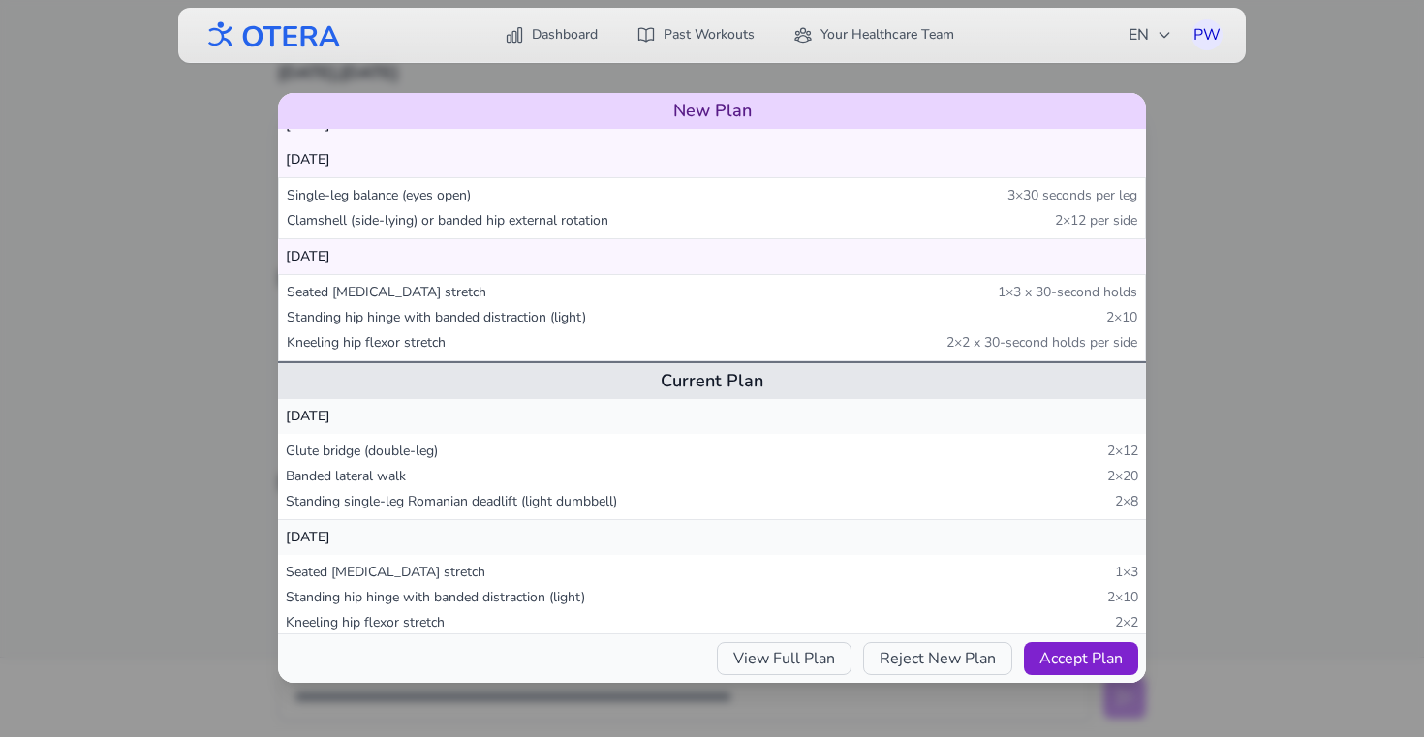
click at [1054, 666] on button "Accept Plan" at bounding box center [1081, 658] width 114 height 33
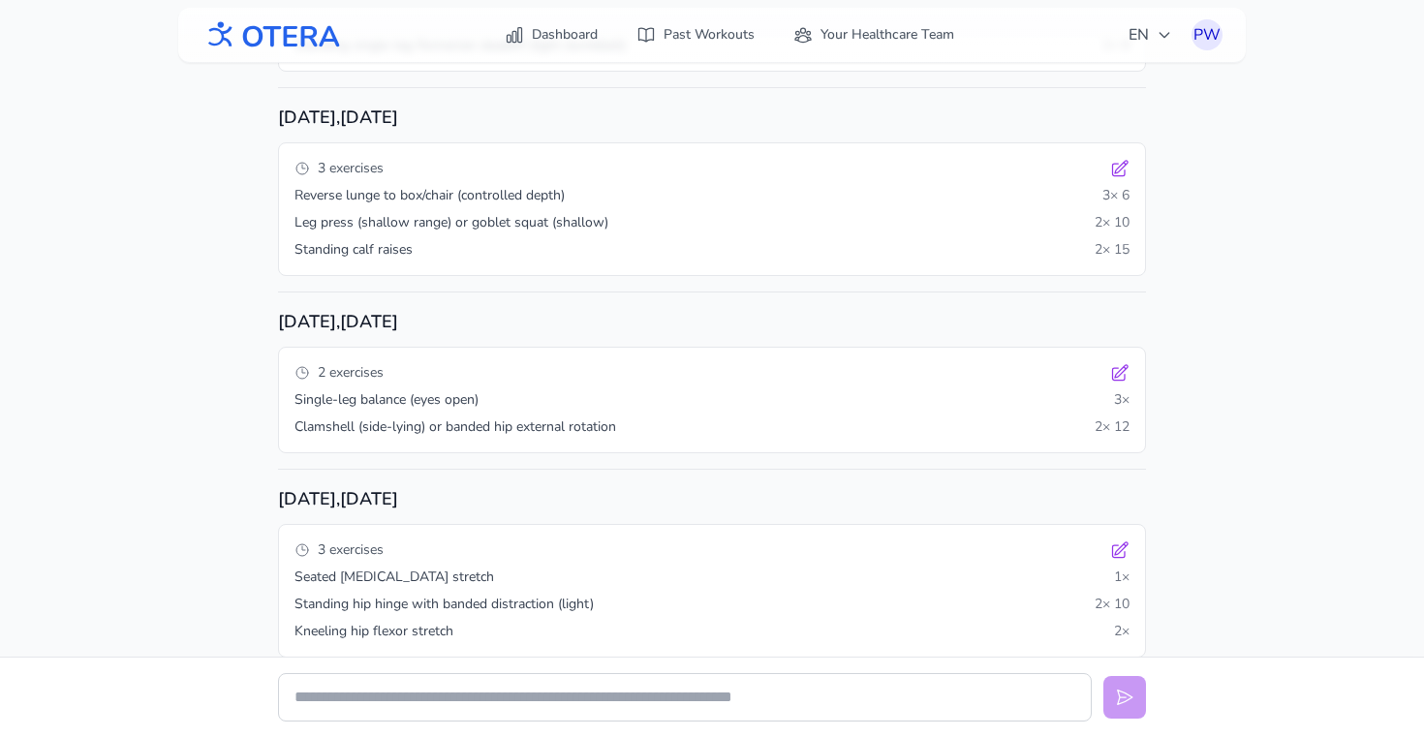
scroll to position [293, 0]
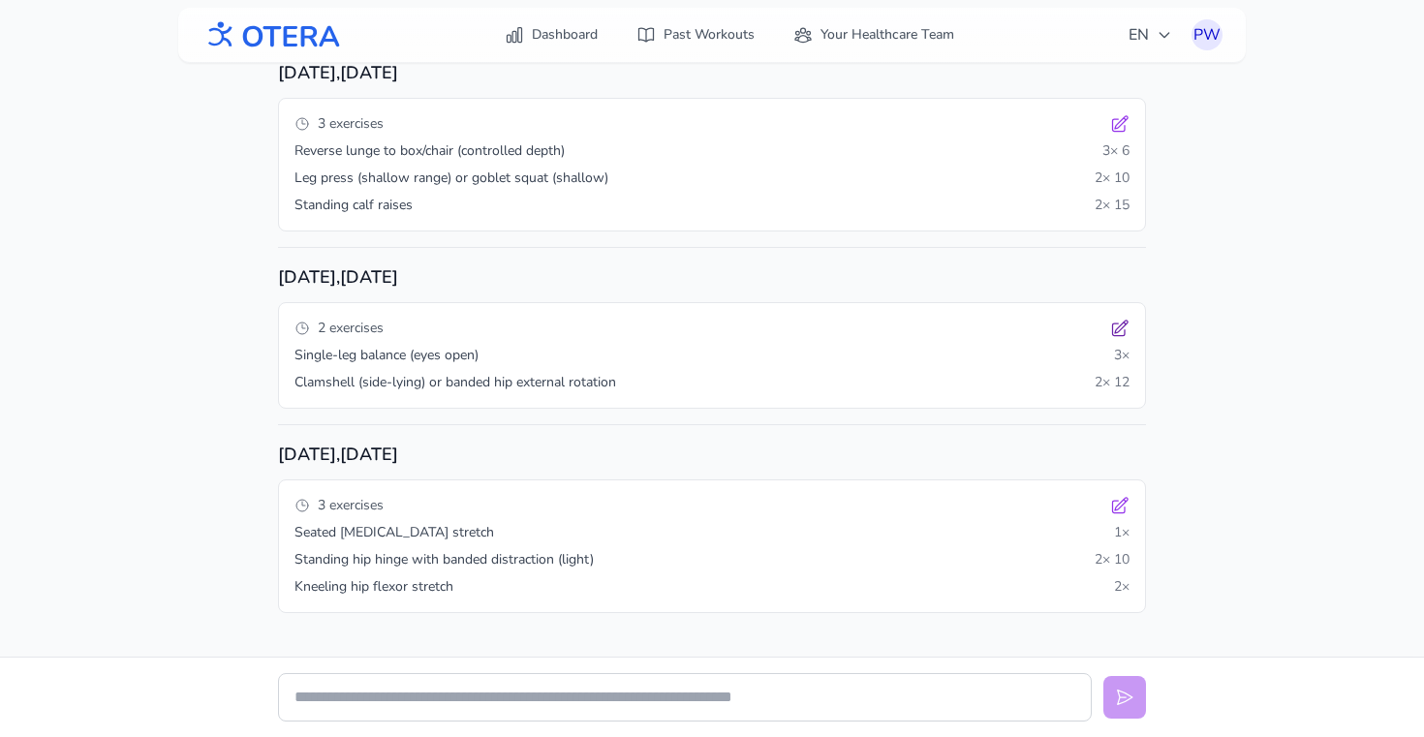
click at [1115, 324] on icon at bounding box center [1119, 328] width 19 height 19
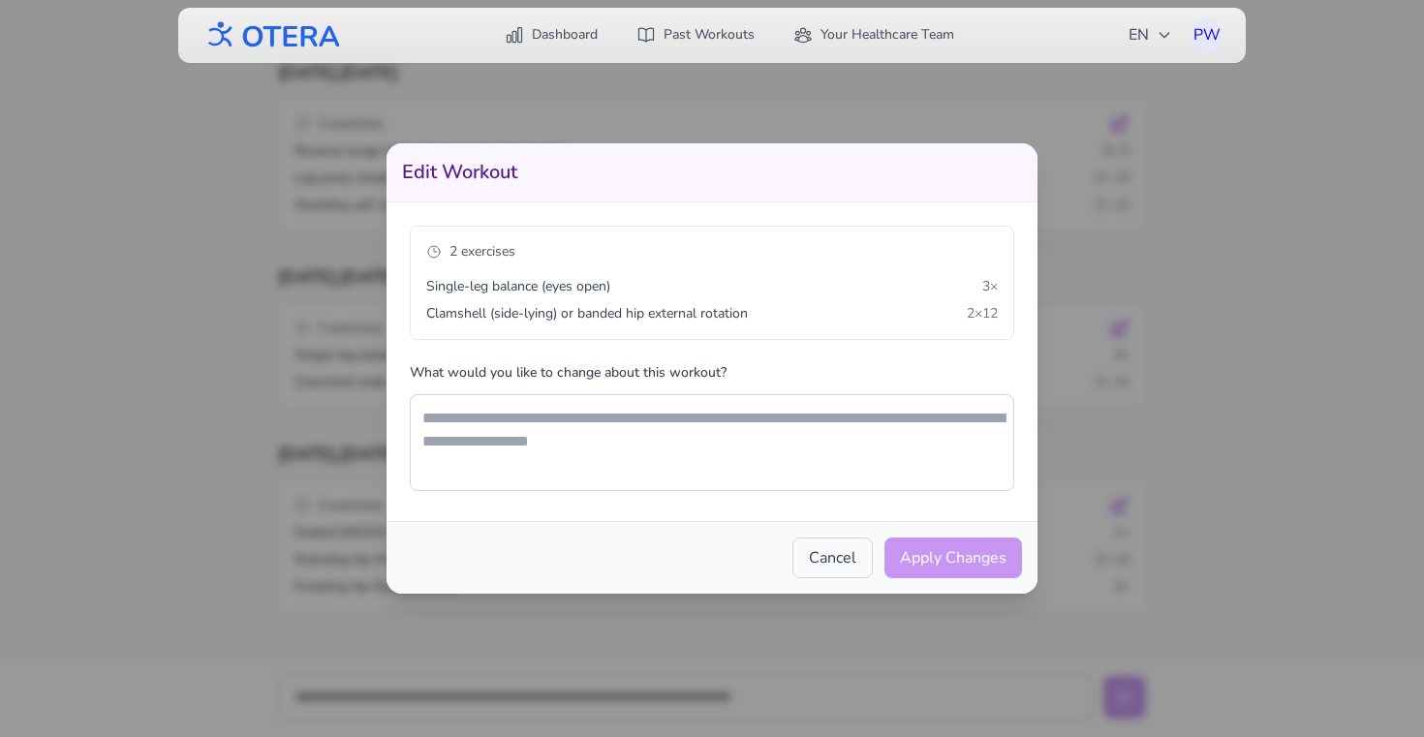
click at [838, 565] on button "Cancel" at bounding box center [832, 558] width 80 height 41
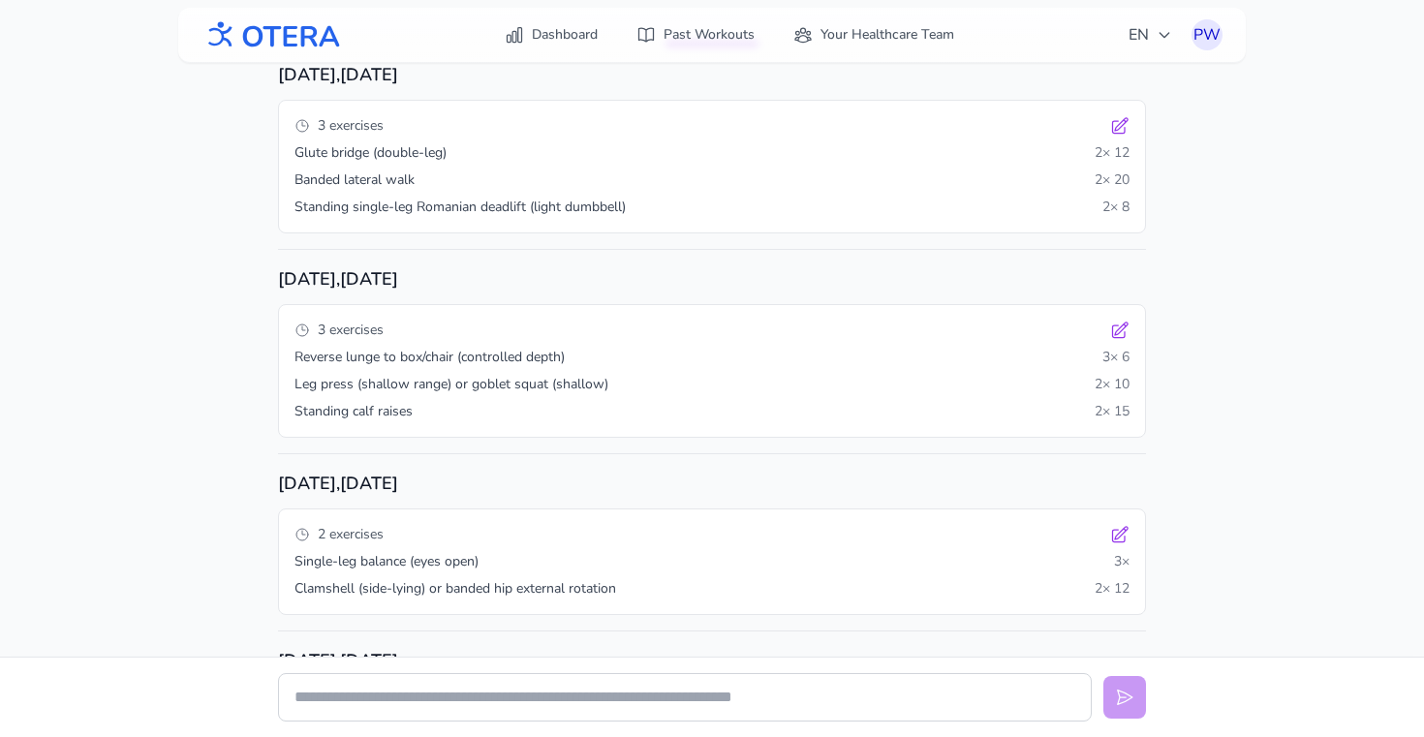
scroll to position [0, 0]
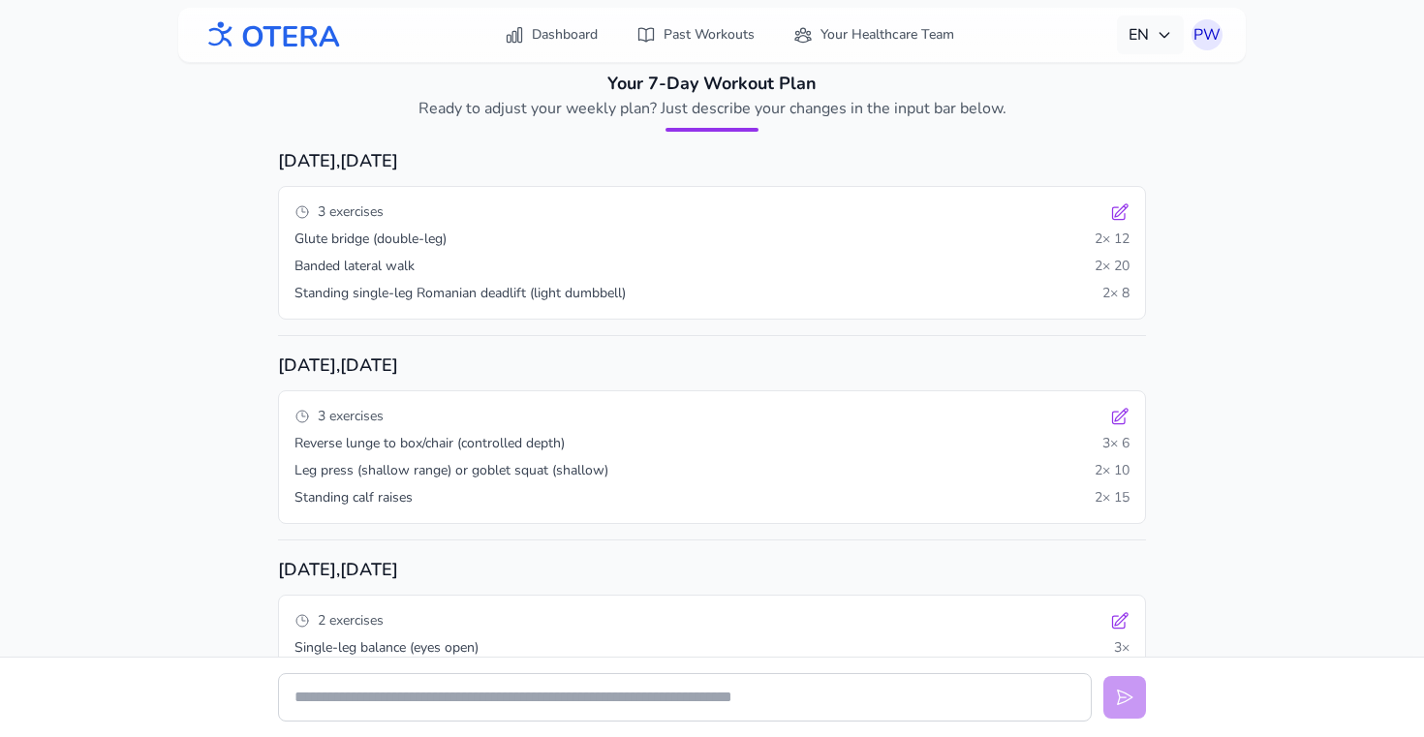
click at [1165, 35] on icon "button" at bounding box center [1165, 35] width 9 height 5
click at [1165, 35] on icon "button" at bounding box center [1165, 35] width 16 height 16
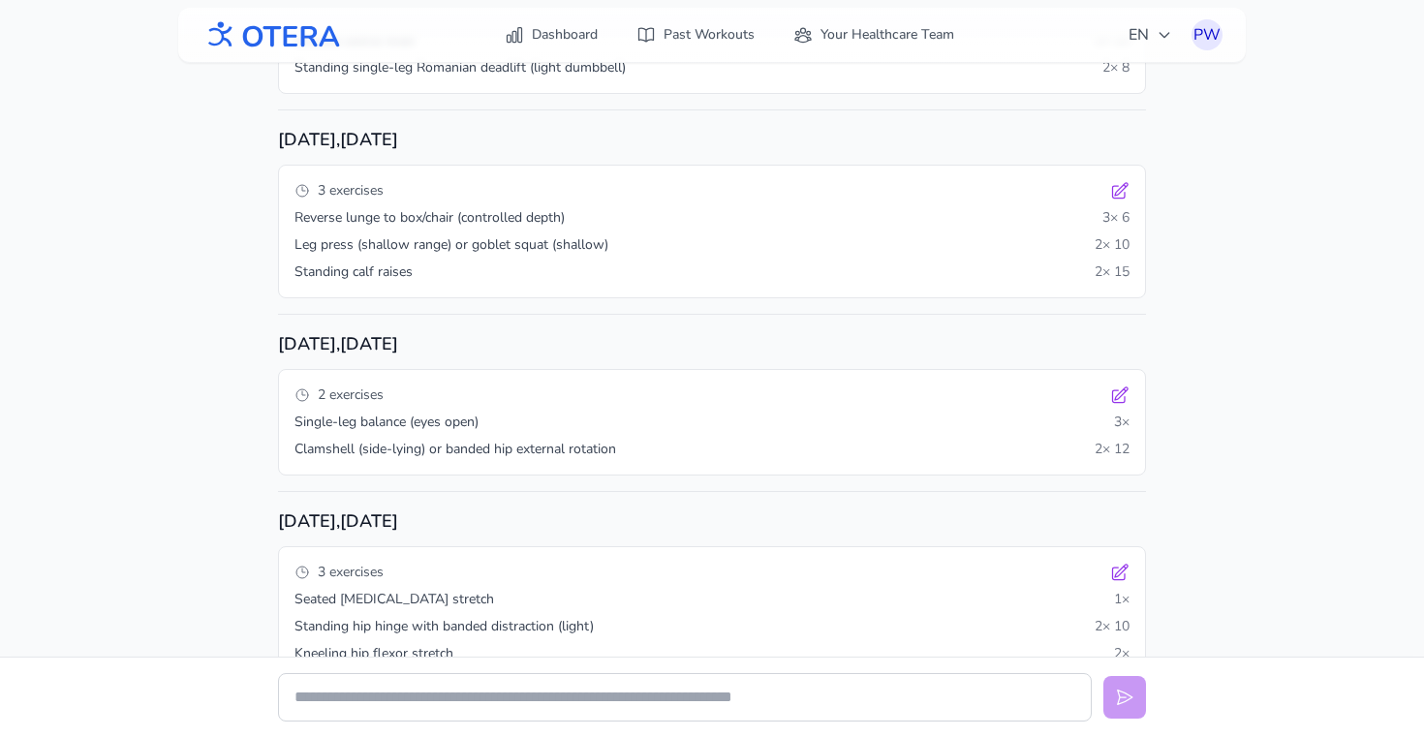
scroll to position [293, 0]
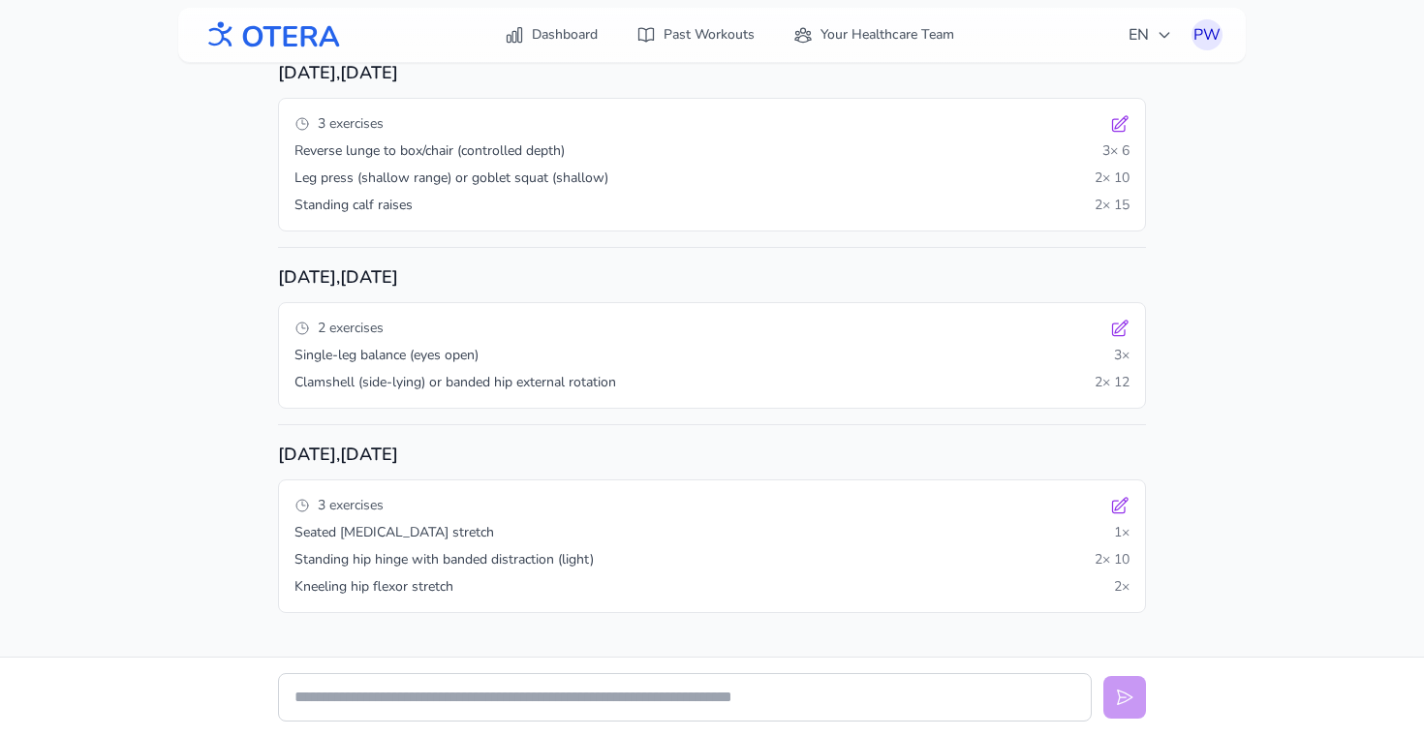
click at [888, 642] on div "Wednesday , August 13 3 exercises Glute bridge (double-leg) 2 × 12 Banded later…" at bounding box center [712, 281] width 868 height 852
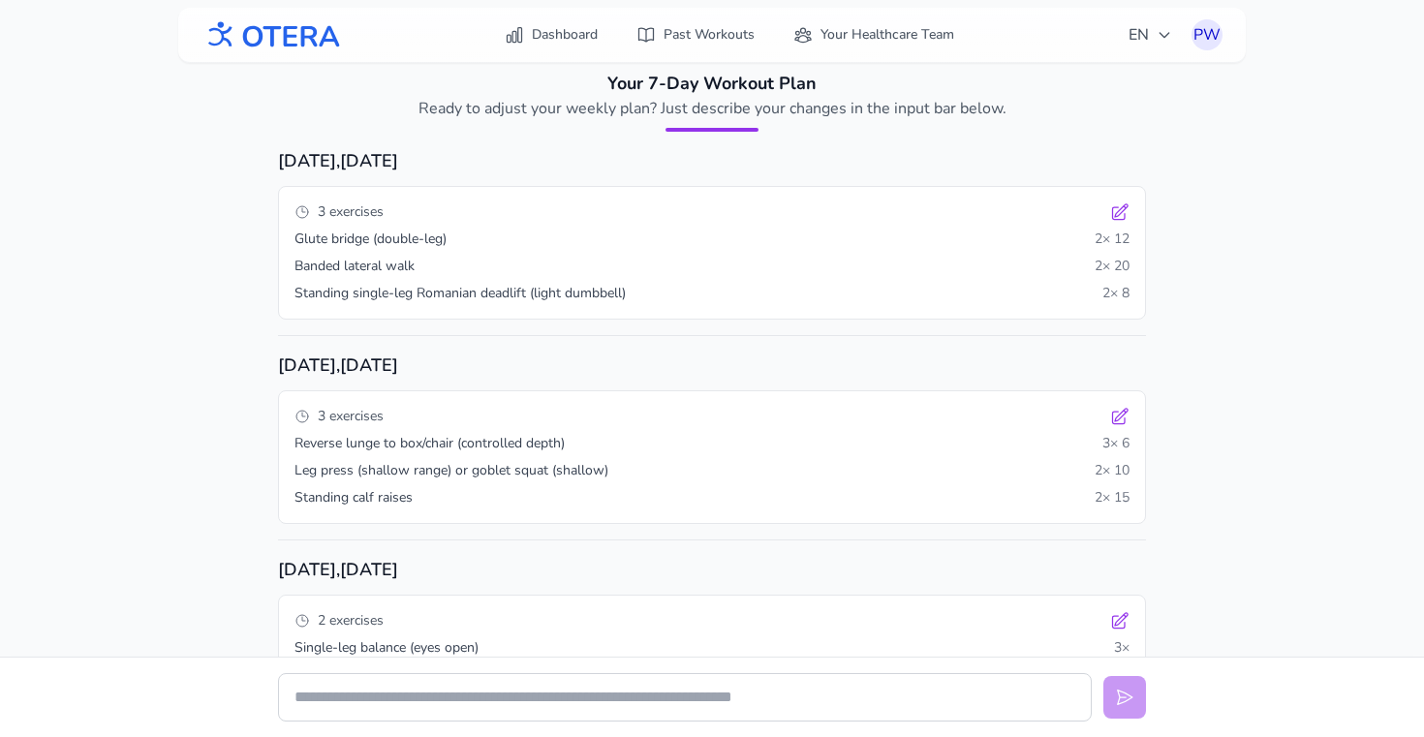
click at [624, 140] on div "Your 7-Day Workout Plan Ready to adjust your weekly plan? Just describe your ch…" at bounding box center [712, 534] width 868 height 929
click at [655, 109] on p "Ready to adjust your weekly plan? Just describe your changes in the input bar b…" at bounding box center [712, 108] width 651 height 23
click at [319, 37] on img at bounding box center [272, 36] width 140 height 44
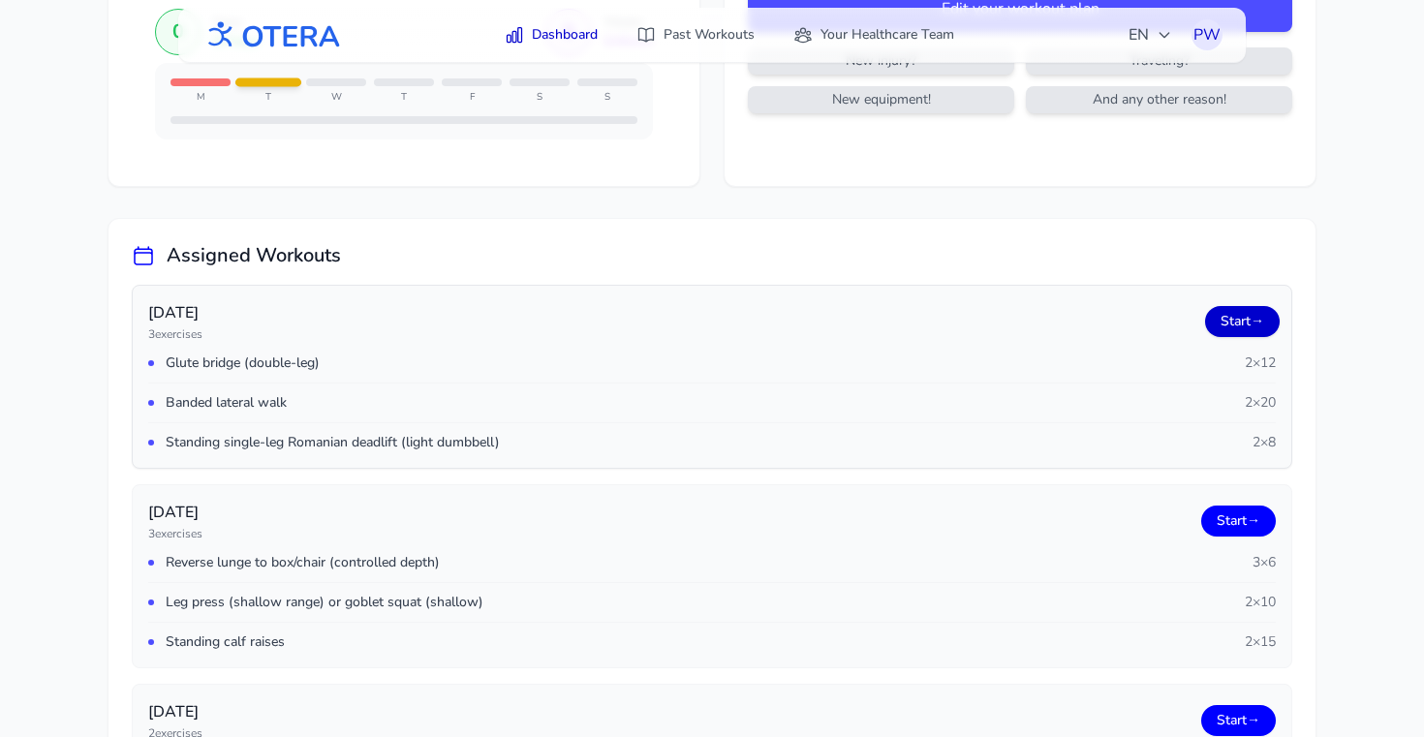
scroll to position [179, 0]
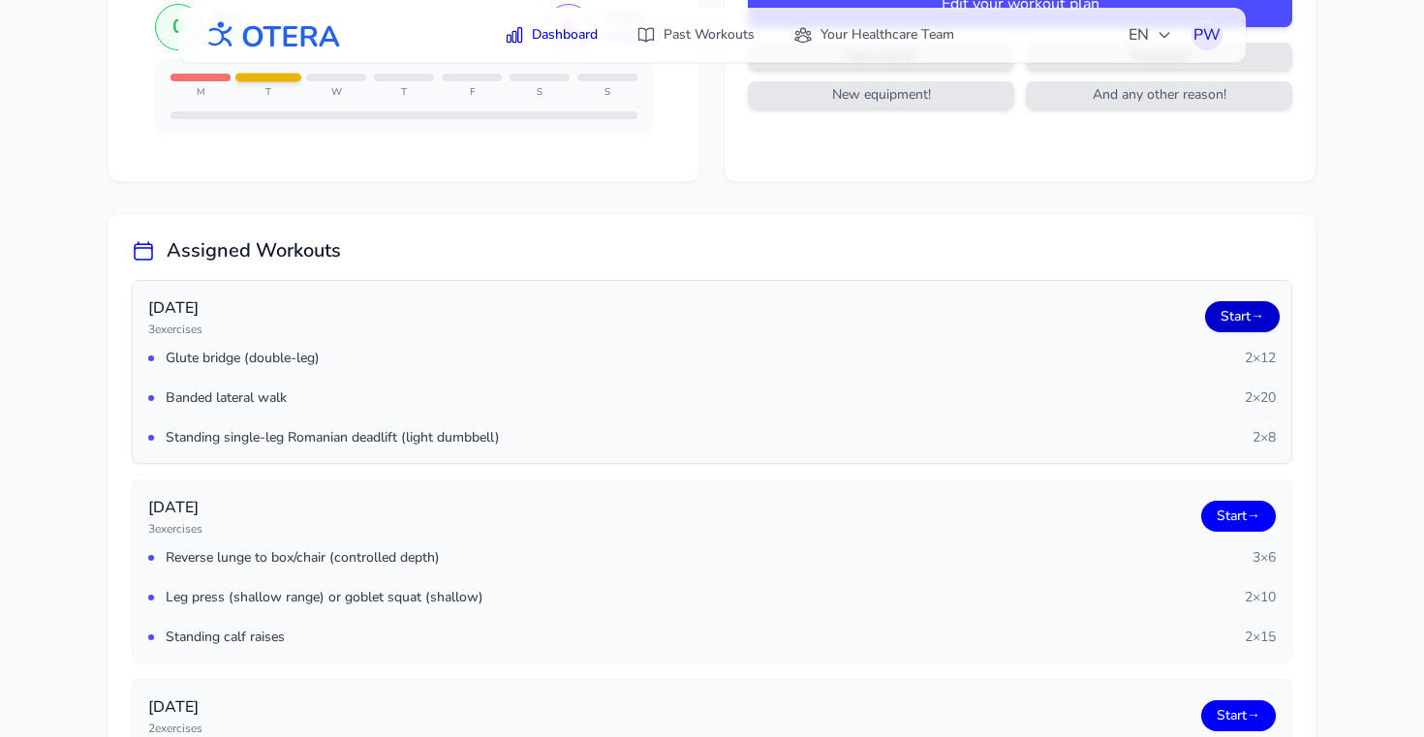
click at [1223, 320] on link "Start →" at bounding box center [1242, 316] width 75 height 31
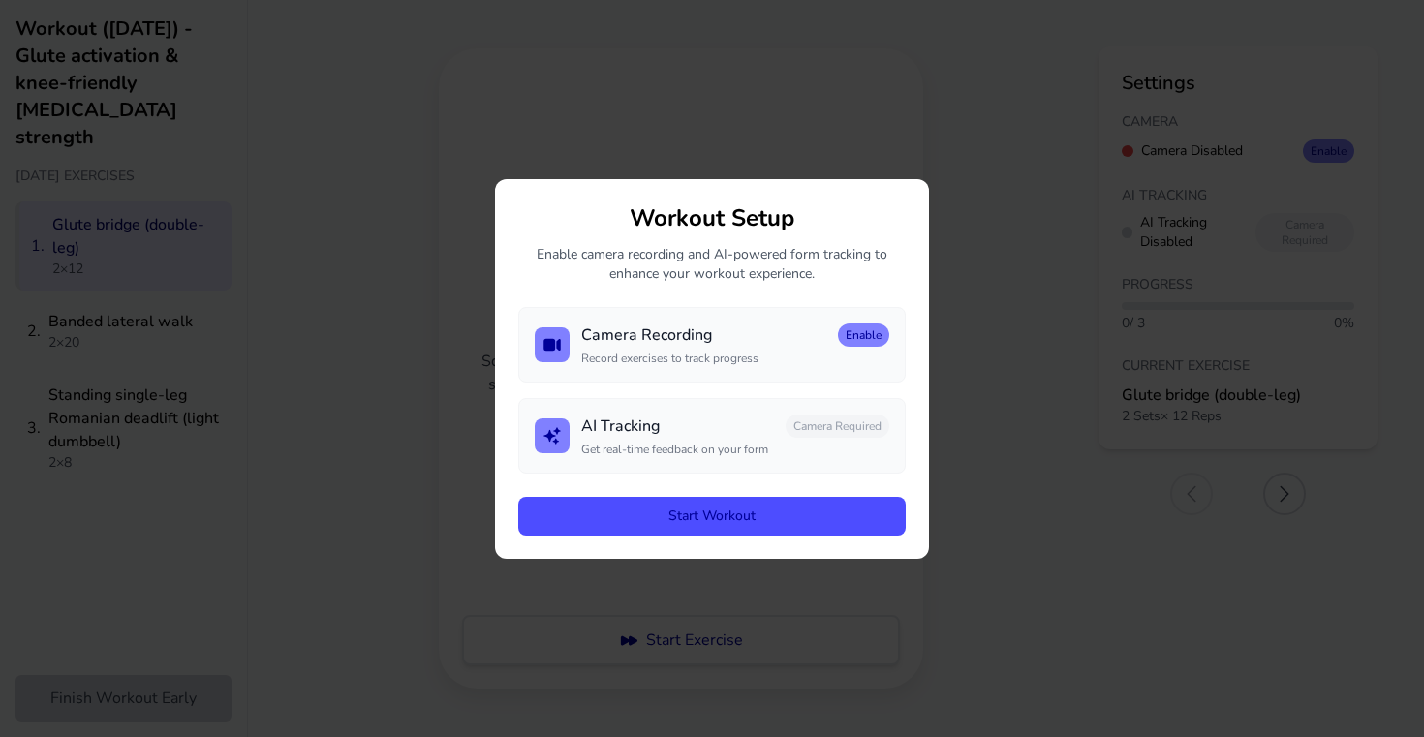
click at [702, 512] on button "Start Workout" at bounding box center [712, 516] width 388 height 39
